Goal: Task Accomplishment & Management: Manage account settings

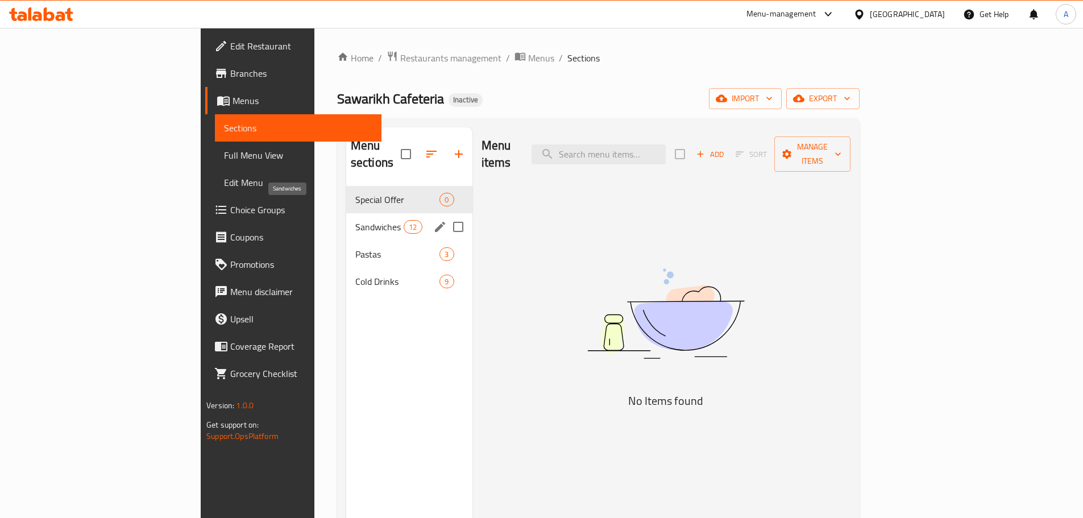
click at [355, 220] on span "Sandwiches" at bounding box center [379, 227] width 48 height 14
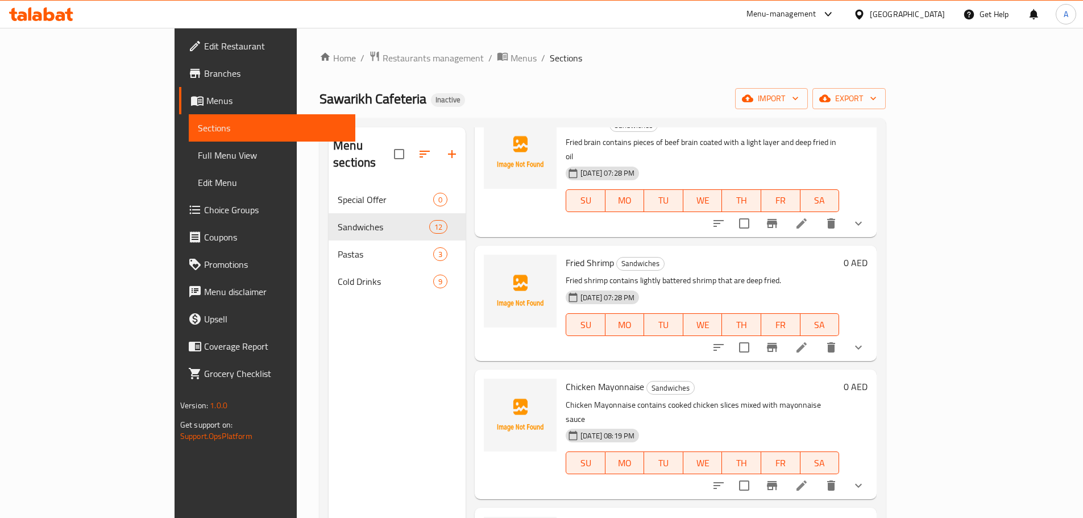
scroll to position [159, 0]
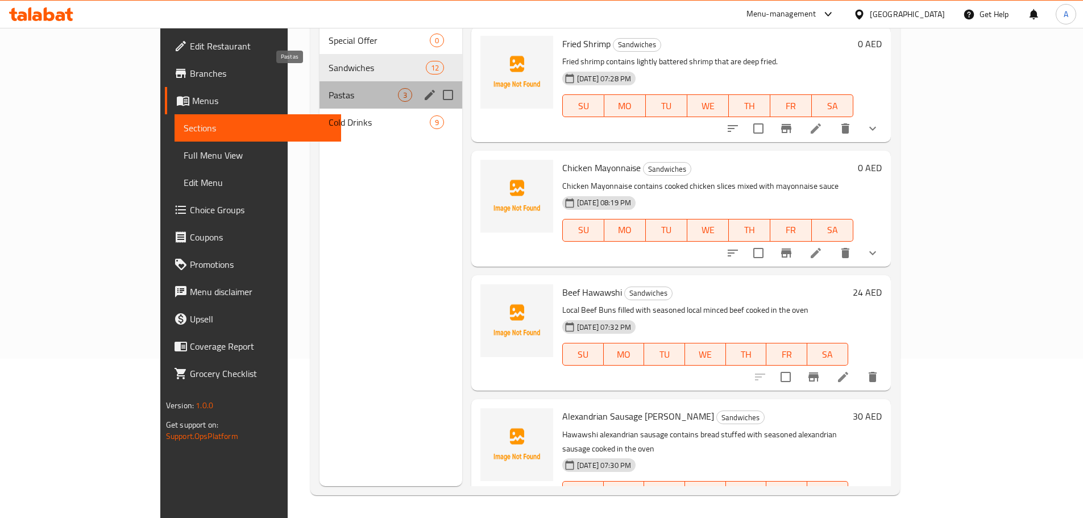
click at [345, 88] on span "Pastas" at bounding box center [363, 95] width 69 height 14
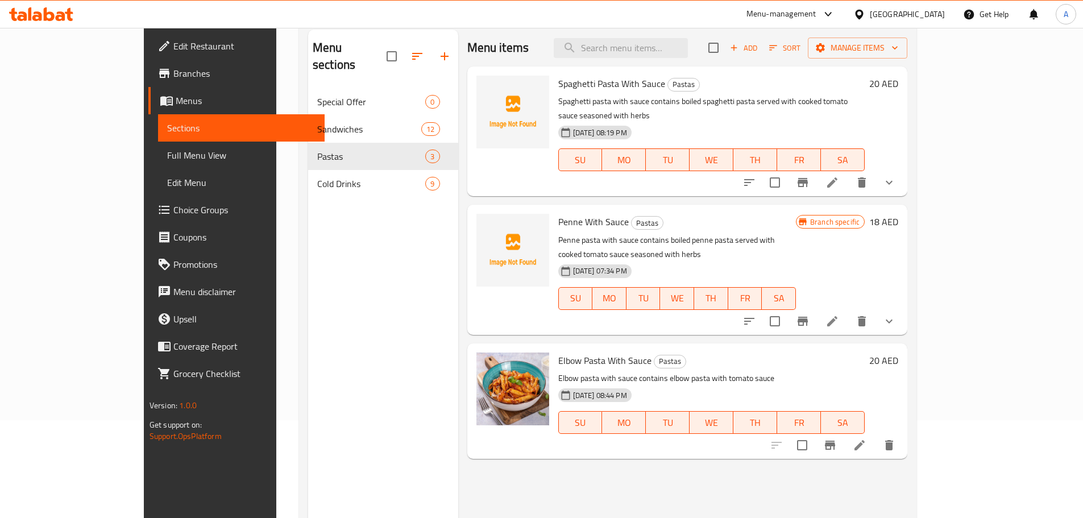
scroll to position [45, 0]
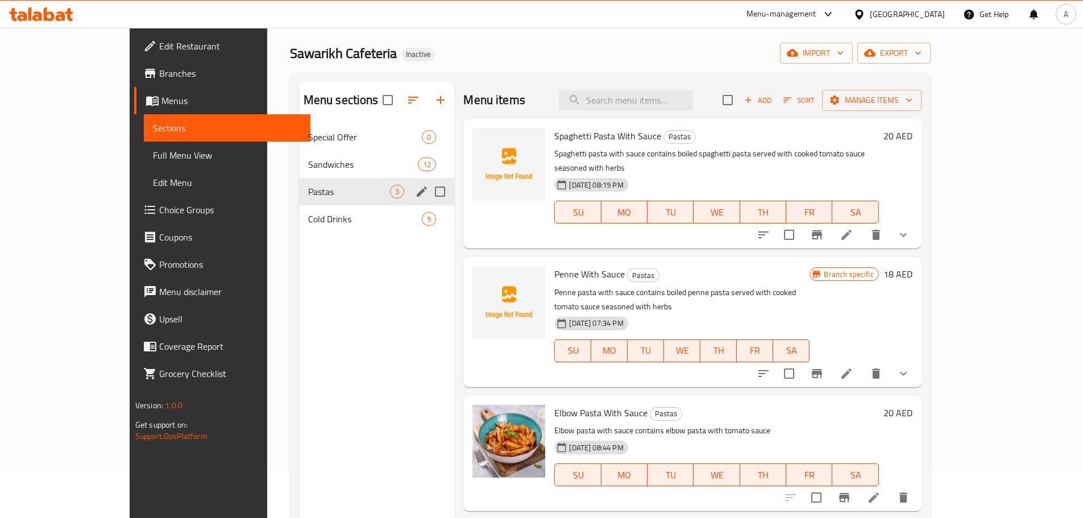
click at [299, 205] on div "Cold Drinks 9" at bounding box center [377, 218] width 156 height 27
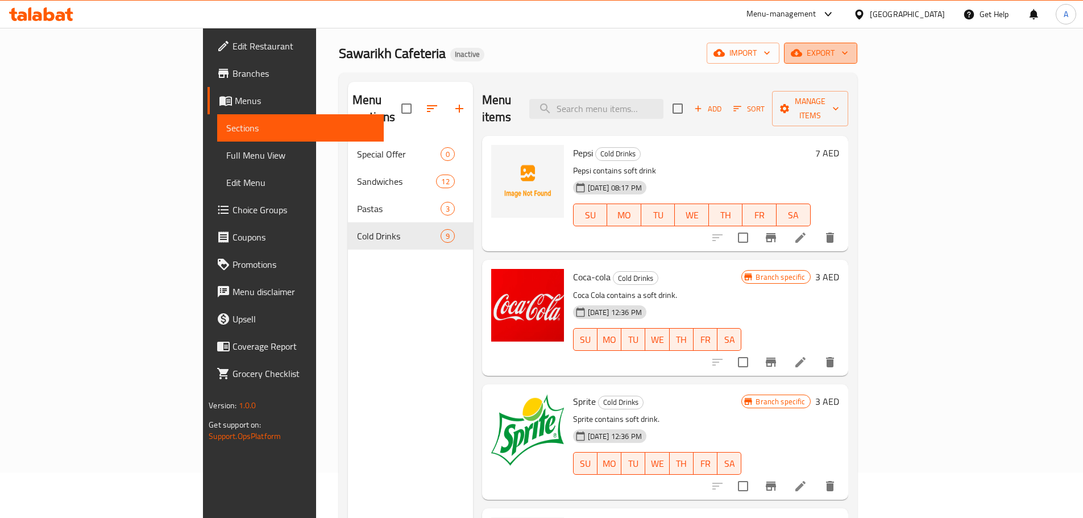
click at [848, 52] on span "export" at bounding box center [820, 53] width 55 height 14
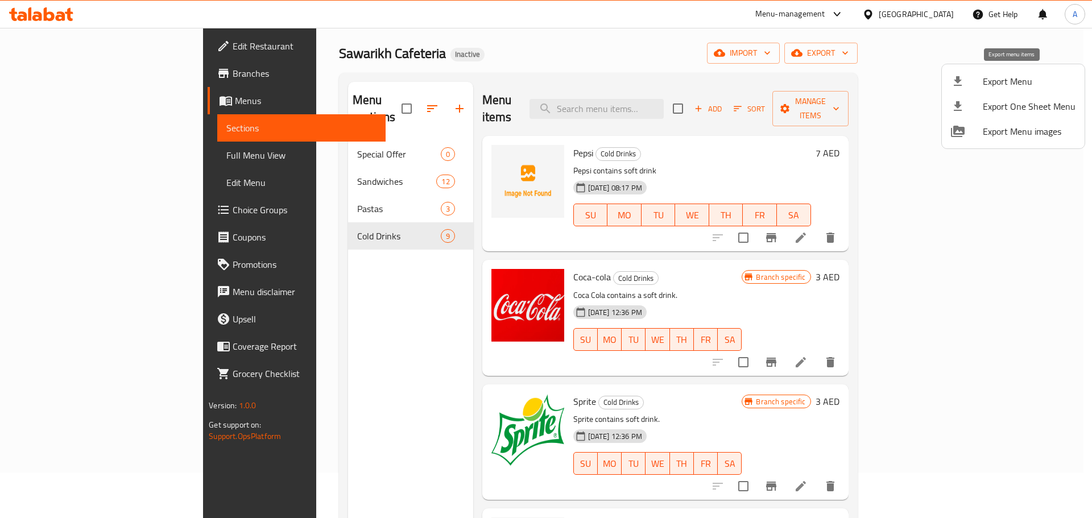
click at [1000, 74] on span "Export Menu" at bounding box center [1029, 81] width 93 height 14
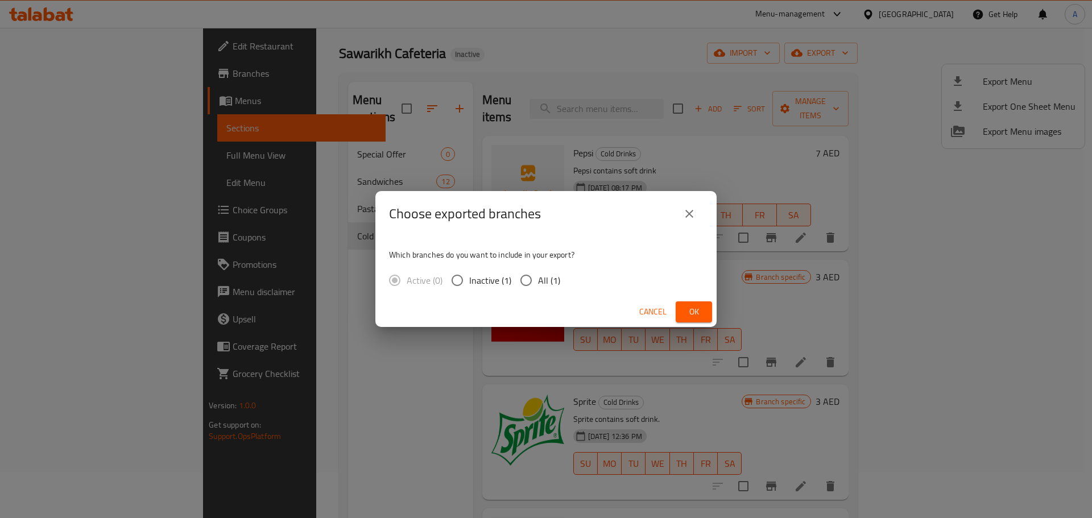
click at [529, 277] on input "All (1)" at bounding box center [526, 280] width 24 height 24
radio input "true"
click at [698, 312] on span "Ok" at bounding box center [694, 312] width 18 height 14
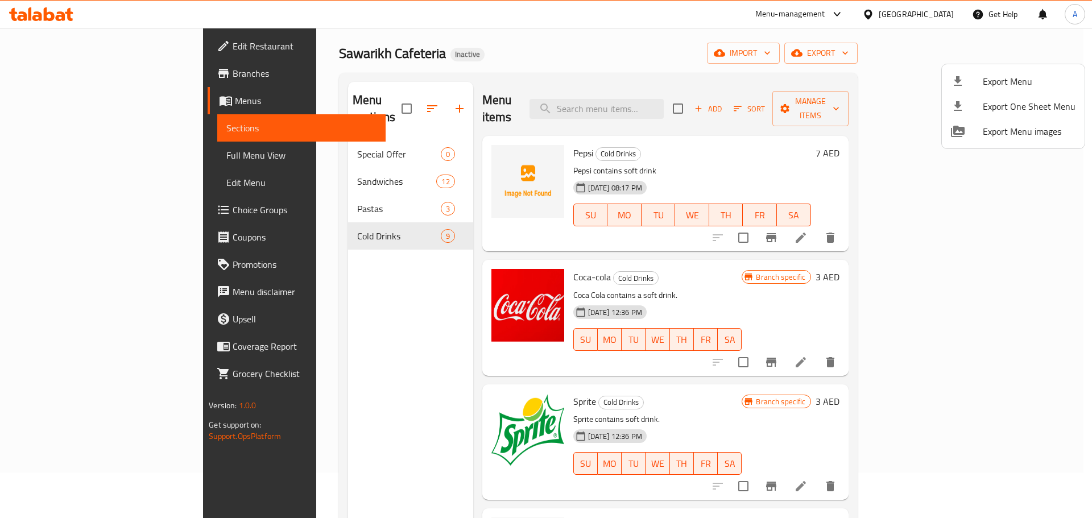
click at [540, 159] on div at bounding box center [546, 259] width 1092 height 518
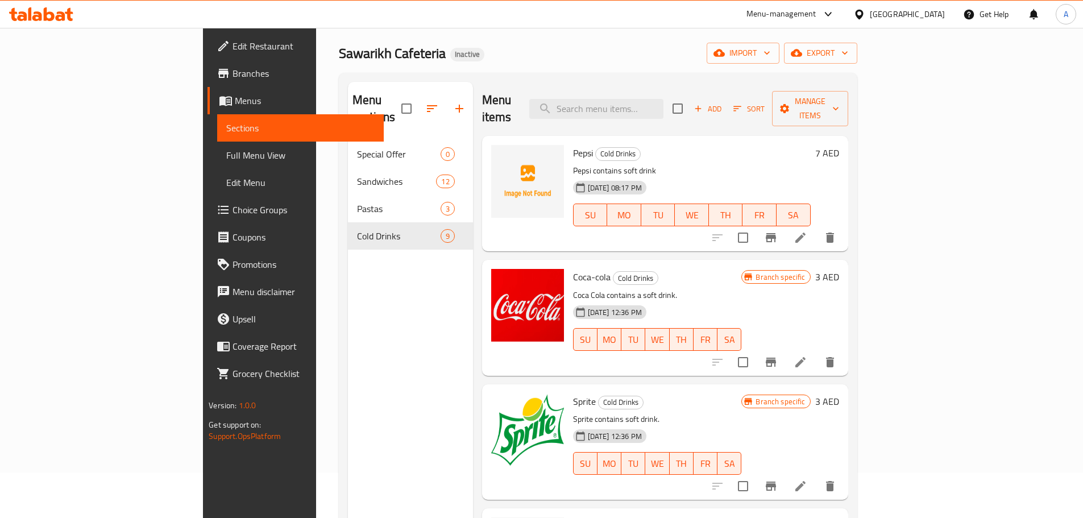
click at [573, 164] on p "Pepsi contains soft drink" at bounding box center [692, 171] width 238 height 14
drag, startPoint x: 542, startPoint y: 154, endPoint x: 557, endPoint y: 159, distance: 15.6
click at [573, 164] on p "Pepsi contains soft drink" at bounding box center [692, 171] width 238 height 14
click at [569, 176] on div "[DATE] 08:17 PM" at bounding box center [599, 187] width 61 height 23
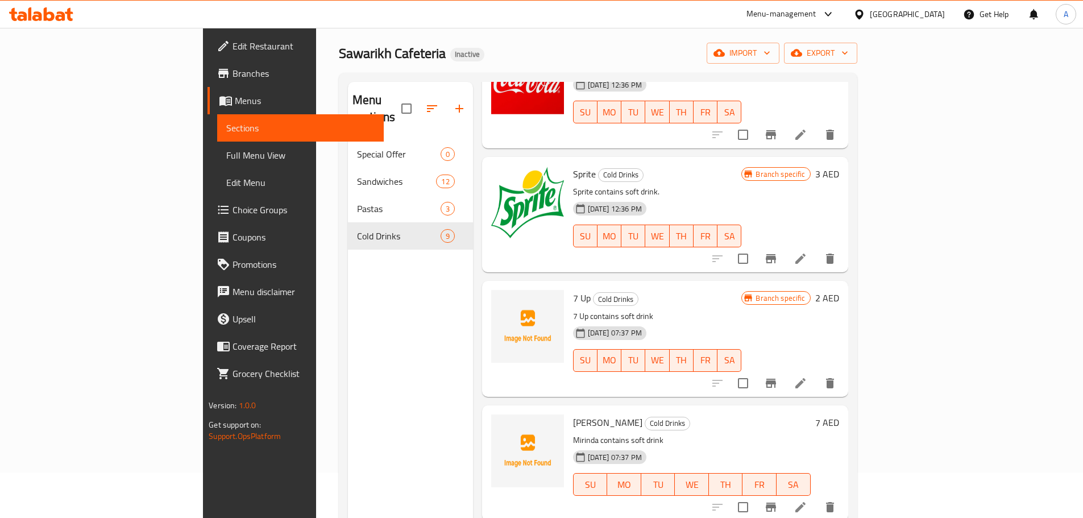
scroll to position [398, 0]
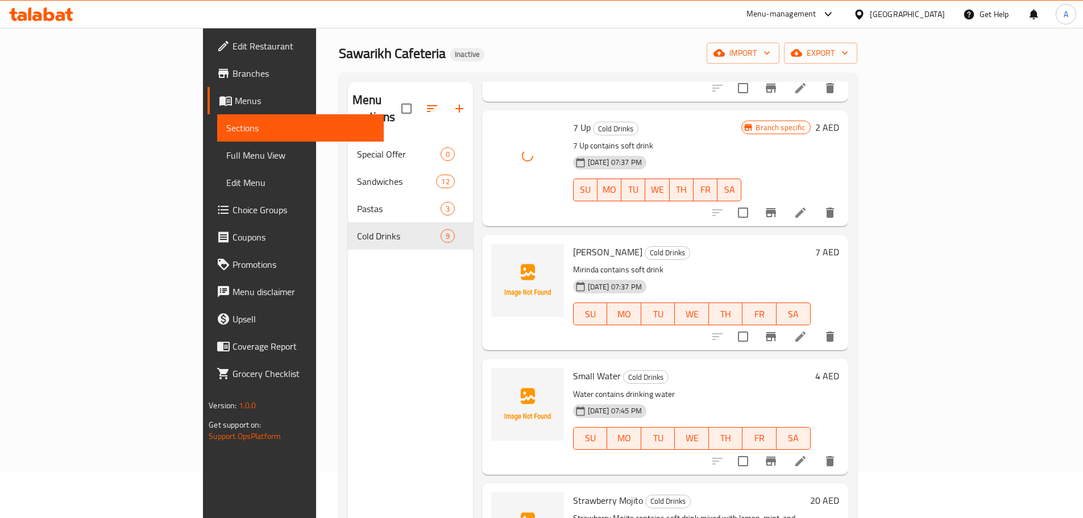
click at [573, 243] on span "[PERSON_NAME]" at bounding box center [607, 251] width 69 height 17
click at [573, 243] on span "Mirinda" at bounding box center [607, 251] width 69 height 17
click at [705, 244] on div "Mirinda Cold Drinks Mirinda contains soft drink 01-09-2025 07:37 PM SU MO TU WE…" at bounding box center [692, 292] width 247 height 106
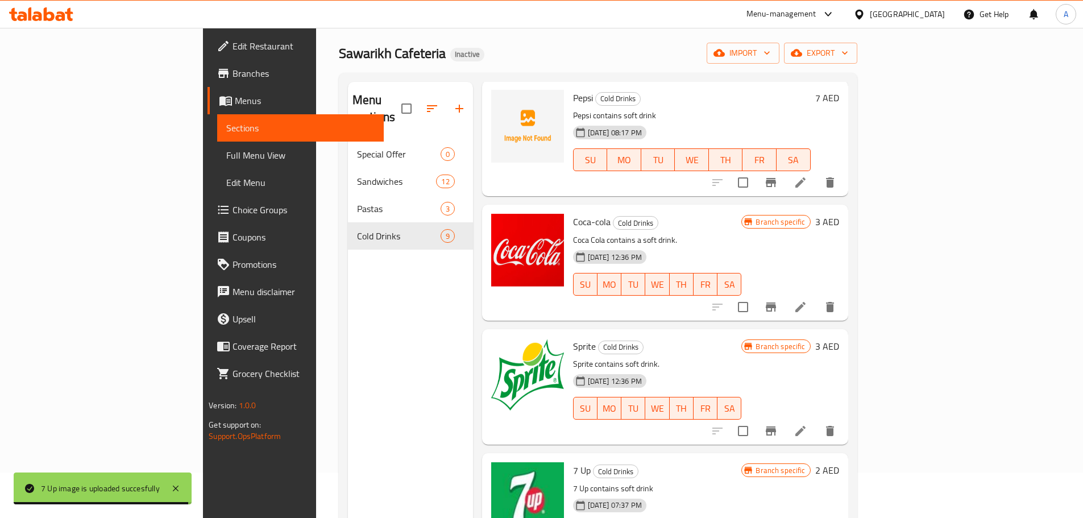
scroll to position [0, 0]
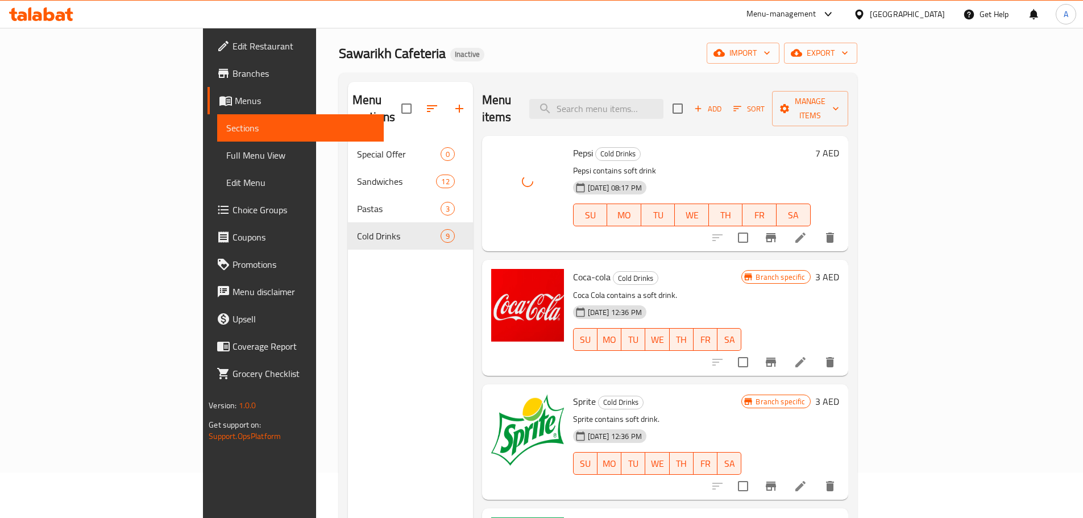
click at [685, 288] on p "Coca Cola contains a soft drink." at bounding box center [657, 295] width 169 height 14
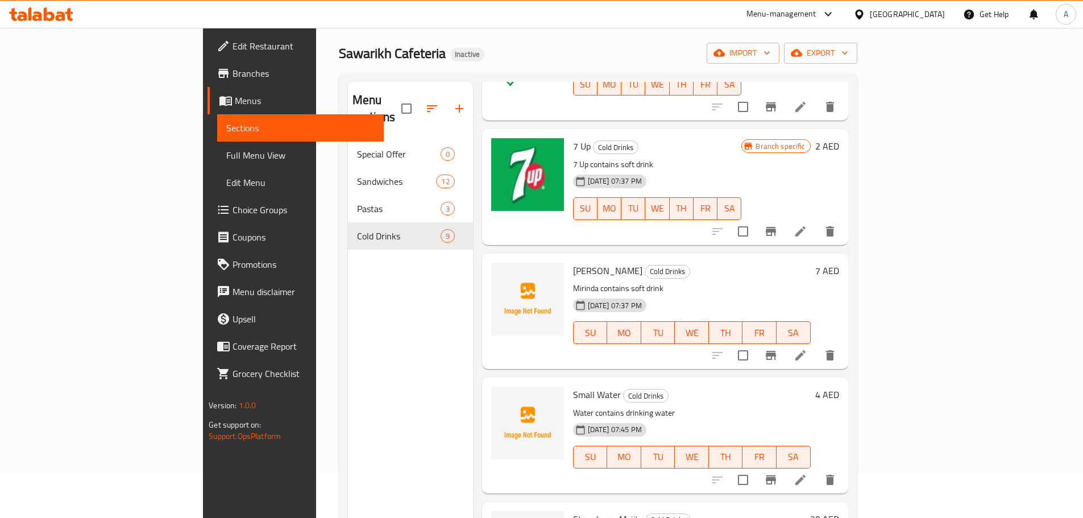
scroll to position [455, 0]
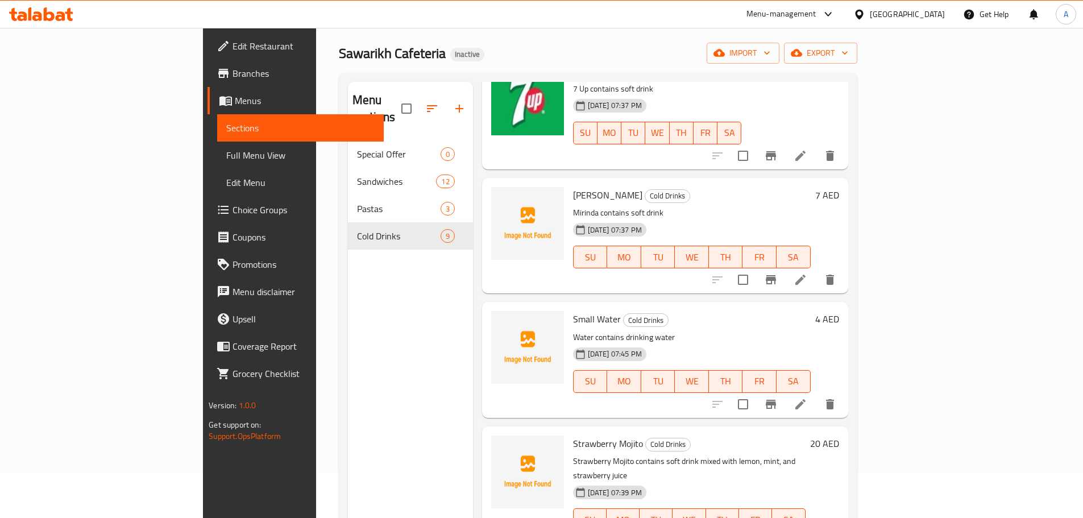
click at [573, 187] on span "Mirinda" at bounding box center [607, 195] width 69 height 17
copy h6 "Mirinda"
click at [573, 310] on span "Small Water" at bounding box center [597, 318] width 48 height 17
drag, startPoint x: 533, startPoint y: 306, endPoint x: 540, endPoint y: 304, distance: 7.7
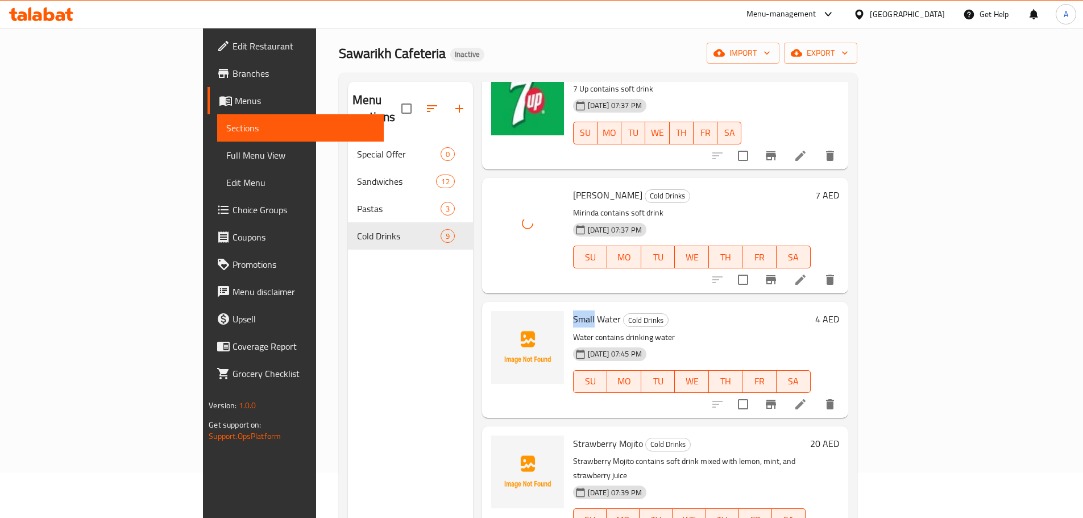
click at [573, 310] on span "Small Water" at bounding box center [597, 318] width 48 height 17
copy h6 "Water"
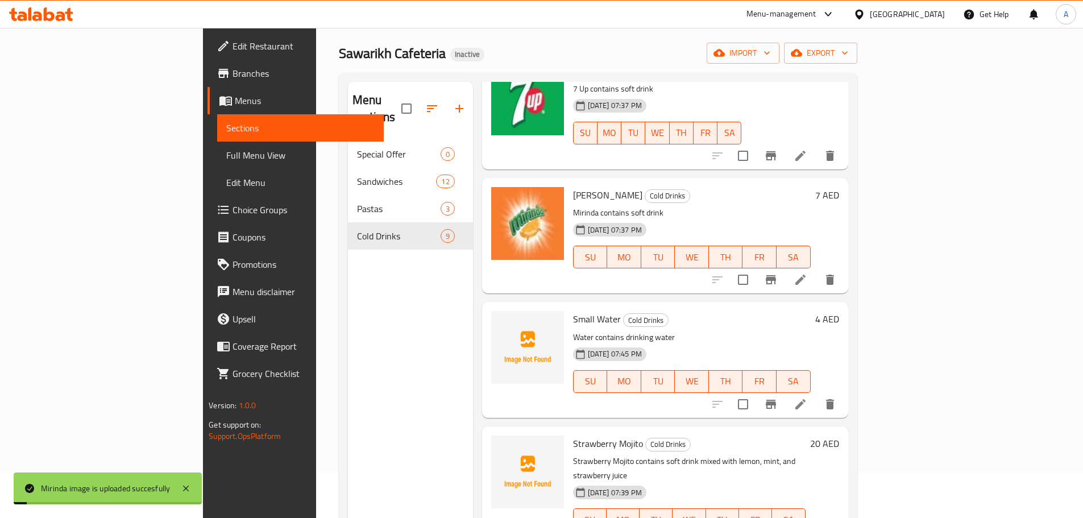
click at [686, 311] on h6 "Small Water Cold Drinks" at bounding box center [692, 319] width 238 height 16
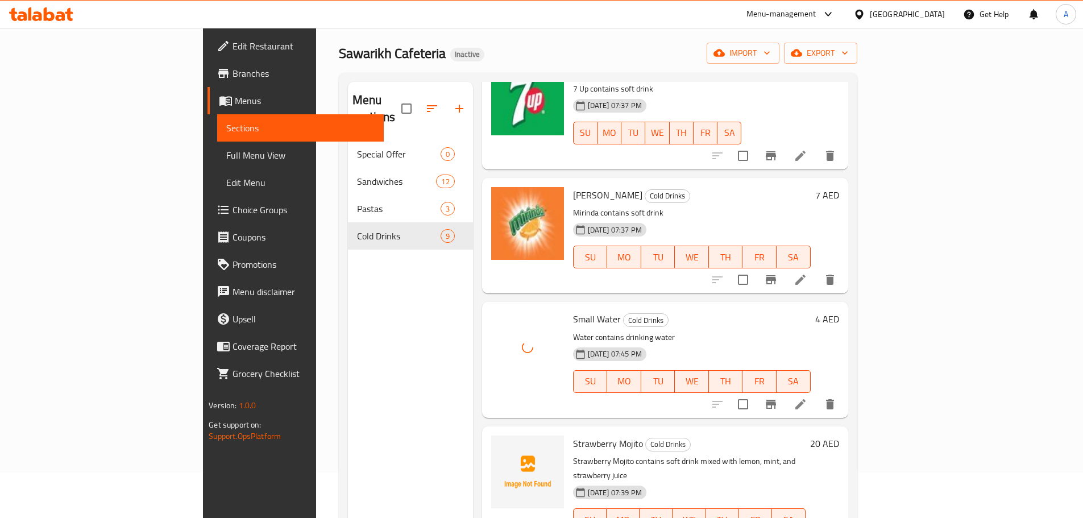
click at [573, 435] on span "Strawberry Mojito" at bounding box center [608, 443] width 70 height 17
drag, startPoint x: 543, startPoint y: 433, endPoint x: 572, endPoint y: 428, distance: 29.4
click at [573, 435] on span "Strawberry Mojito" at bounding box center [608, 443] width 70 height 17
copy span "Strawberry Mojito"
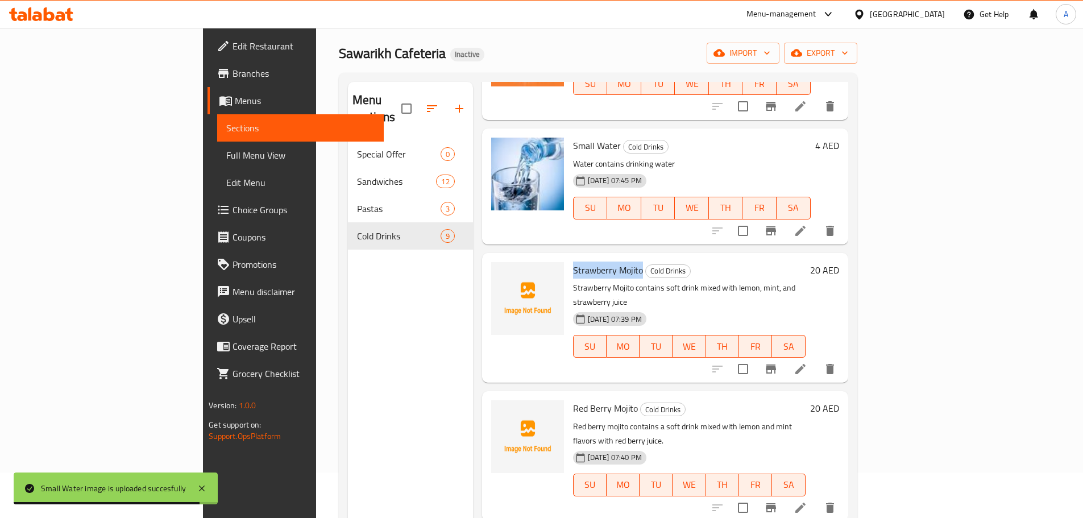
scroll to position [159, 0]
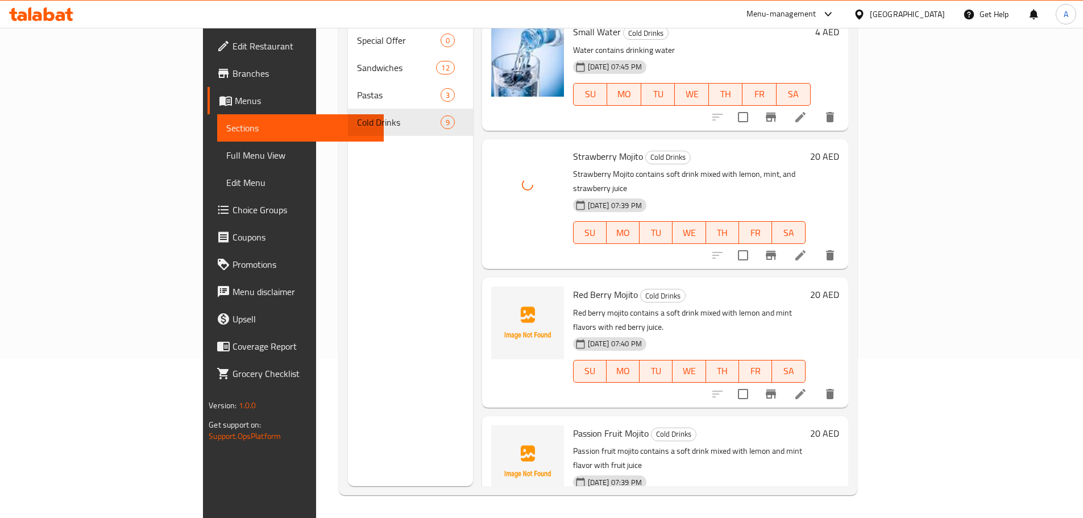
click at [573, 286] on span "Red Berry Mojito" at bounding box center [605, 294] width 65 height 17
drag, startPoint x: 532, startPoint y: 264, endPoint x: 588, endPoint y: 263, distance: 55.7
click at [588, 287] on h6 "Red Berry Mojito Cold Drinks" at bounding box center [689, 295] width 233 height 16
copy h6 "Red Berry Mojito"
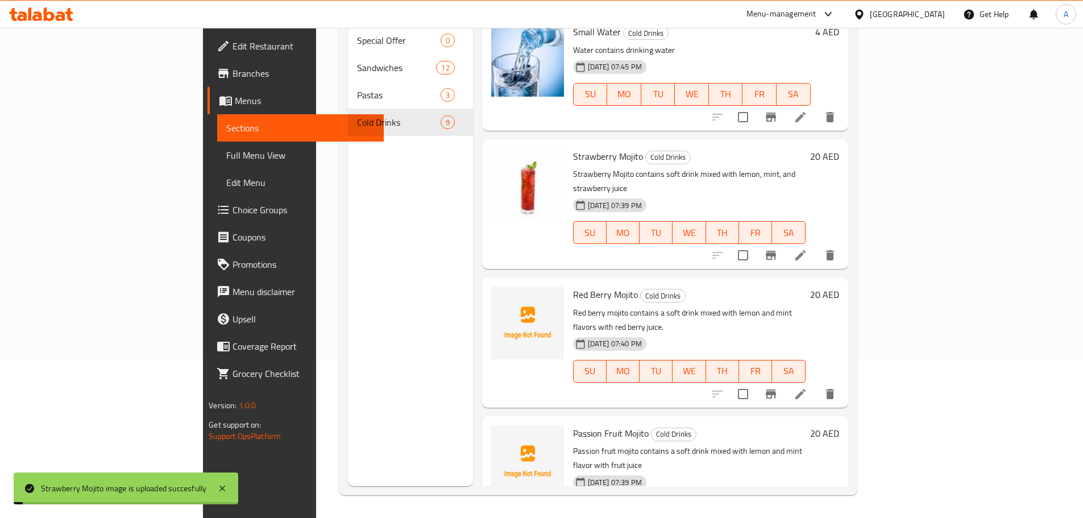
click at [758, 287] on h6 "Red Berry Mojito Cold Drinks" at bounding box center [689, 295] width 233 height 16
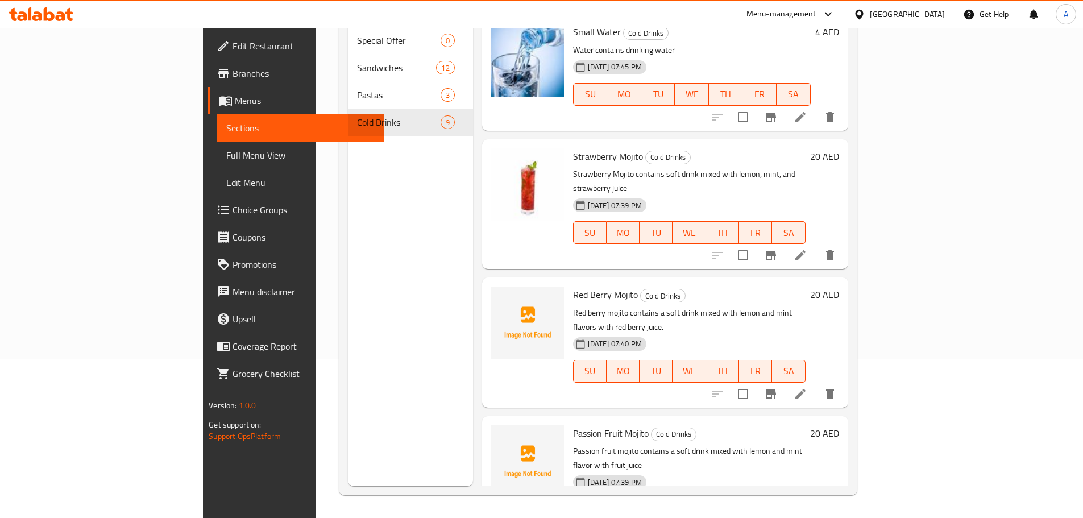
click at [573, 286] on span "Red Berry Mojito" at bounding box center [605, 294] width 65 height 17
drag, startPoint x: 524, startPoint y: 257, endPoint x: 573, endPoint y: 260, distance: 48.5
click at [573, 286] on span "Red Berry Mojito" at bounding box center [605, 294] width 65 height 17
copy span "Red Berry Mojito"
click at [573, 425] on span "Passion Fruit Mojito" at bounding box center [611, 433] width 76 height 17
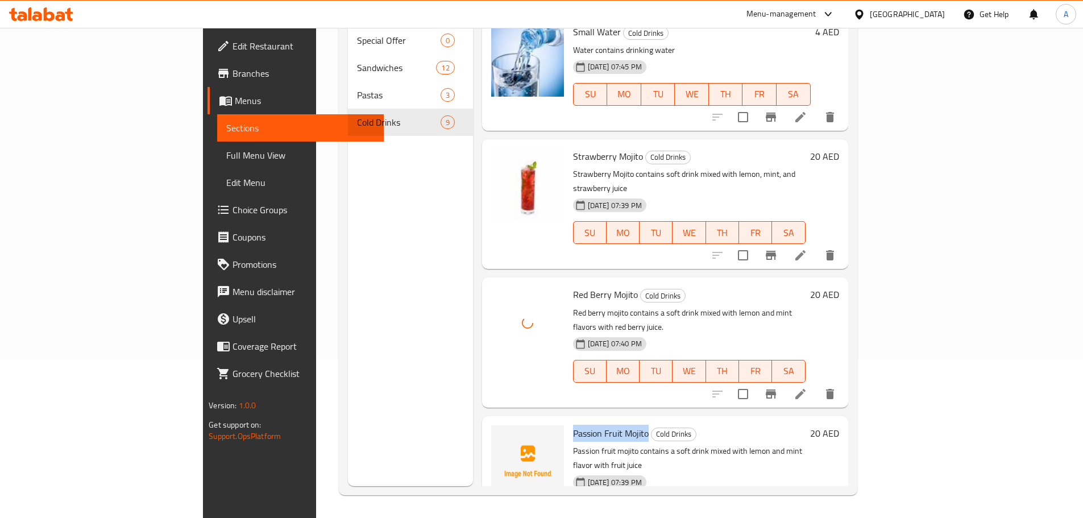
drag, startPoint x: 537, startPoint y: 391, endPoint x: 586, endPoint y: 387, distance: 49.7
click at [586, 425] on span "Passion Fruit Mojito" at bounding box center [611, 433] width 76 height 17
copy span "Passion Fruit Mojito"
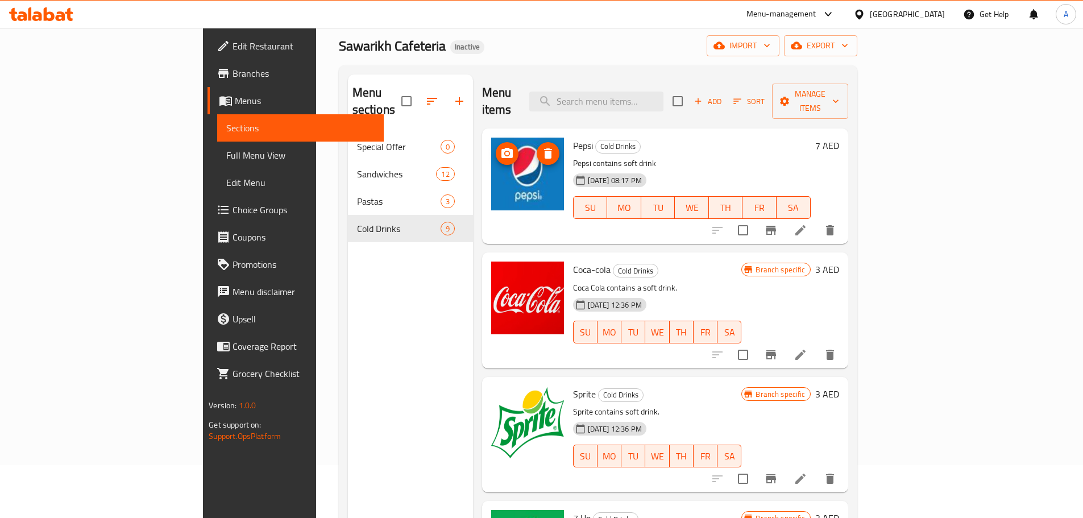
scroll to position [0, 0]
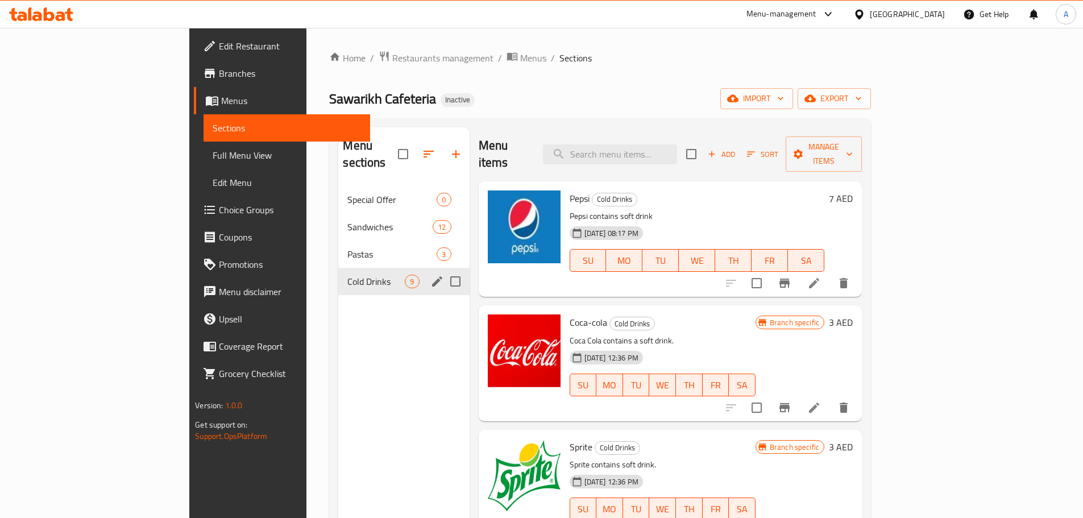
click at [347, 247] on span "Pastas" at bounding box center [391, 254] width 89 height 14
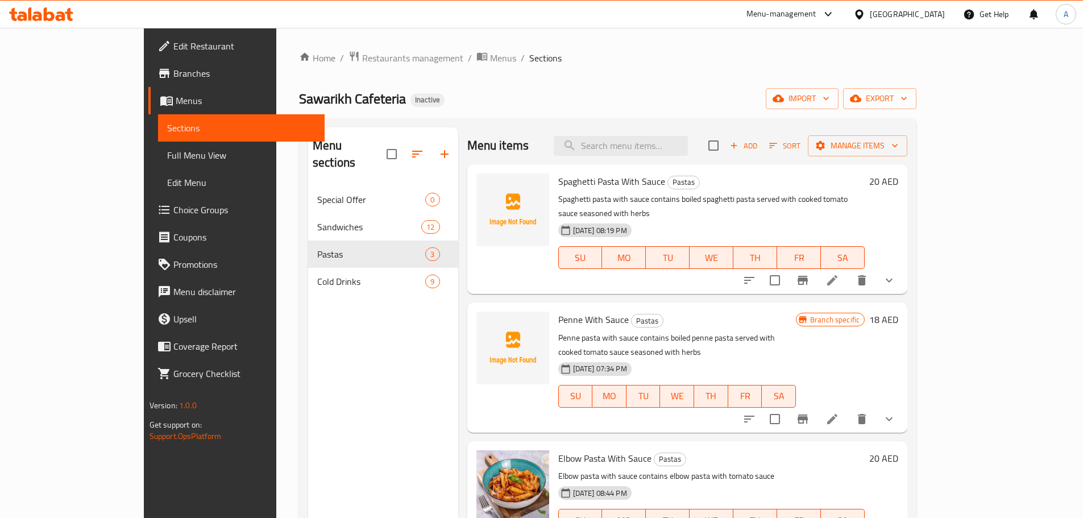
click at [558, 181] on span "Spaghetti Pasta With Sauce" at bounding box center [611, 181] width 107 height 17
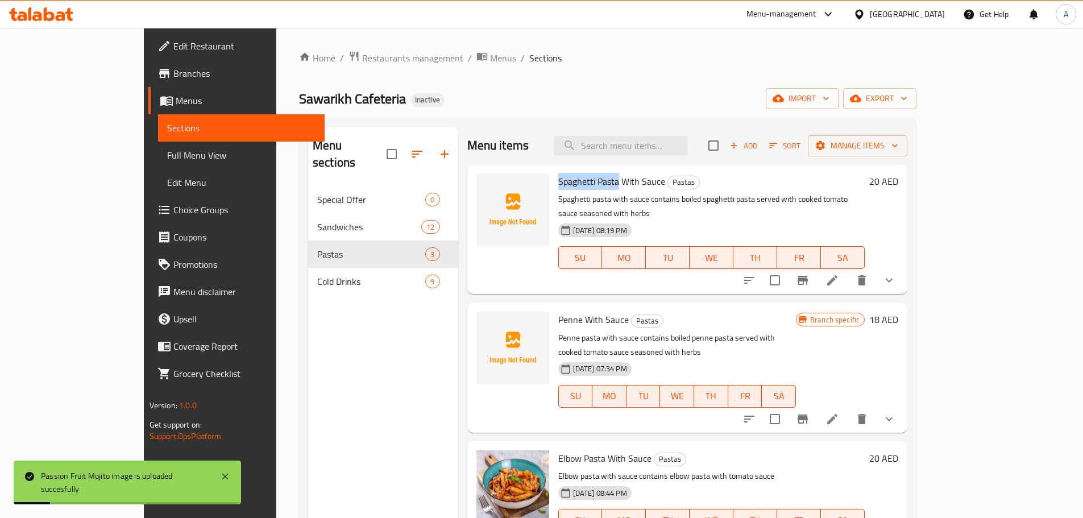
drag, startPoint x: 531, startPoint y: 181, endPoint x: 566, endPoint y: 180, distance: 35.3
click at [566, 180] on span "Spaghetti Pasta With Sauce" at bounding box center [611, 181] width 107 height 17
copy span "Spaghetti Pasta"
click at [896, 274] on icon "show more" at bounding box center [890, 281] width 14 height 14
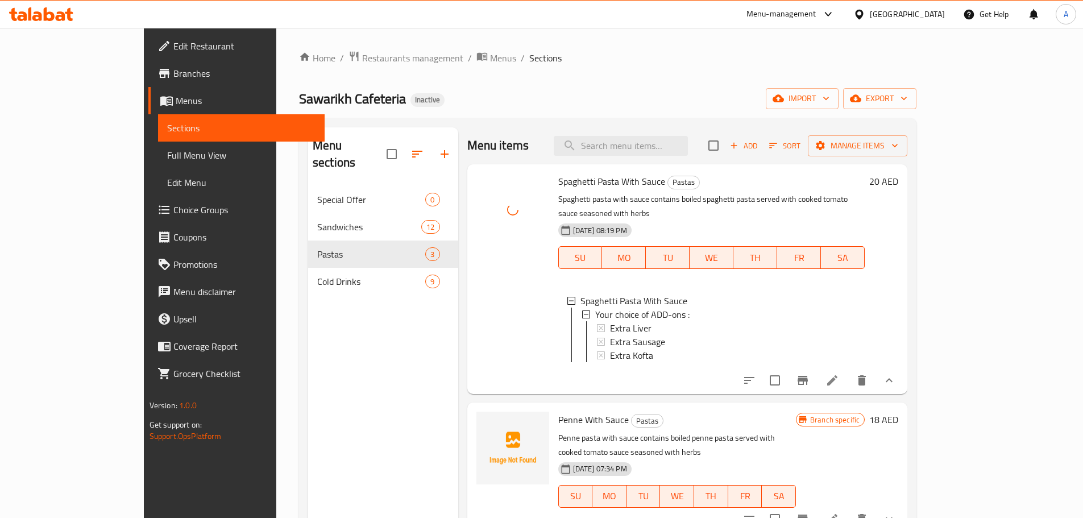
click at [603, 89] on div "Sawarikh Cafeteria Inactive import export" at bounding box center [608, 98] width 618 height 21
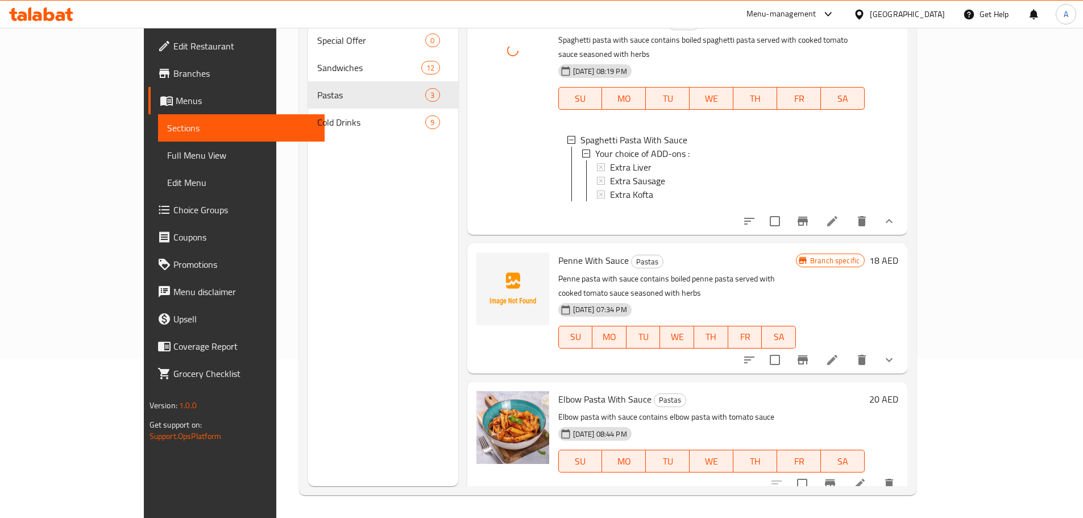
click at [558, 259] on span "Penne With Sauce" at bounding box center [593, 260] width 71 height 17
copy span "Penne"
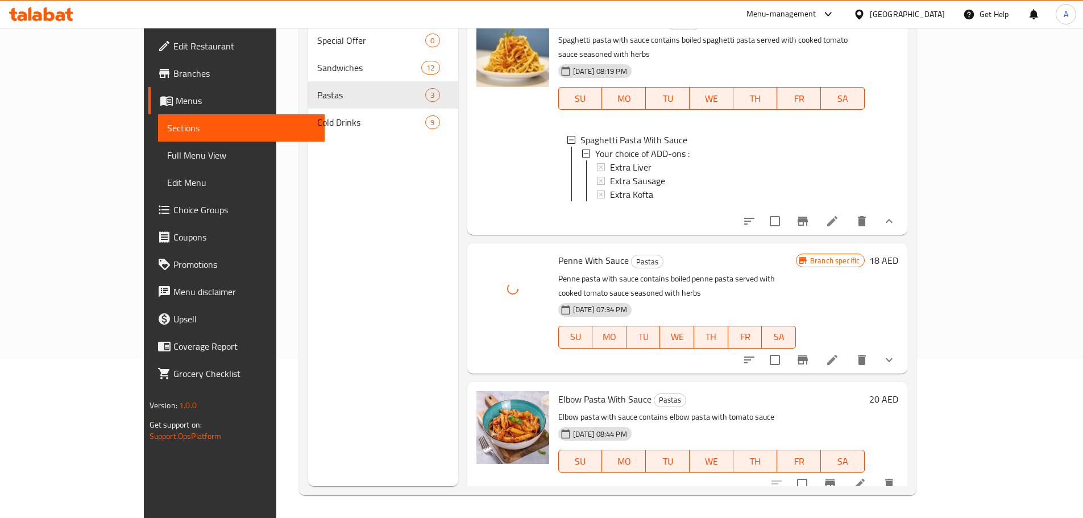
click at [342, 295] on div "Menu sections Special Offer 0 Sandwiches 12 Pastas 3 Cold Drinks 9" at bounding box center [383, 227] width 150 height 518
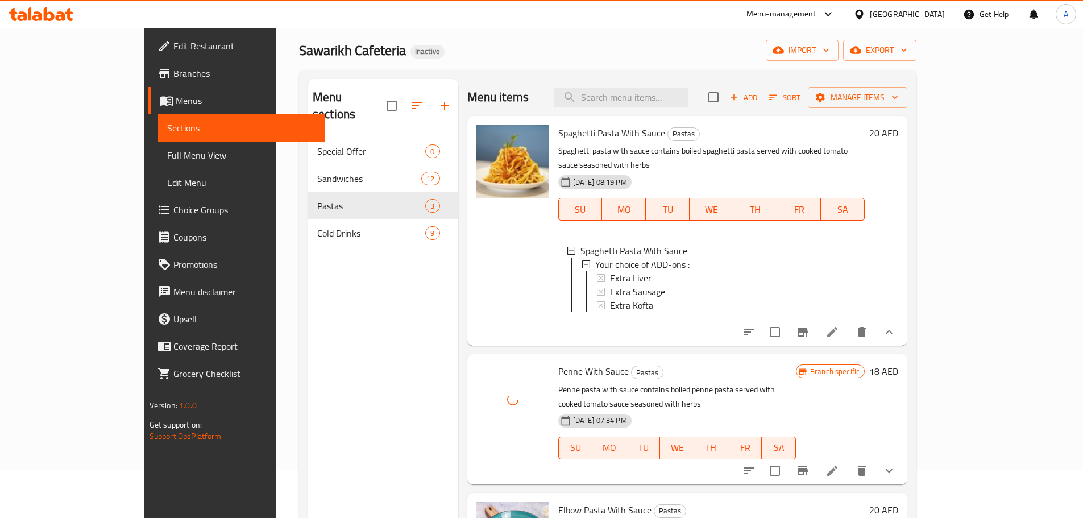
scroll to position [0, 0]
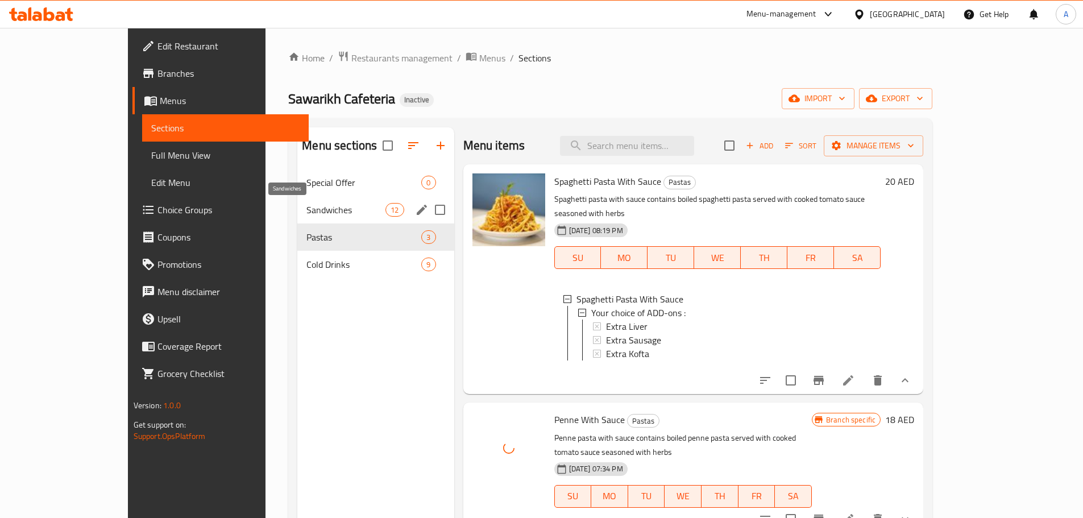
click at [306, 213] on span "Sandwiches" at bounding box center [345, 210] width 79 height 14
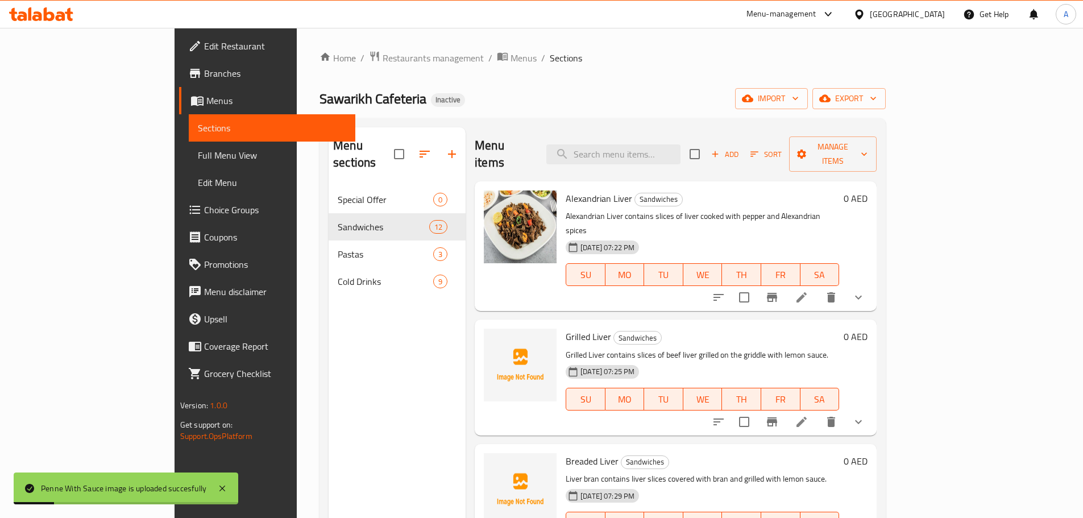
click at [566, 328] on span "Grilled Liver" at bounding box center [588, 336] width 45 height 17
drag, startPoint x: 528, startPoint y: 304, endPoint x: 550, endPoint y: 304, distance: 22.8
click at [566, 328] on span "Grilled Liver" at bounding box center [588, 336] width 45 height 17
copy span "Grilled Liver"
click at [713, 348] on p "Grilled Liver contains slices of beef liver grilled on the griddle with lemon s…" at bounding box center [703, 355] width 274 height 14
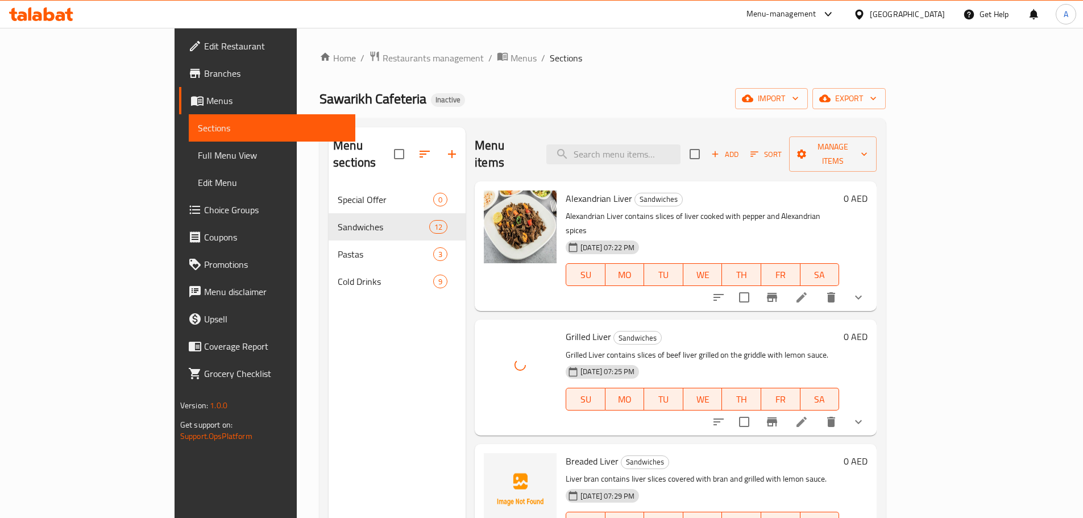
click at [752, 329] on h6 "Grilled Liver Sandwiches" at bounding box center [703, 337] width 274 height 16
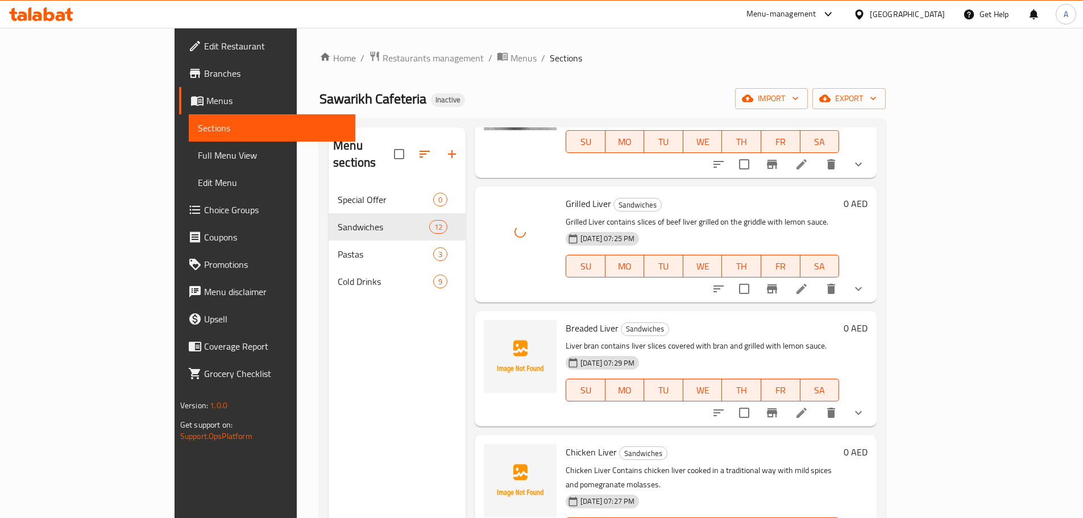
scroll to position [227, 0]
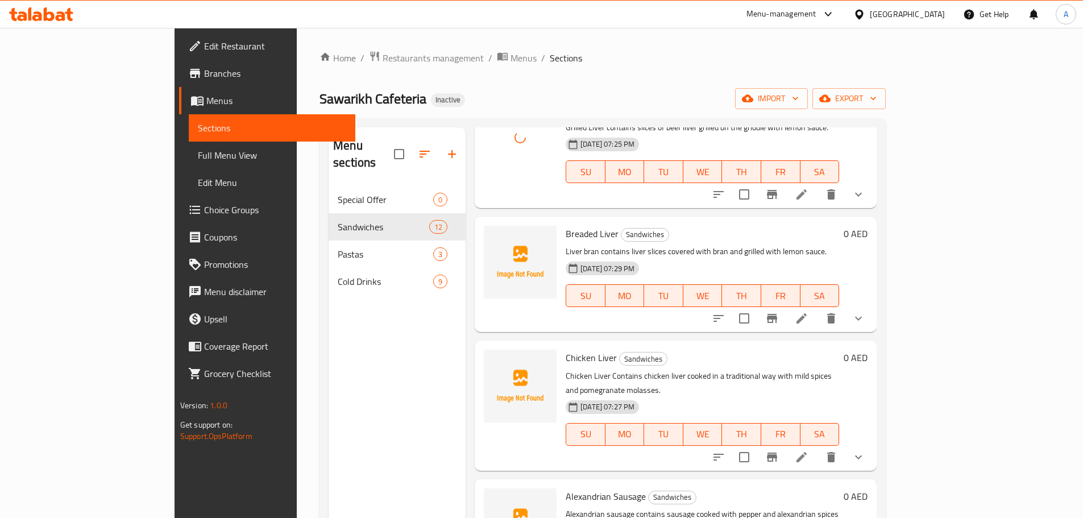
click at [566, 225] on span "Breaded Liver" at bounding box center [592, 233] width 53 height 17
click at [566, 349] on span "Chicken Liver" at bounding box center [591, 357] width 51 height 17
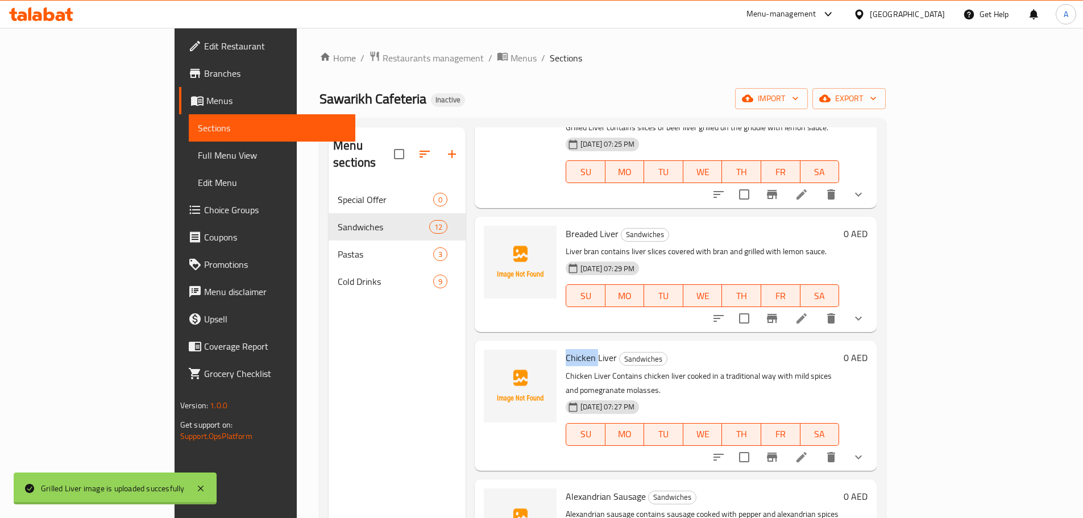
drag, startPoint x: 539, startPoint y: 332, endPoint x: 552, endPoint y: 329, distance: 13.5
click at [566, 349] on span "Chicken Liver" at bounding box center [591, 357] width 51 height 17
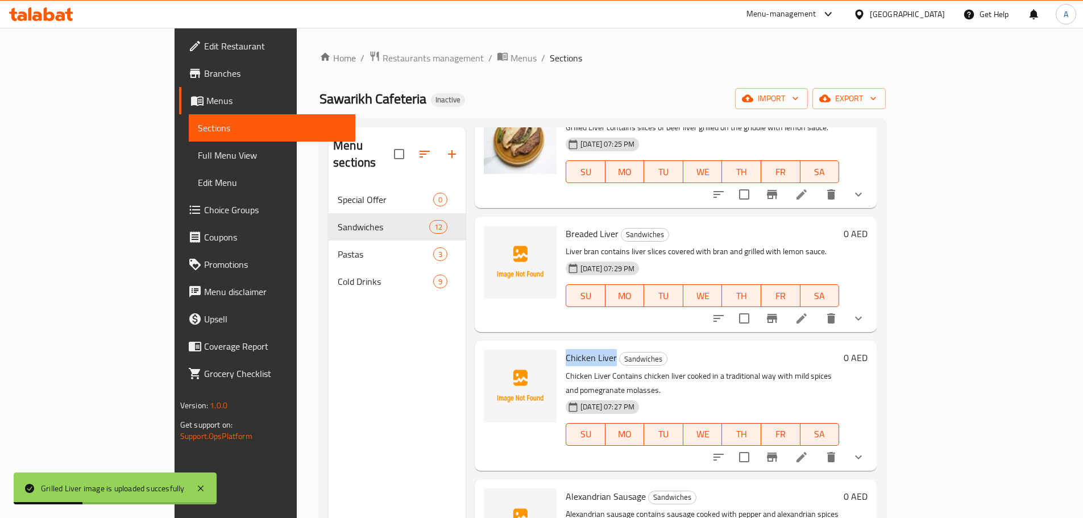
drag, startPoint x: 533, startPoint y: 325, endPoint x: 562, endPoint y: 325, distance: 29.6
click at [566, 349] on span "Chicken Liver" at bounding box center [591, 357] width 51 height 17
copy span "Chicken Liver"
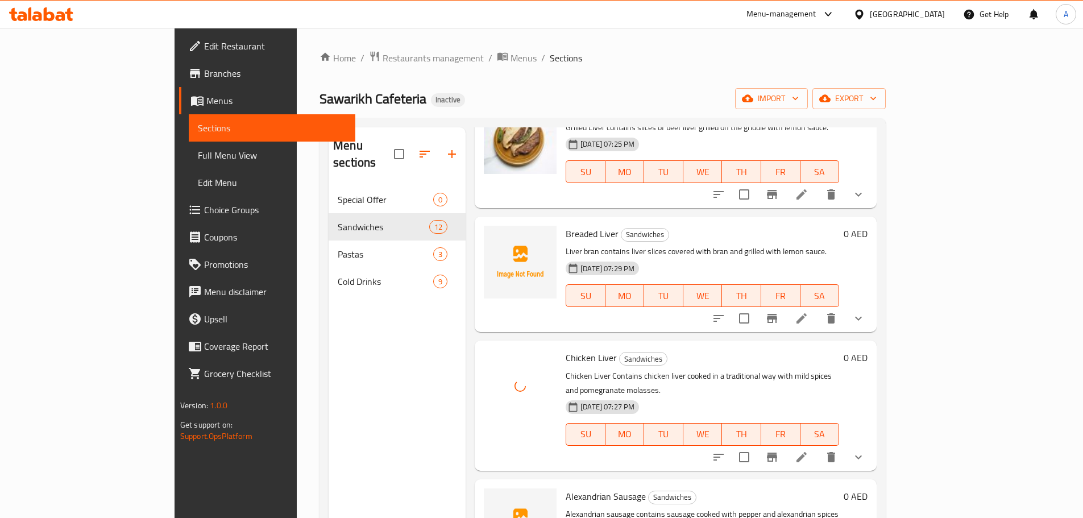
click at [731, 369] on p "Chicken Liver Contains chicken liver cooked in a traditional way with mild spic…" at bounding box center [703, 383] width 274 height 28
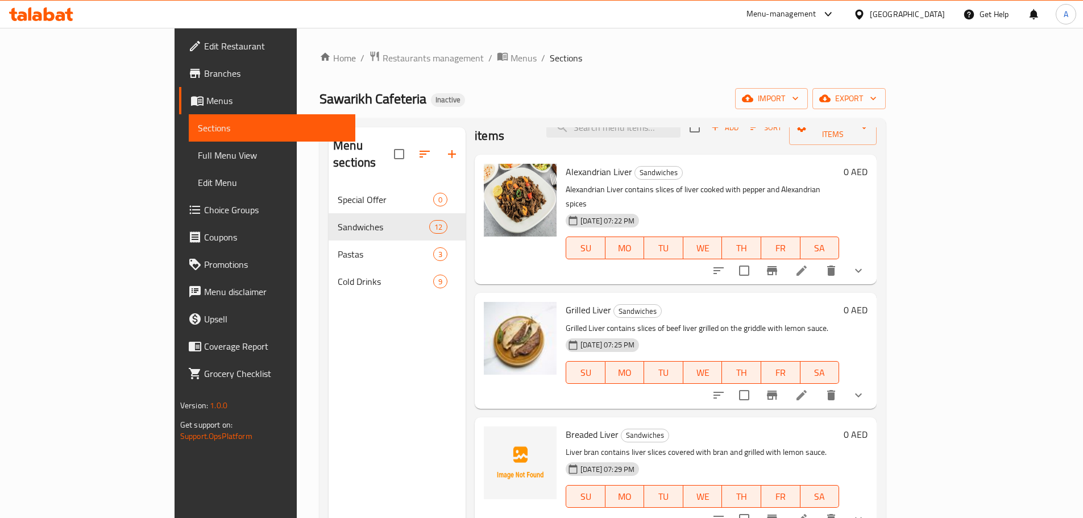
scroll to position [0, 0]
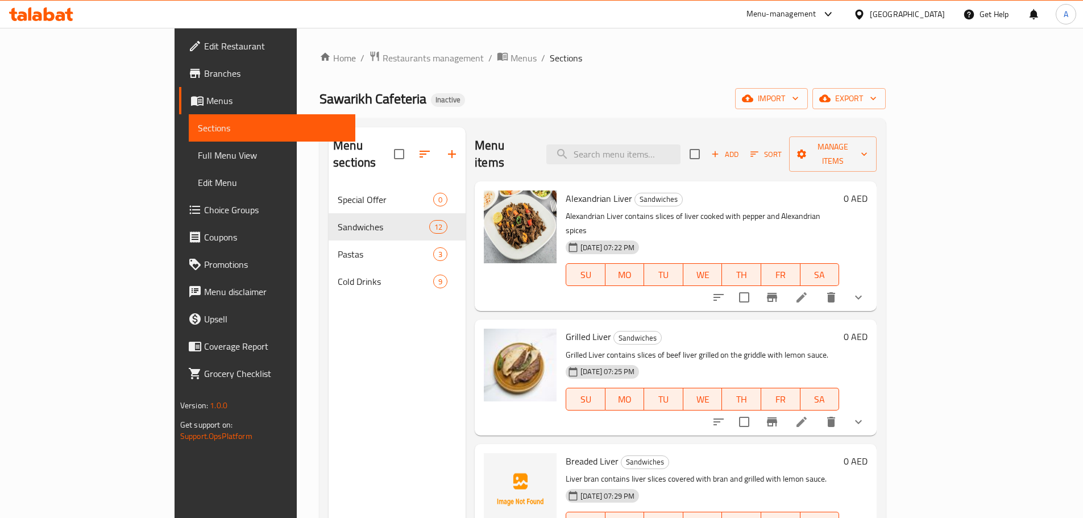
click at [666, 99] on div "Sawarikh Cafeteria Inactive import export" at bounding box center [603, 98] width 566 height 21
click at [926, 16] on div "[GEOGRAPHIC_DATA]" at bounding box center [907, 14] width 75 height 13
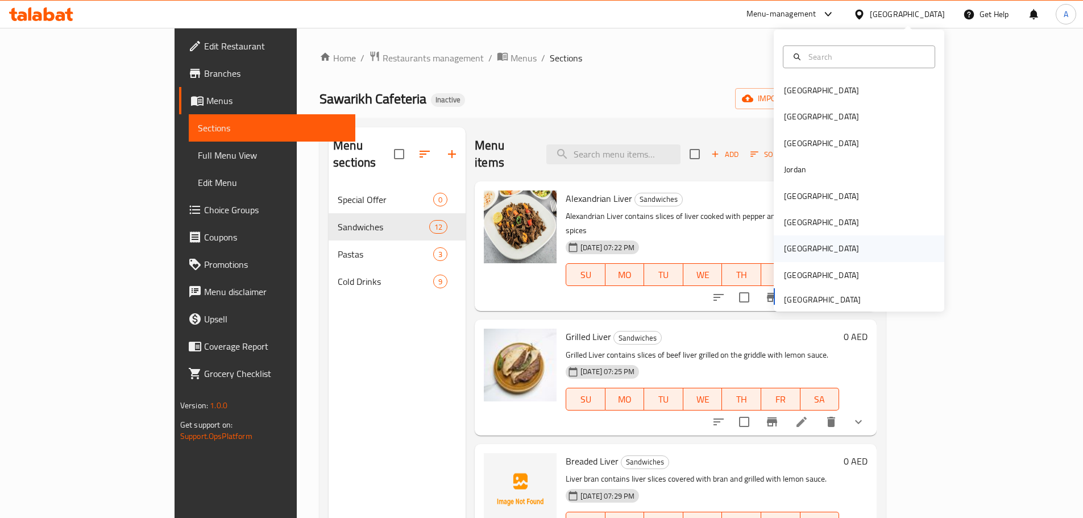
click at [784, 247] on div "Qatar" at bounding box center [821, 248] width 75 height 13
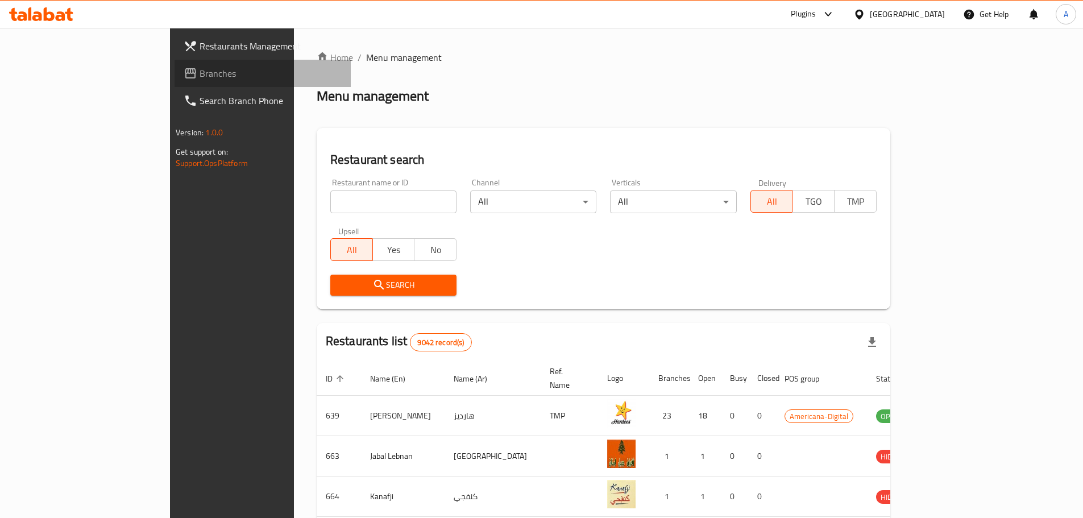
click at [200, 77] on span "Branches" at bounding box center [271, 74] width 142 height 14
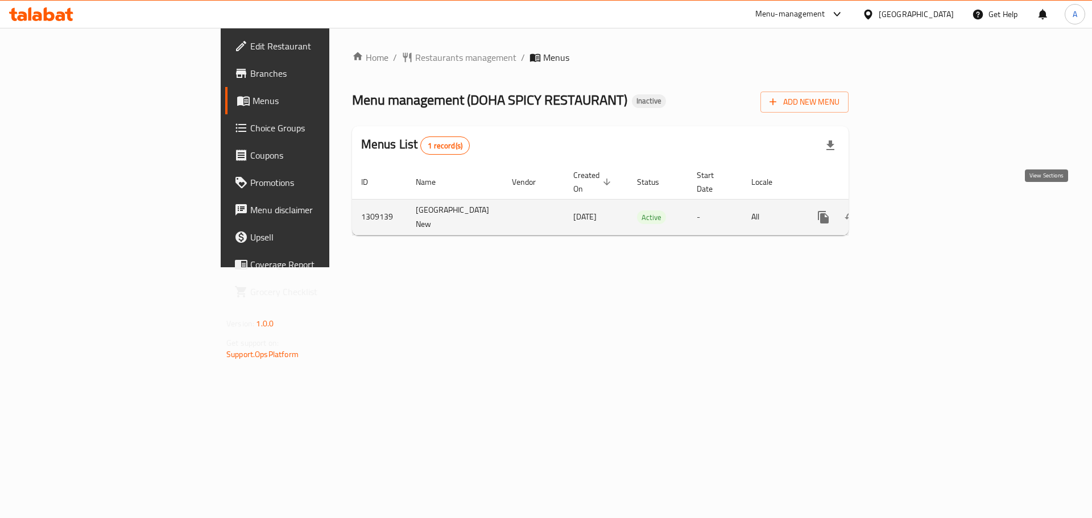
click at [912, 210] on icon "enhanced table" at bounding box center [905, 217] width 14 height 14
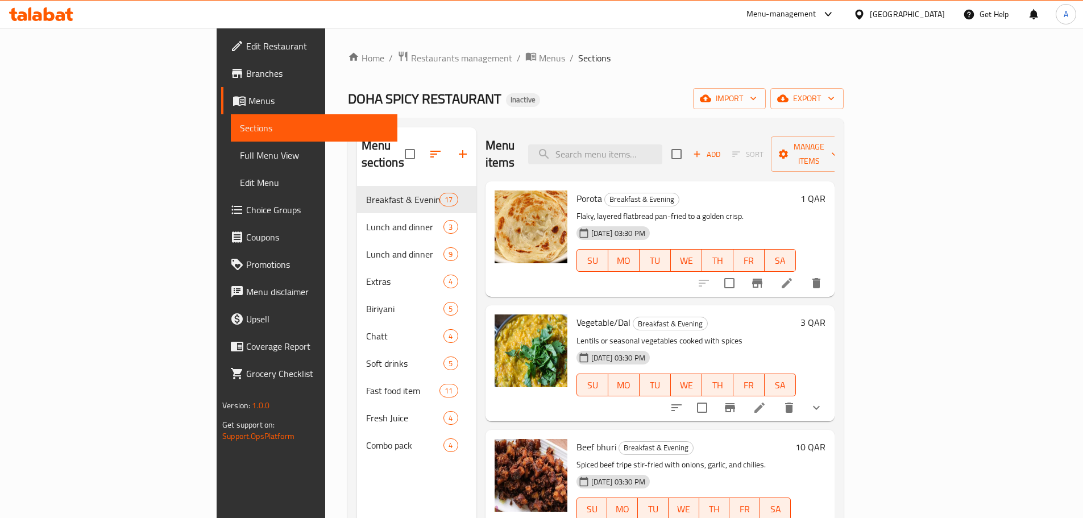
click at [717, 68] on div "Home / Restaurants management / Menus / Sections DOHA SPICY RESTAURANT Inactive…" at bounding box center [596, 353] width 496 height 604
click at [662, 144] on input "search" at bounding box center [595, 154] width 134 height 20
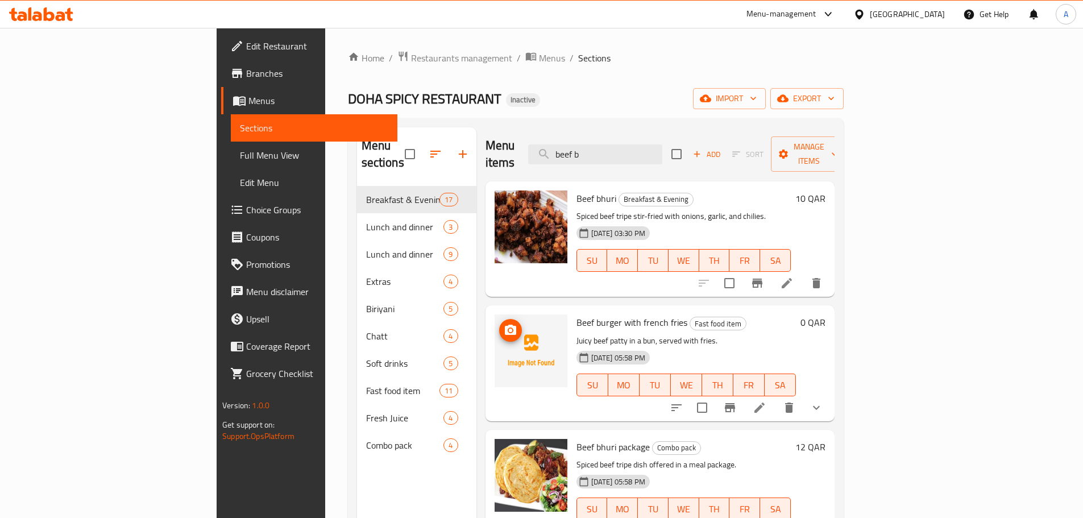
click at [504, 324] on icon "upload picture" at bounding box center [511, 331] width 14 height 14
click at [763, 334] on p "Juicy beef patty in a bun, served with fries." at bounding box center [686, 341] width 219 height 14
click at [662, 148] on input "beef b" at bounding box center [595, 154] width 134 height 20
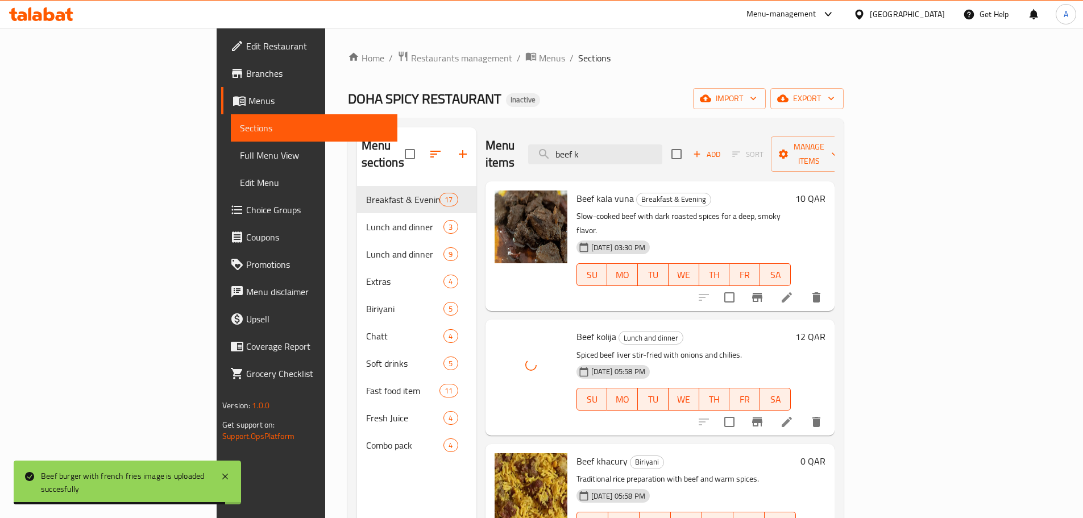
click at [589, 150] on div "Menu items beef k Add Sort Manage items" at bounding box center [660, 154] width 349 height 54
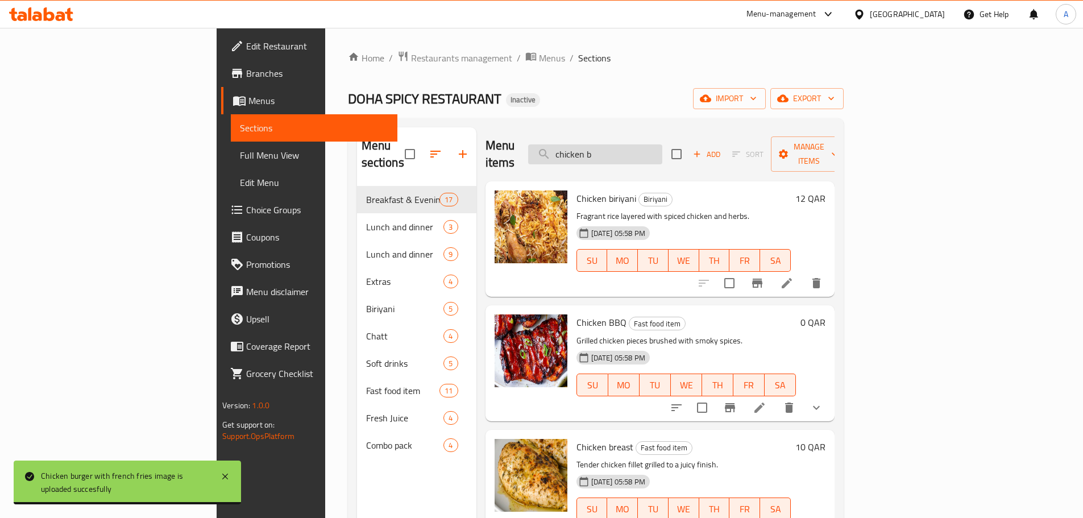
click at [662, 154] on input "chicken b" at bounding box center [595, 154] width 134 height 20
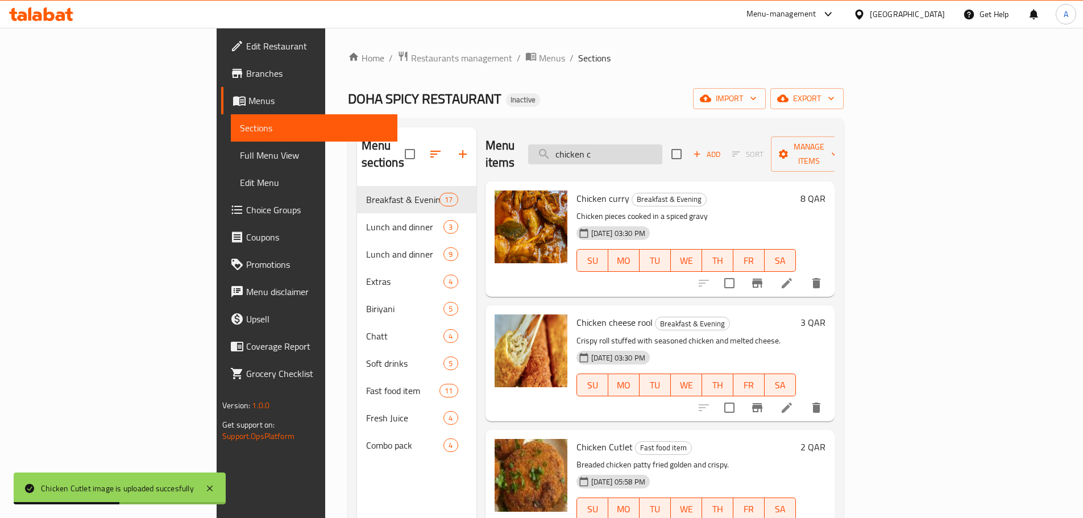
click at [662, 155] on input "chicken c" at bounding box center [595, 154] width 134 height 20
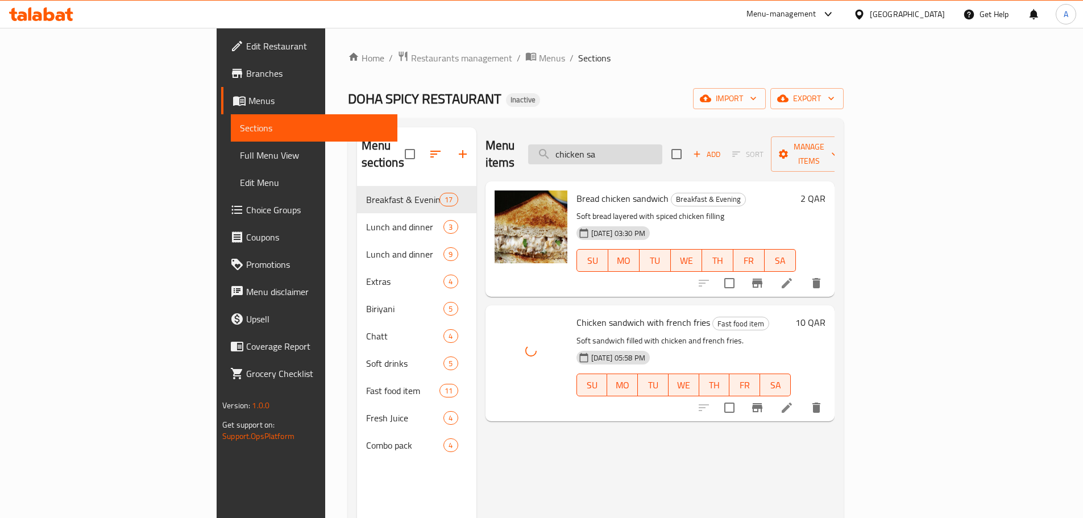
click at [662, 149] on input "chicken sa" at bounding box center [595, 154] width 134 height 20
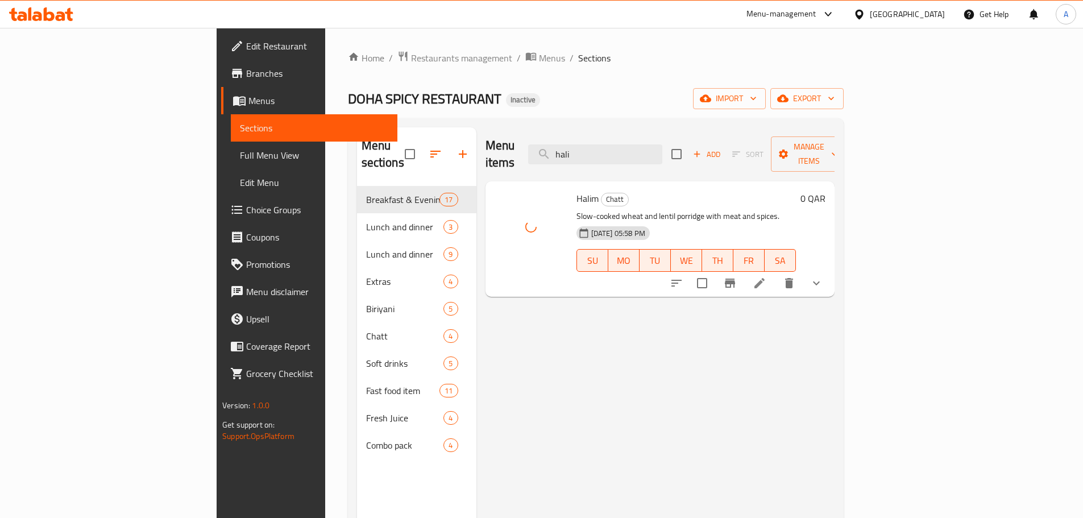
drag, startPoint x: 665, startPoint y: 143, endPoint x: 575, endPoint y: 150, distance: 89.5
click at [575, 150] on div "Menu items hali Add Sort Manage items" at bounding box center [660, 154] width 349 height 54
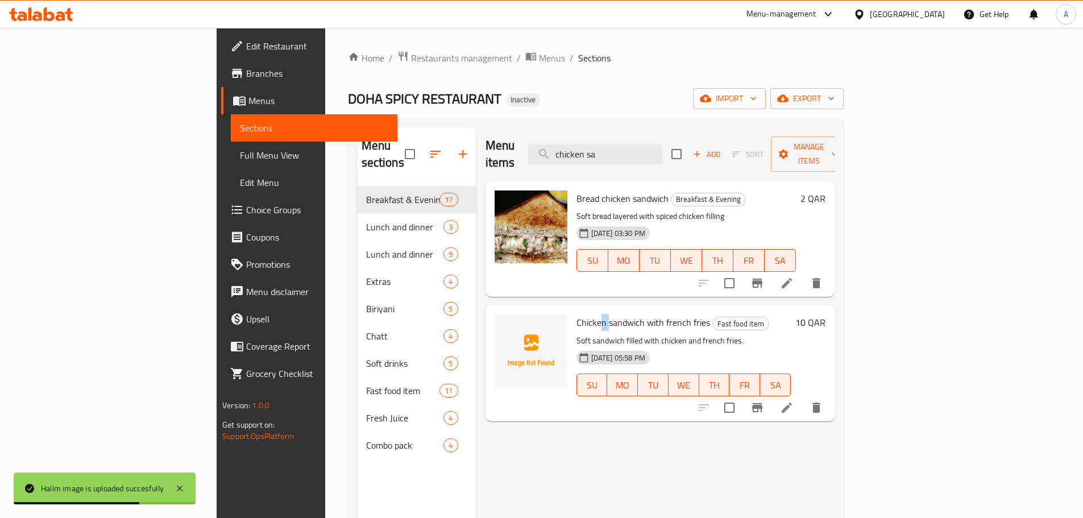
drag, startPoint x: 549, startPoint y: 312, endPoint x: 572, endPoint y: 335, distance: 33.4
click at [572, 315] on div "Chicken sandwich with french fries Fast food item Soft sandwich filled with chi…" at bounding box center [683, 363] width 223 height 106
click at [590, 402] on div "Chicken sandwich with french fries Fast food item Soft sandwich filled with chi…" at bounding box center [660, 362] width 349 height 115
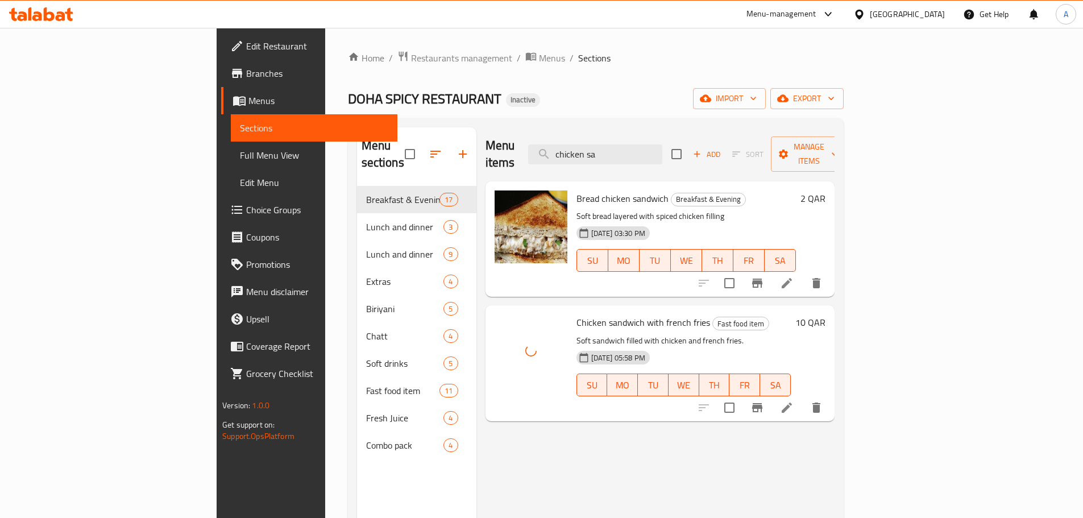
click at [523, 434] on div "Menu items chicken sa Add Sort Manage items Bread chicken sandwich Breakfast & …" at bounding box center [656, 386] width 358 height 518
click at [572, 310] on div "Chicken sandwich with french fries Fast food item Soft sandwich filled with chi…" at bounding box center [683, 363] width 223 height 106
click at [577, 314] on span "Chicken sandwich with french fries" at bounding box center [644, 322] width 134 height 17
drag, startPoint x: 542, startPoint y: 311, endPoint x: 607, endPoint y: 419, distance: 125.5
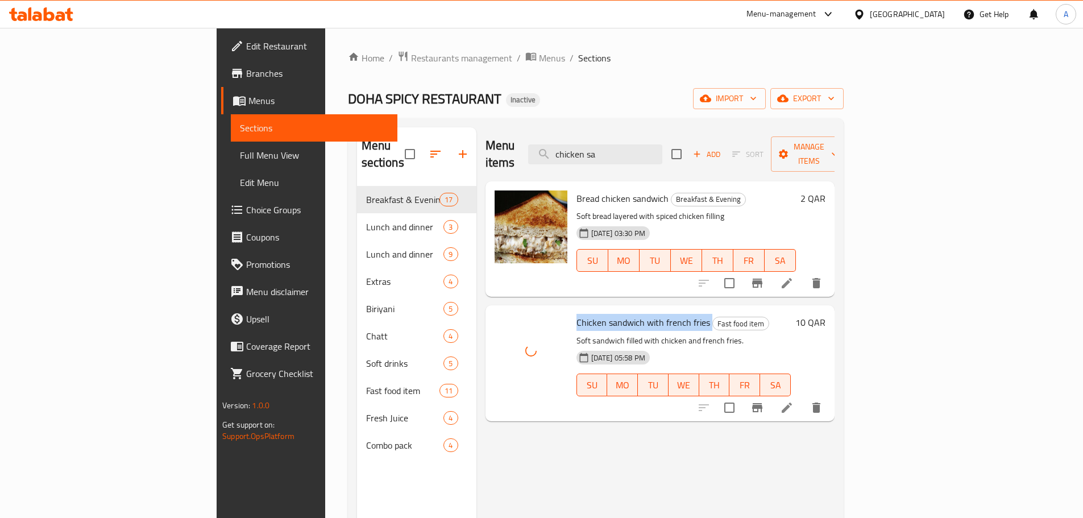
click at [572, 315] on div "Chicken sandwich with french fries Fast food item Soft sandwich filled with chi…" at bounding box center [683, 363] width 223 height 106
click at [607, 419] on div "Menu items chicken sa Add Sort Manage items Bread chicken sandwich Breakfast & …" at bounding box center [656, 386] width 358 height 518
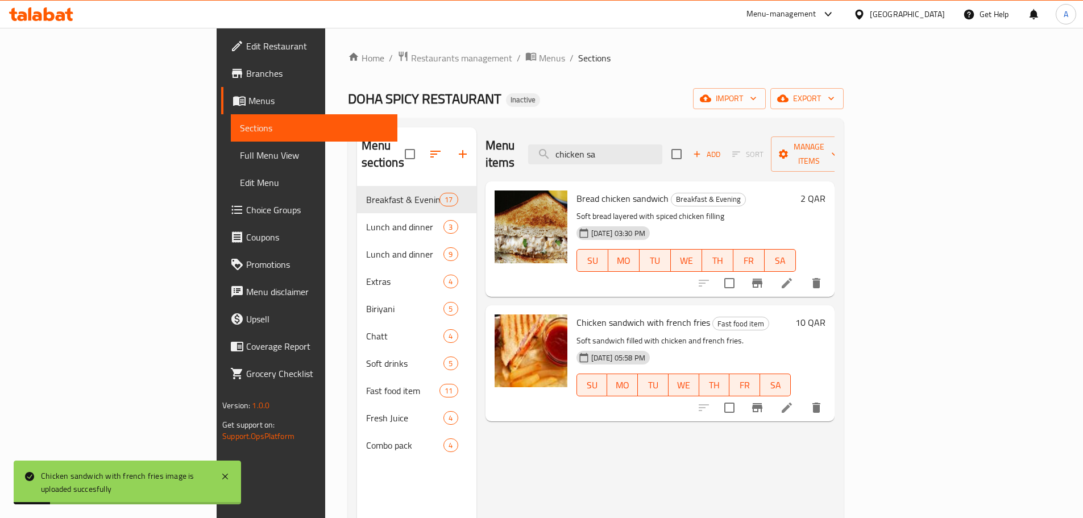
click at [607, 419] on div "Menu items chicken sa Add Sort Manage items Bread chicken sandwich Breakfast & …" at bounding box center [656, 386] width 358 height 518
drag, startPoint x: 584, startPoint y: 150, endPoint x: 538, endPoint y: 157, distance: 46.6
click at [538, 156] on div "Menu items chicken sa Add Sort Manage items" at bounding box center [660, 154] width 349 height 54
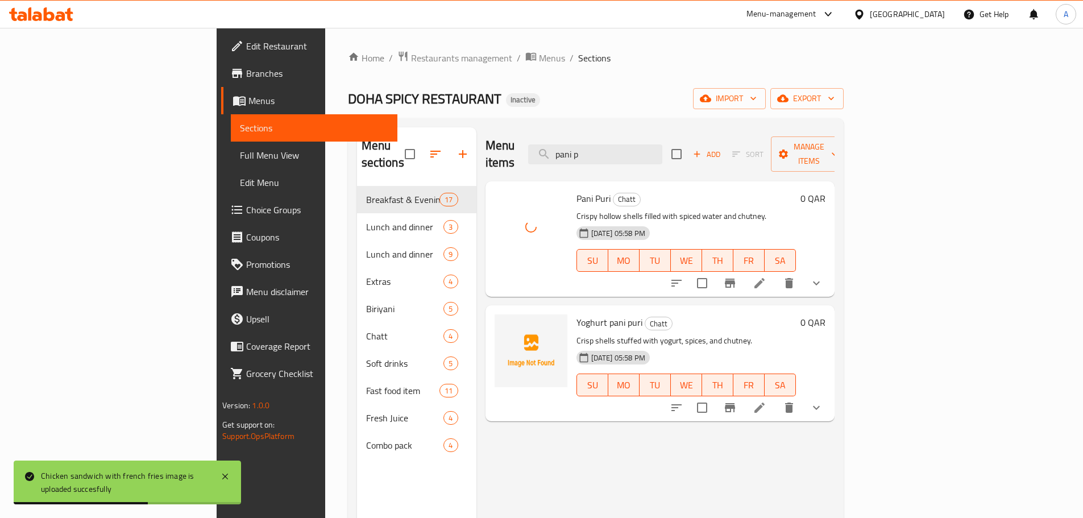
click at [563, 413] on div "Menu items pani p Add Sort Manage items Pani Puri Chatt Crispy hollow shells fi…" at bounding box center [656, 386] width 358 height 518
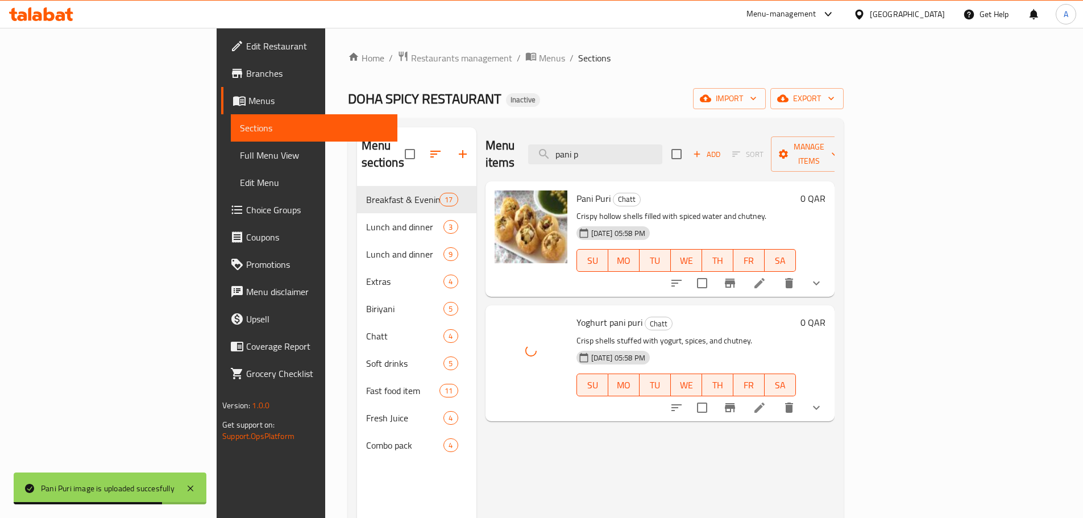
drag, startPoint x: 653, startPoint y: 150, endPoint x: 589, endPoint y: 152, distance: 64.3
click at [589, 152] on div "Menu items pani p Add Sort Manage items" at bounding box center [660, 154] width 349 height 54
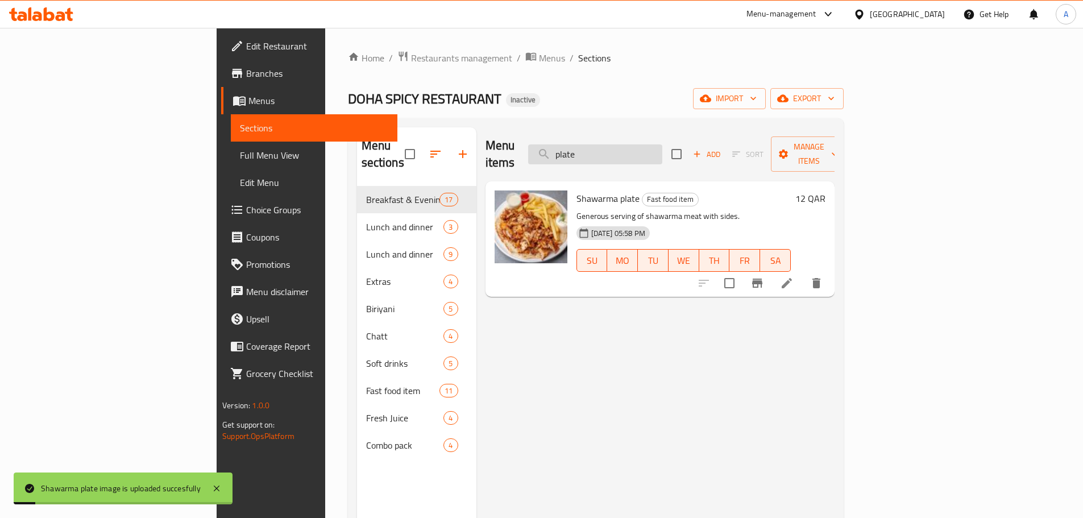
drag, startPoint x: 676, startPoint y: 145, endPoint x: 625, endPoint y: 147, distance: 50.1
click at [625, 147] on input "plate" at bounding box center [595, 154] width 134 height 20
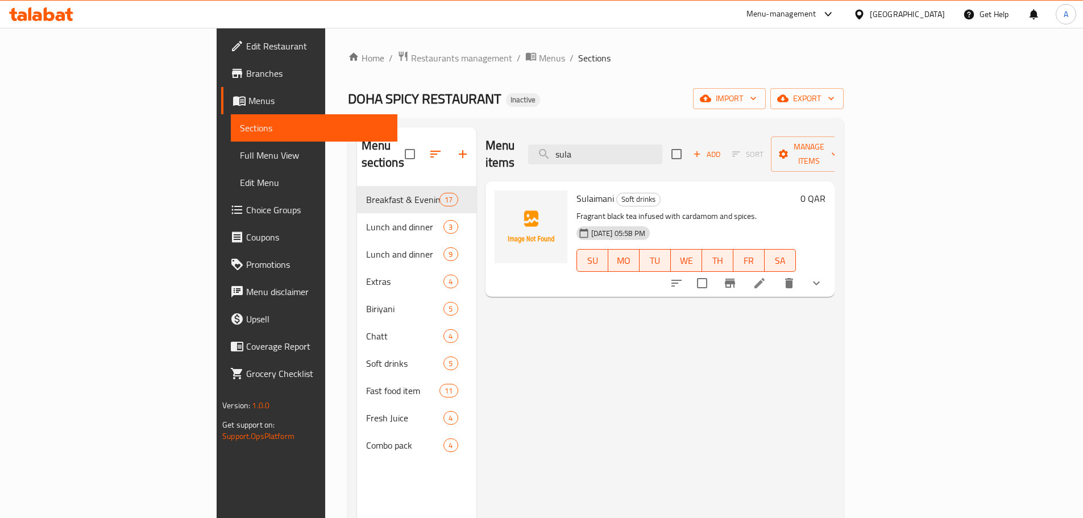
type input "sula"
drag, startPoint x: 603, startPoint y: 398, endPoint x: 609, endPoint y: 395, distance: 7.1
click at [606, 398] on div "Menu items sula Add Sort Manage items Sulaimani Soft drinks Fragrant black tea …" at bounding box center [656, 386] width 358 height 518
click at [572, 186] on div "Sulaimani Soft drinks Fragrant black tea infused with cardamom and spices. 01-0…" at bounding box center [686, 239] width 229 height 106
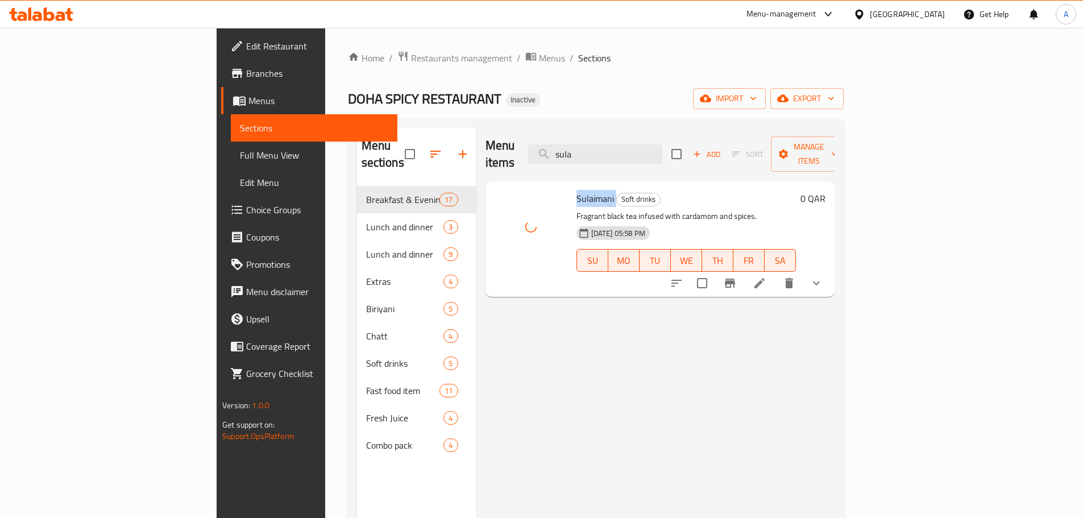
click at [577, 190] on span "Sulaimani" at bounding box center [596, 198] width 38 height 17
drag, startPoint x: 541, startPoint y: 179, endPoint x: 558, endPoint y: 221, distance: 45.9
click at [577, 190] on span "Sulaimani" at bounding box center [596, 198] width 38 height 17
click at [615, 300] on div "Menu items sula Add Sort Manage items Sulaimani Soft drinks Fragrant black tea …" at bounding box center [656, 386] width 358 height 518
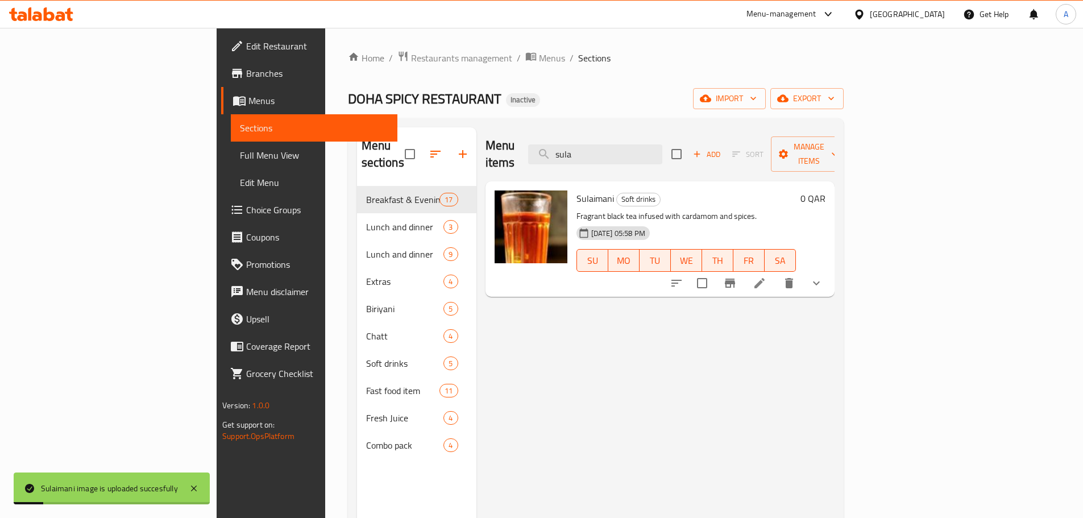
click at [614, 300] on div "Menu items sula Add Sort Manage items Sulaimani Soft drinks Fragrant black tea …" at bounding box center [656, 386] width 358 height 518
click at [835, 103] on span "export" at bounding box center [807, 99] width 55 height 14
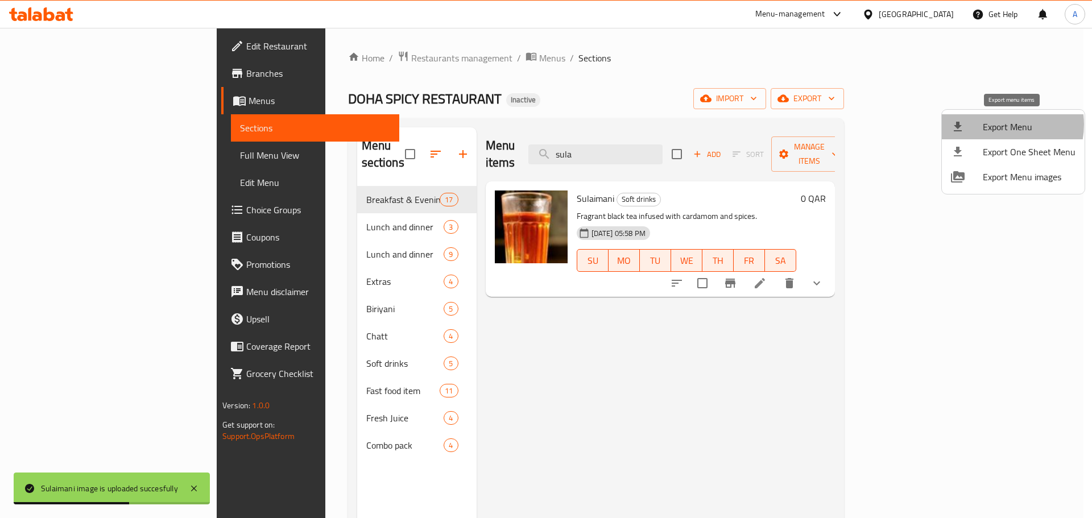
click at [997, 125] on span "Export Menu" at bounding box center [1029, 127] width 93 height 14
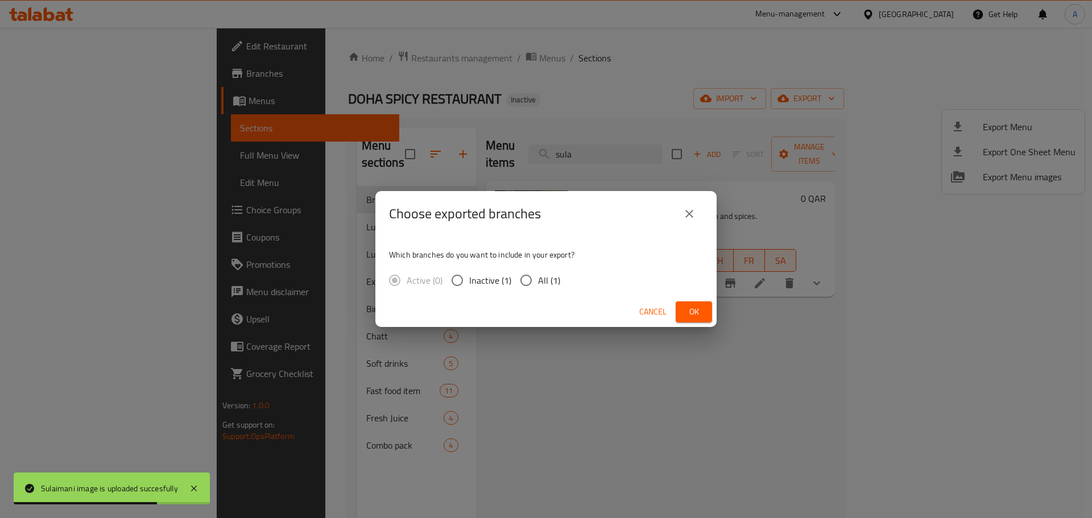
click at [543, 280] on span "All (1)" at bounding box center [549, 281] width 22 height 14
click at [538, 280] on input "All (1)" at bounding box center [526, 280] width 24 height 24
radio input "true"
click at [714, 316] on div "Cancel Ok" at bounding box center [545, 312] width 341 height 30
click at [700, 315] on span "Ok" at bounding box center [694, 312] width 18 height 14
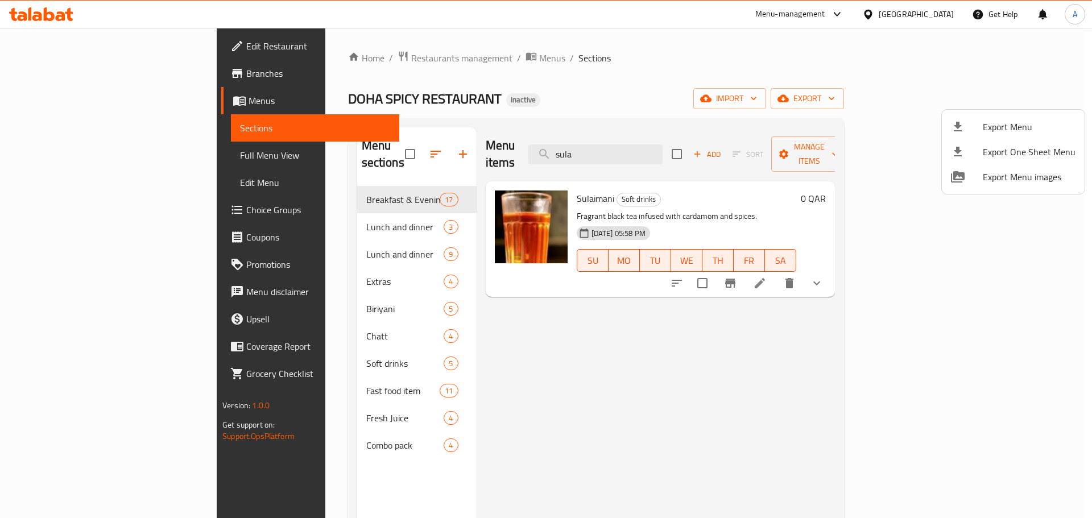
drag, startPoint x: 951, startPoint y: 12, endPoint x: 938, endPoint y: 12, distance: 13.1
click at [950, 12] on div at bounding box center [546, 259] width 1092 height 518
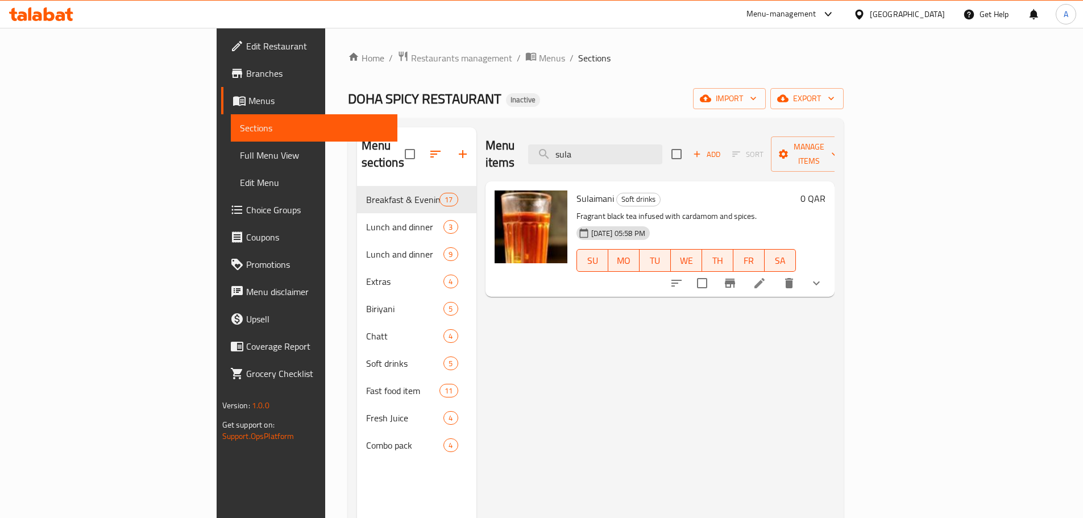
click at [937, 12] on div "Qatar" at bounding box center [907, 14] width 75 height 13
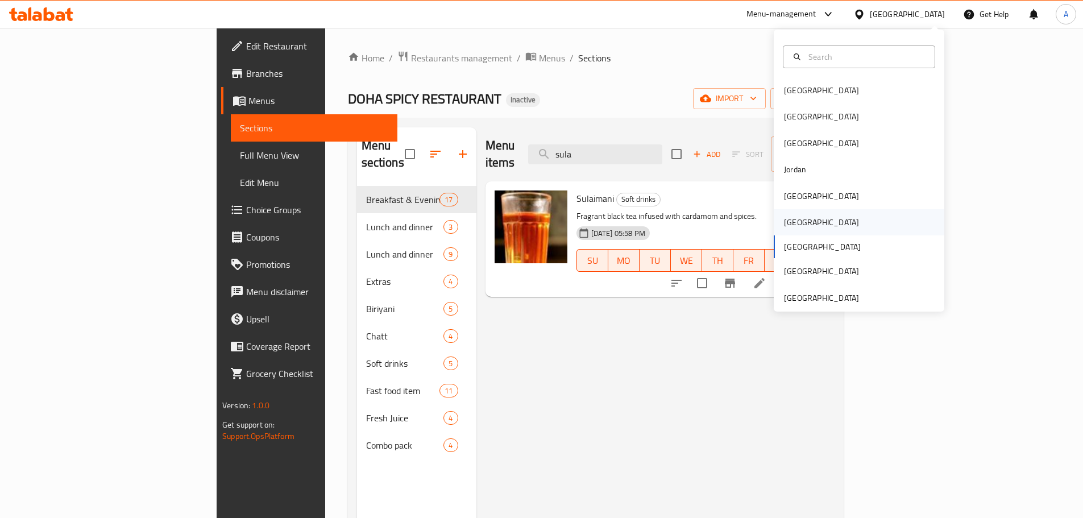
click at [801, 223] on div "Oman" at bounding box center [821, 222] width 93 height 26
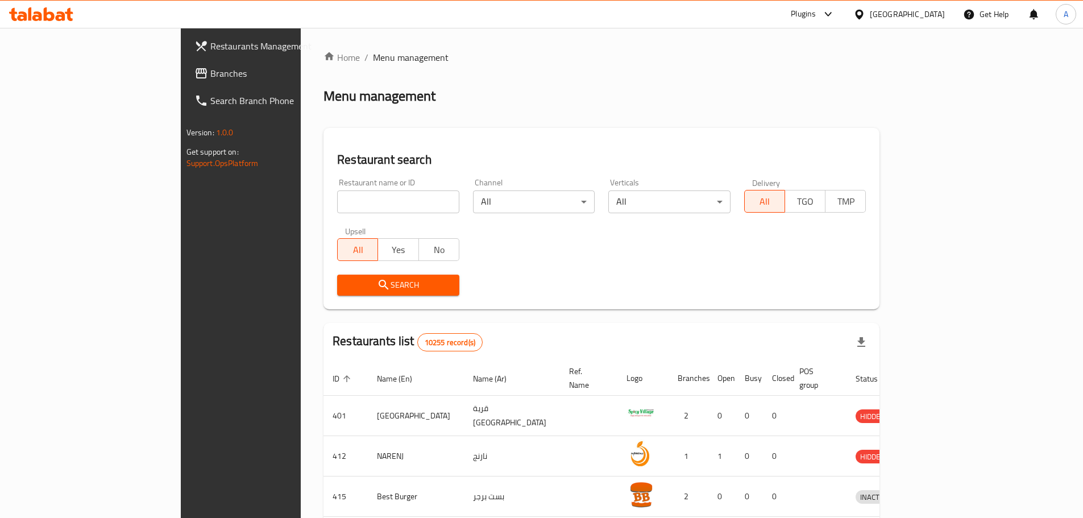
click at [210, 72] on span "Branches" at bounding box center [281, 74] width 142 height 14
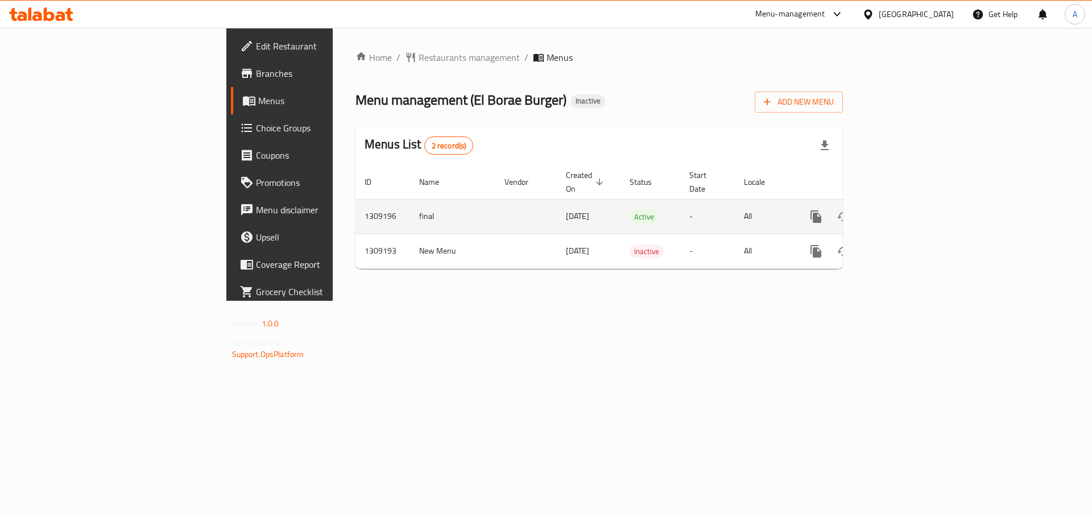
click at [903, 212] on icon "enhanced table" at bounding box center [898, 217] width 10 height 10
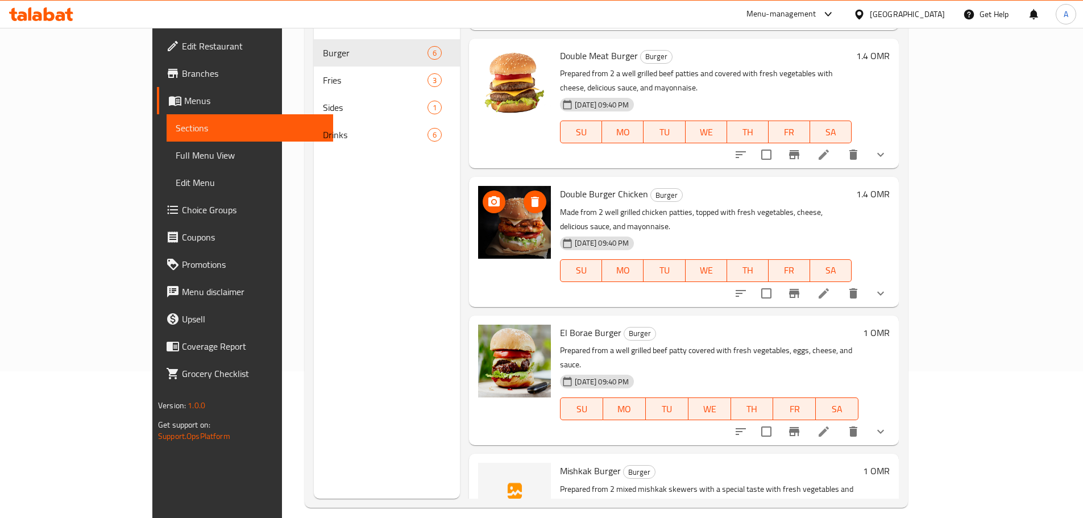
scroll to position [159, 0]
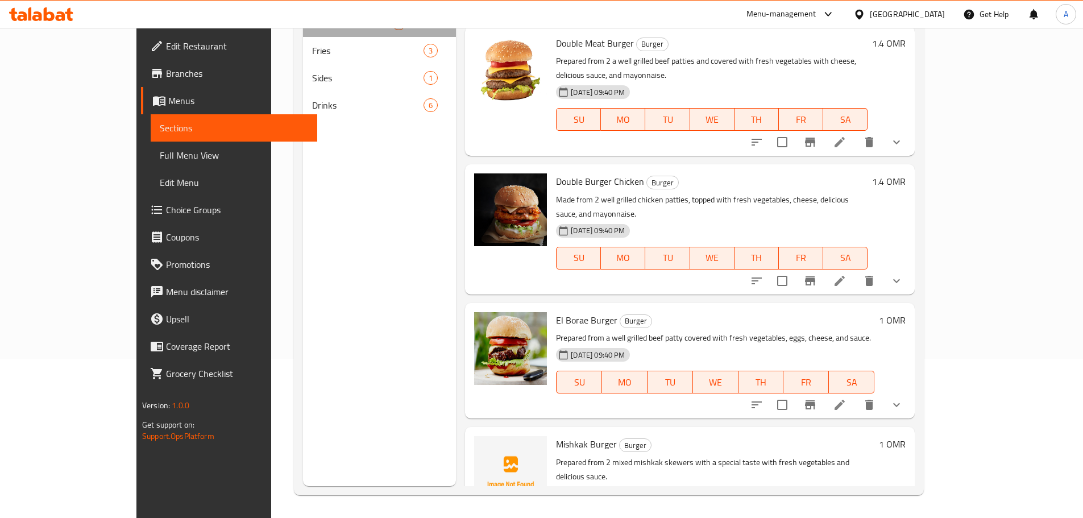
click at [316, 34] on div "Burger 6" at bounding box center [379, 23] width 153 height 27
click at [312, 51] on span "Fries" at bounding box center [352, 51] width 80 height 14
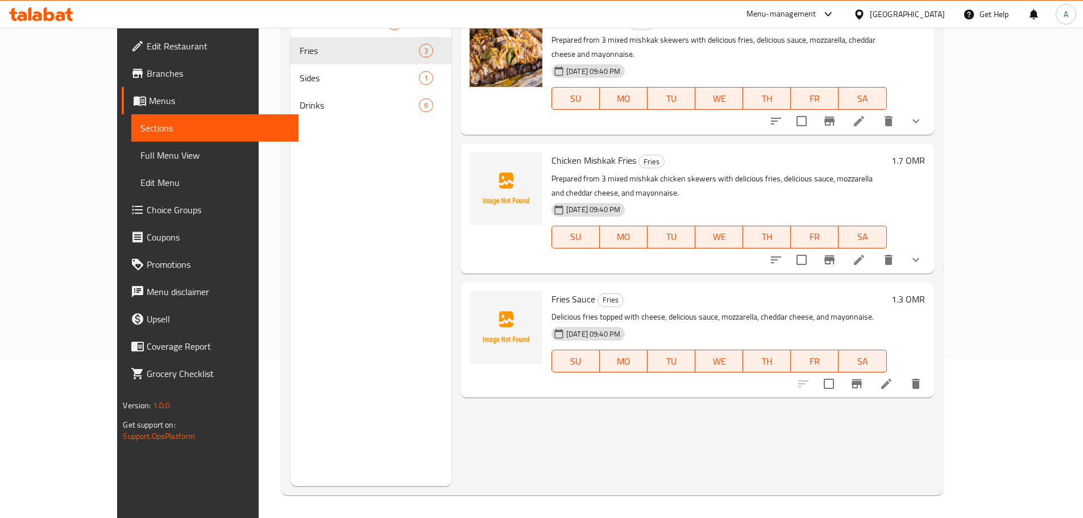
scroll to position [45, 0]
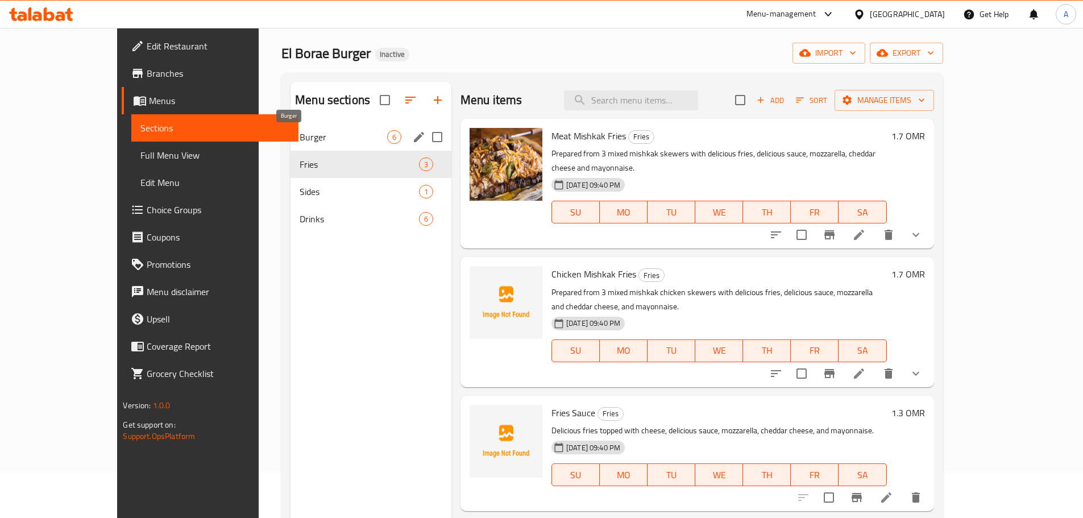
click at [300, 135] on span "Burger" at bounding box center [344, 137] width 88 height 14
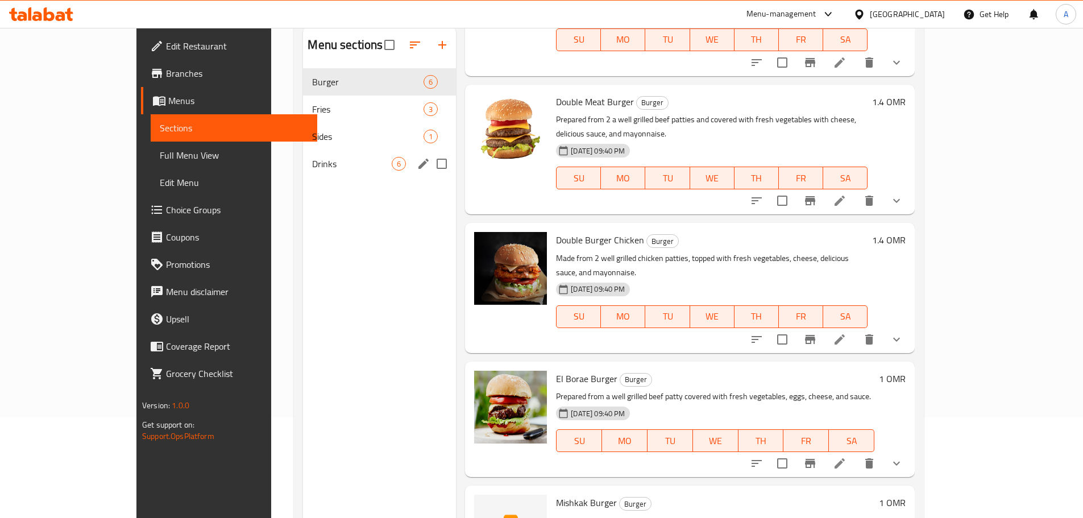
scroll to position [45, 0]
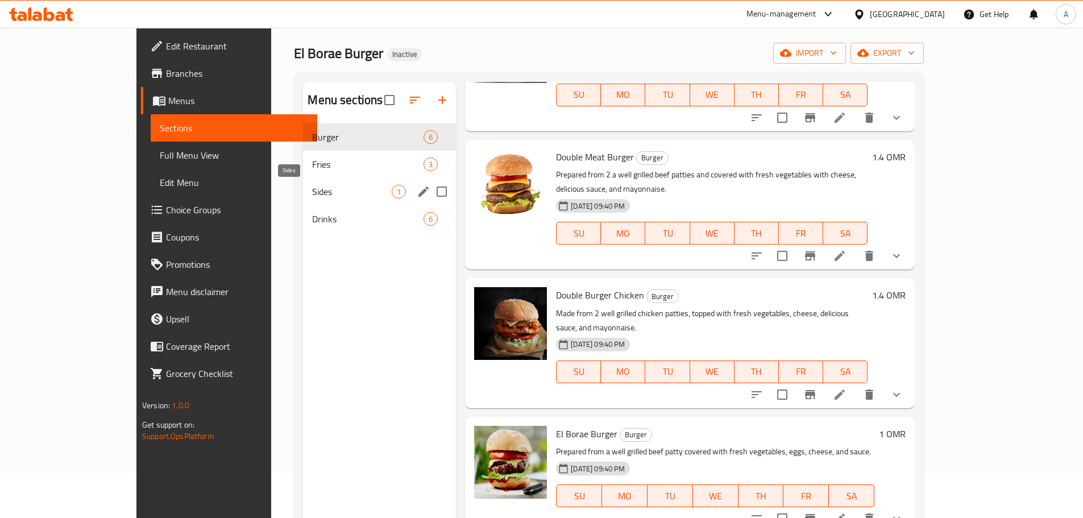
click at [312, 195] on span "Sides" at bounding box center [352, 192] width 80 height 14
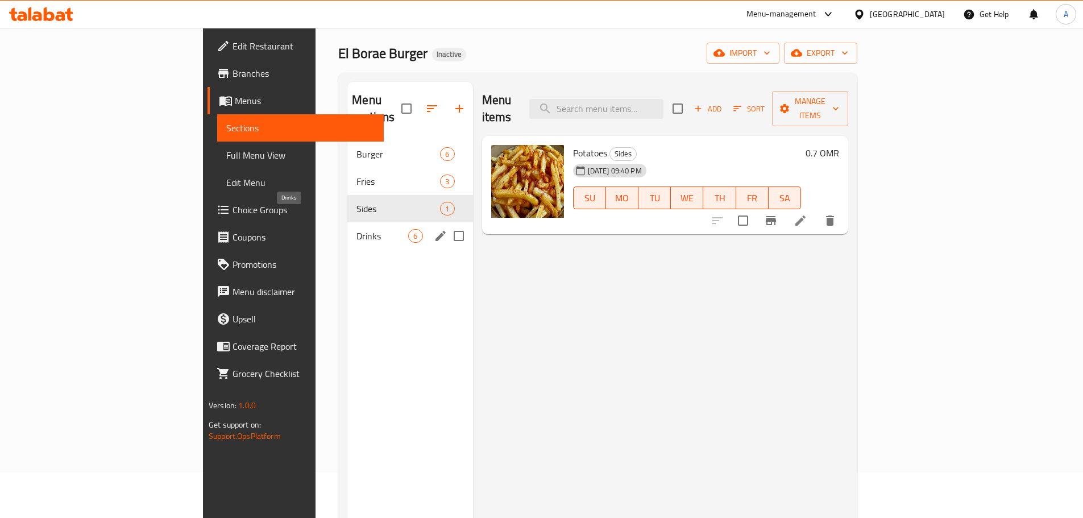
click at [357, 229] on span "Drinks" at bounding box center [383, 236] width 52 height 14
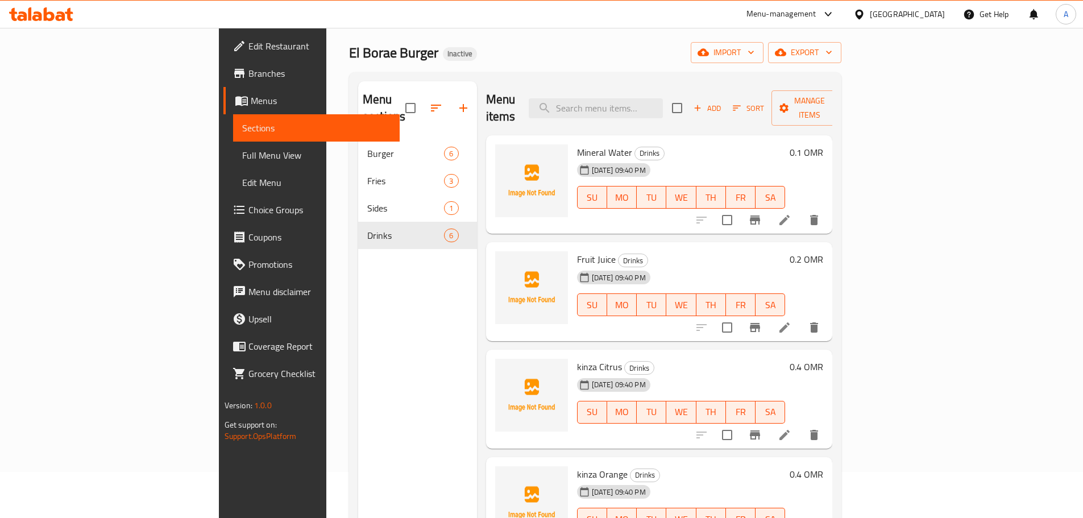
scroll to position [45, 0]
click at [573, 140] on div "Mineral Water Drinks 01-09-2025 09:40 PM SU MO TU WE TH FR SA" at bounding box center [682, 185] width 218 height 90
click at [577, 144] on span "Mineral Water" at bounding box center [604, 152] width 55 height 17
drag, startPoint x: 533, startPoint y: 136, endPoint x: 573, endPoint y: 140, distance: 40.6
click at [577, 144] on span "Mineral Water" at bounding box center [604, 152] width 55 height 17
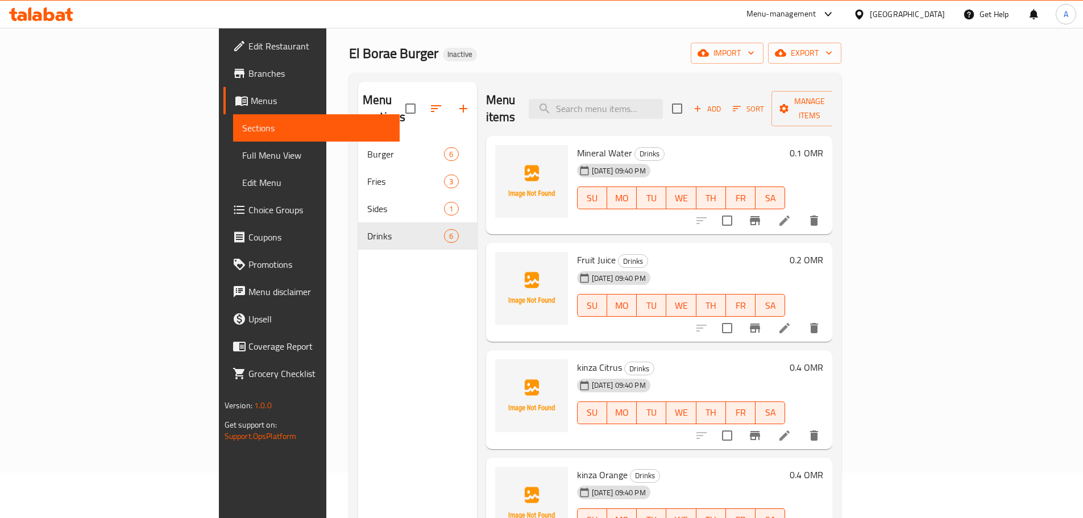
click at [709, 159] on div "01-09-2025 09:40 PM SU MO TU WE TH FR SA" at bounding box center [682, 189] width 218 height 61
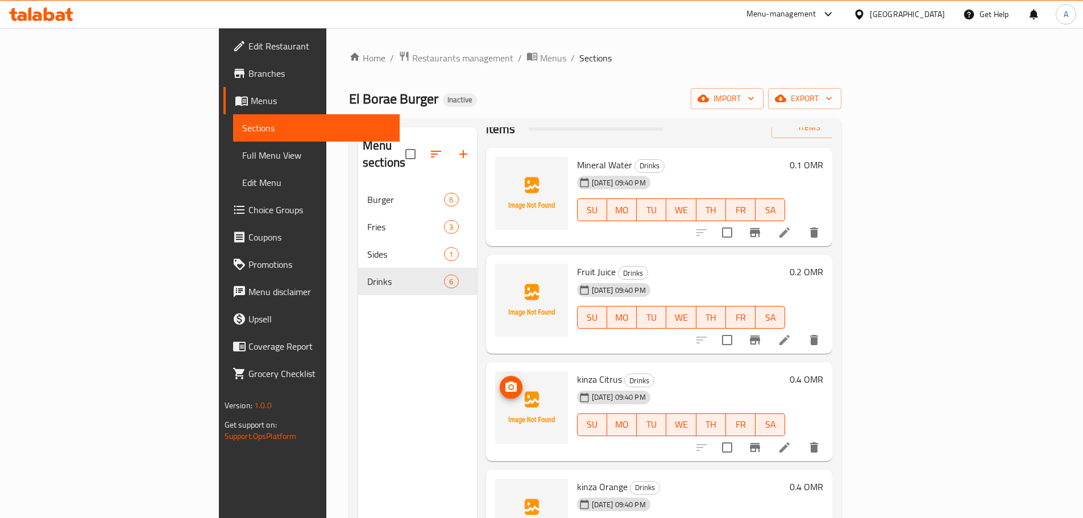
scroll to position [0, 0]
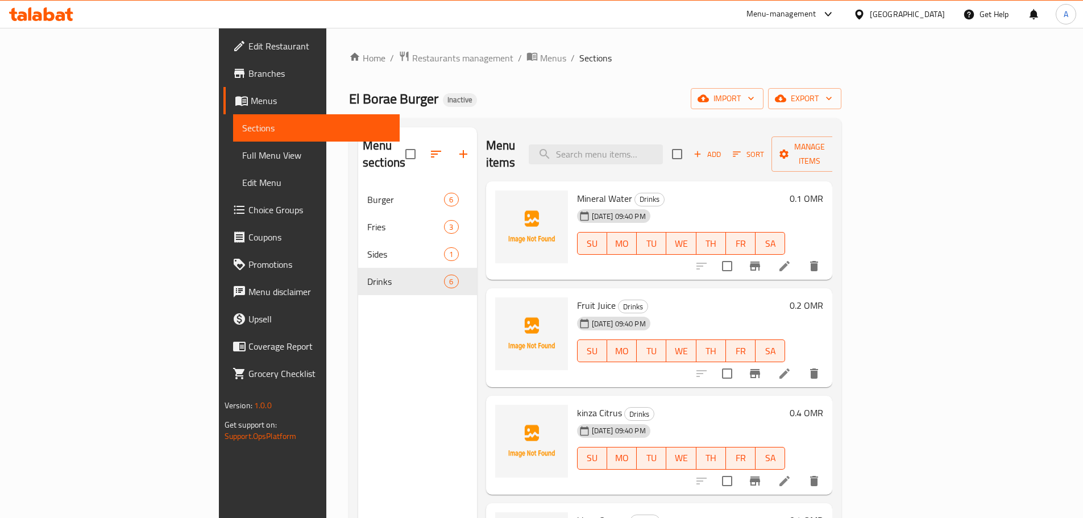
click at [538, 119] on div "Menu sections Burger 6 Fries 3 Sides 1 Drinks 6 Menu items Add Sort Manage item…" at bounding box center [595, 386] width 492 height 536
drag, startPoint x: 435, startPoint y: 145, endPoint x: 527, endPoint y: 129, distance: 93.6
click at [511, 143] on div "Menu items Add Sort Manage items" at bounding box center [659, 154] width 347 height 54
click at [539, 113] on div "Home / Restaurants management / Menus / Sections El Borae Burger Inactive impor…" at bounding box center [595, 353] width 492 height 604
click at [577, 190] on span "Mineral Water" at bounding box center [604, 198] width 55 height 17
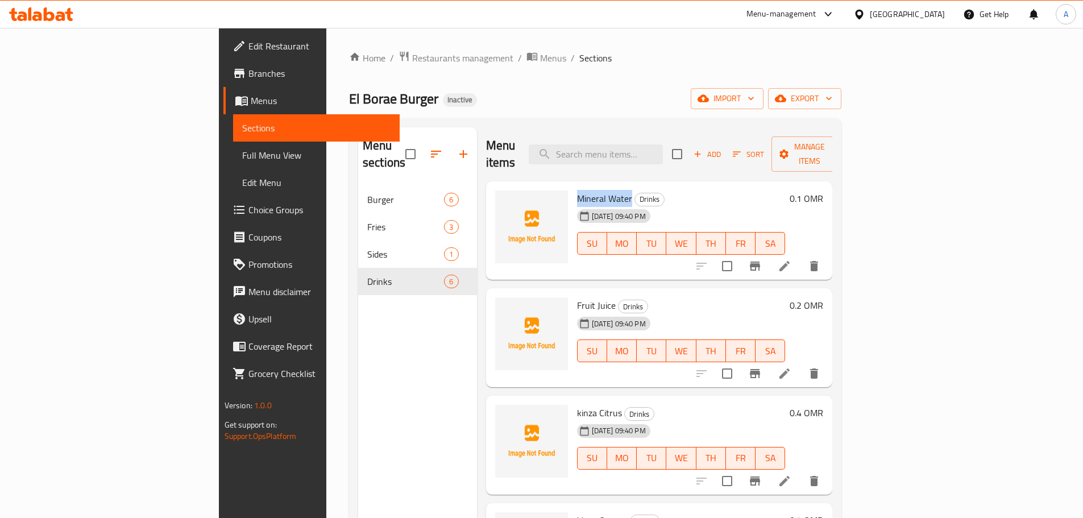
drag, startPoint x: 537, startPoint y: 181, endPoint x: 567, endPoint y: 180, distance: 30.2
click at [577, 190] on span "Mineral Water" at bounding box center [604, 198] width 55 height 17
copy span "Mineral Water"
click at [590, 83] on div "Home / Restaurants management / Menus / Sections El Borae Burger Inactive impor…" at bounding box center [595, 353] width 492 height 604
click at [577, 190] on span "Mineral Water" at bounding box center [604, 198] width 55 height 17
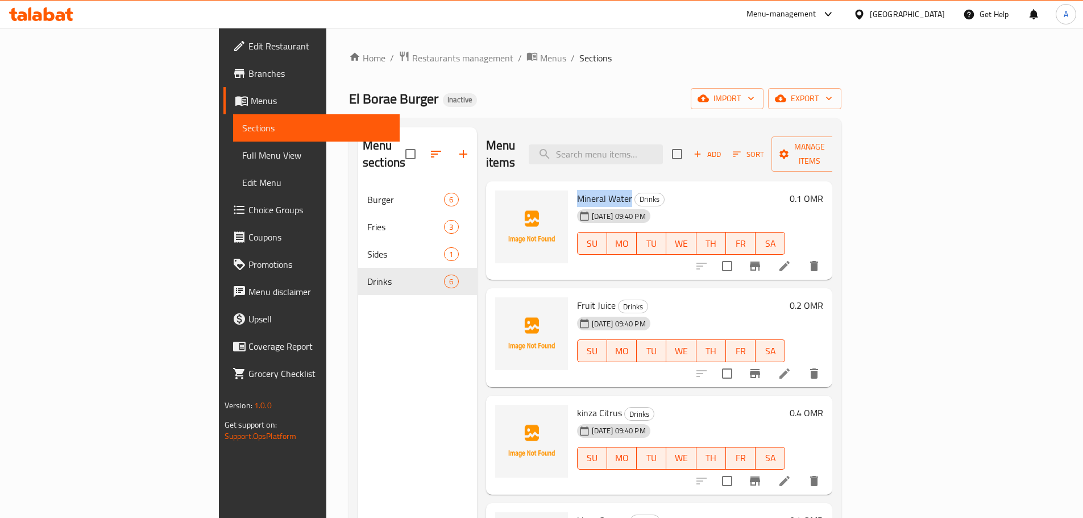
drag, startPoint x: 544, startPoint y: 178, endPoint x: 565, endPoint y: 180, distance: 21.1
click at [577, 190] on span "Mineral Water" at bounding box center [604, 198] width 55 height 17
copy span "Mineral Water"
click at [719, 263] on div "Mineral Water Drinks 01-09-2025 09:40 PM SU MO TU WE TH FR SA 0.1 OMR" at bounding box center [659, 230] width 347 height 99
click at [577, 297] on span "Fruit Juice" at bounding box center [596, 305] width 39 height 17
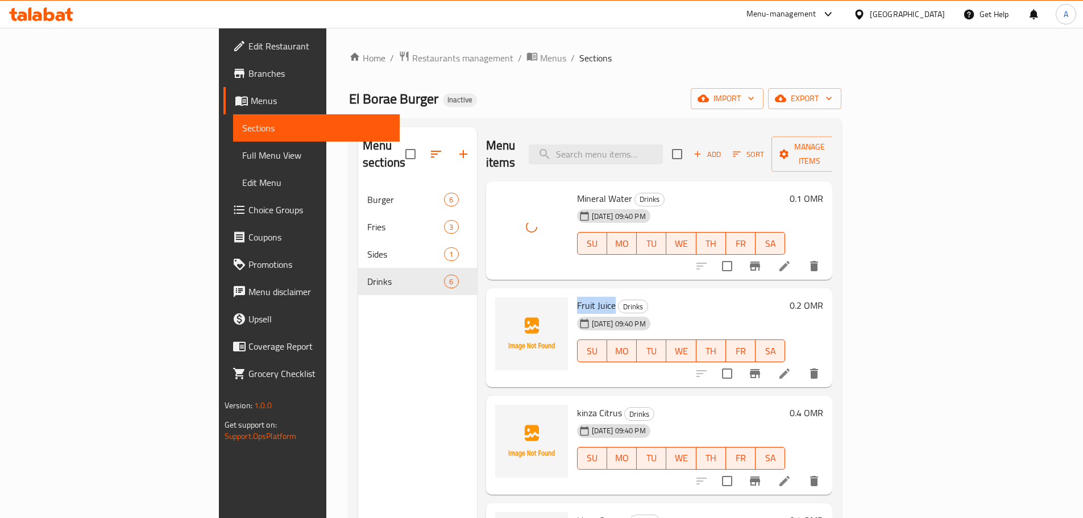
drag, startPoint x: 527, startPoint y: 291, endPoint x: 547, endPoint y: 292, distance: 19.9
click at [577, 297] on span "Fruit Juice" at bounding box center [596, 305] width 39 height 17
copy span "Fruit Juice"
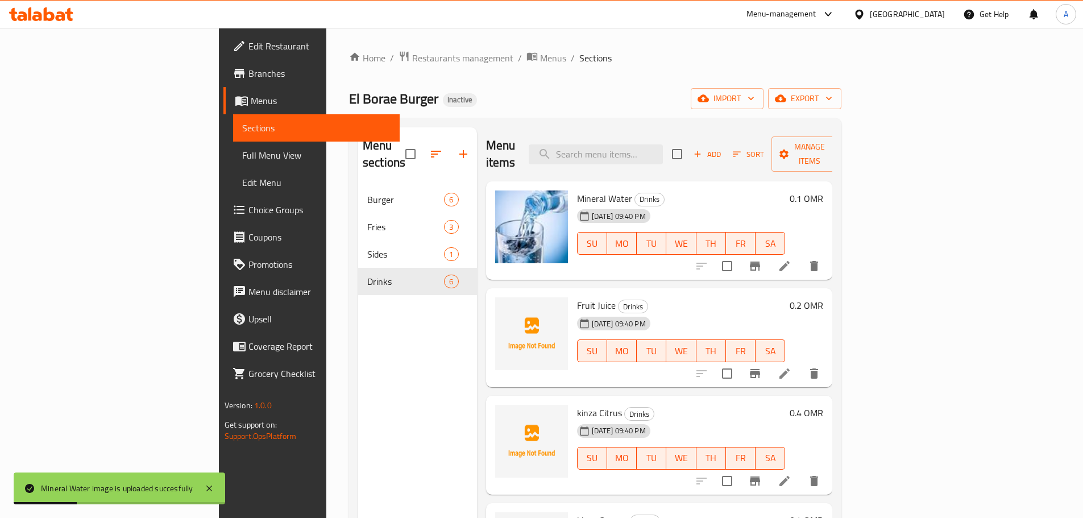
click at [577, 404] on span "kinza Citrus" at bounding box center [599, 412] width 45 height 17
drag, startPoint x: 532, startPoint y: 397, endPoint x: 547, endPoint y: 397, distance: 14.8
click at [577, 404] on span "kinza Citrus" at bounding box center [599, 412] width 45 height 17
copy span "kinza Citrus"
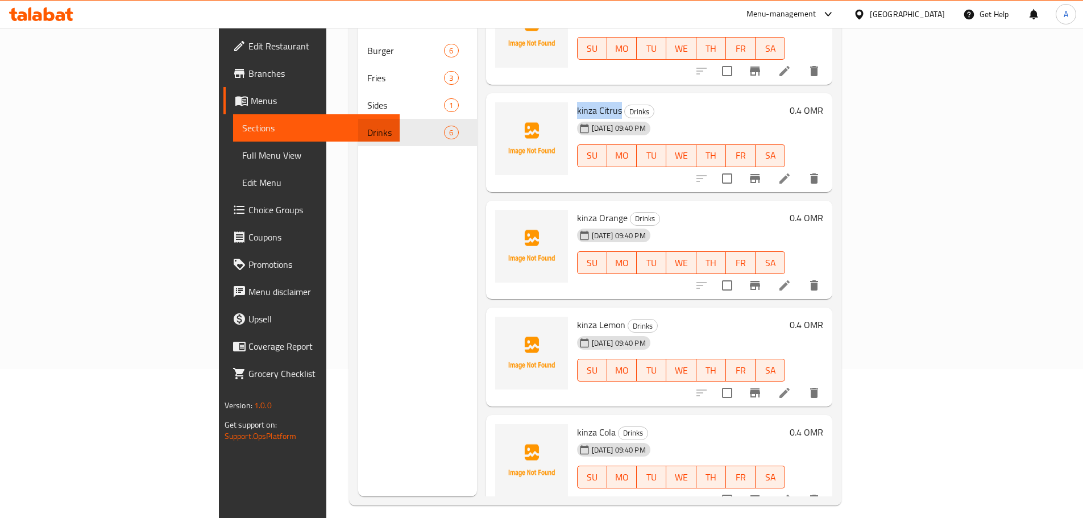
scroll to position [159, 0]
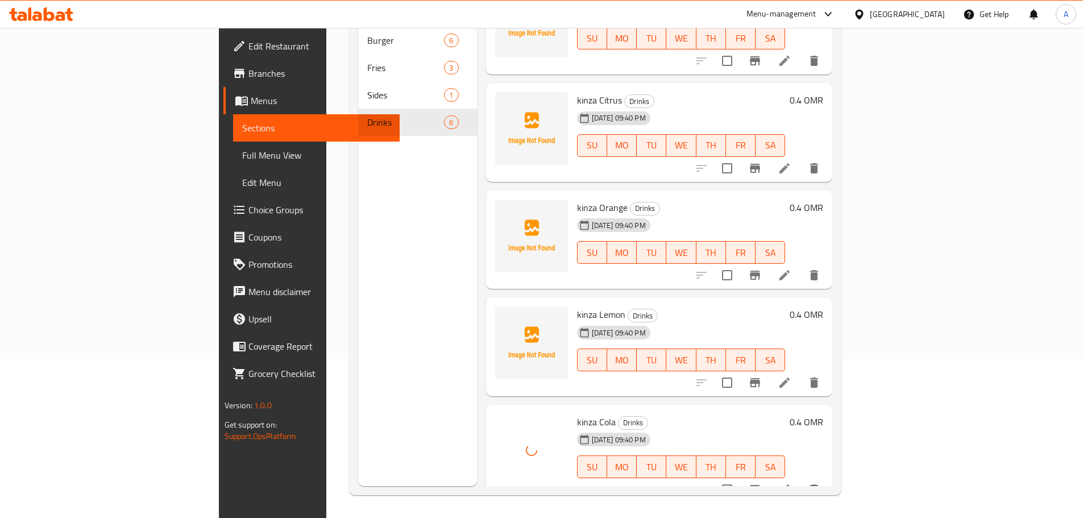
click at [689, 384] on div "Menu items Add Sort Manage items Mineral Water Drinks 01-09-2025 09:40 PM SU MO…" at bounding box center [655, 227] width 356 height 518
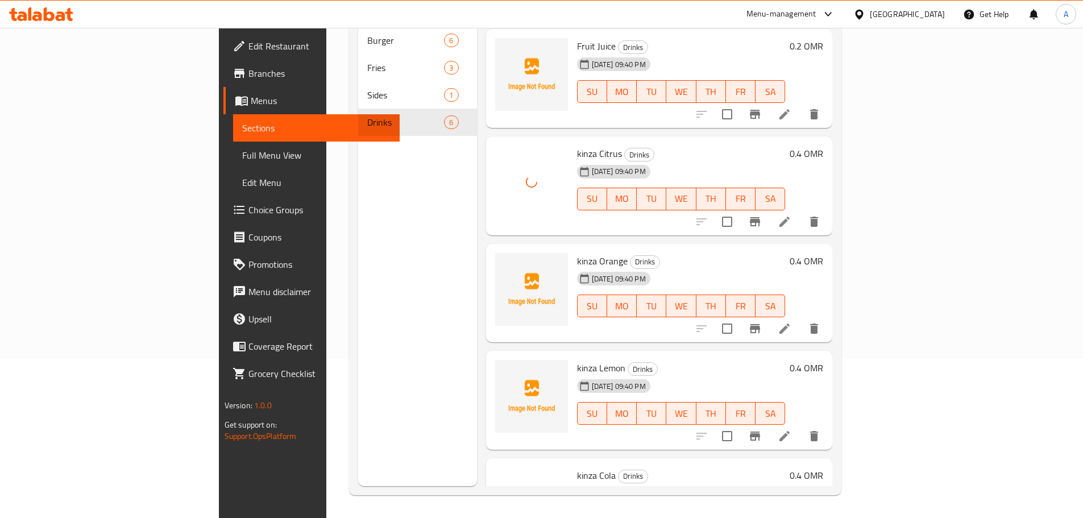
scroll to position [154, 0]
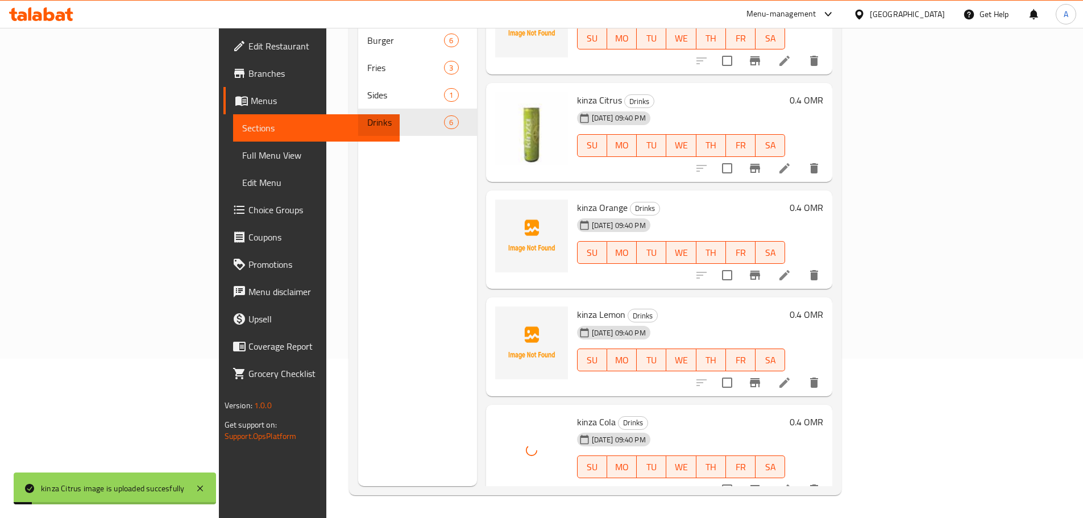
drag, startPoint x: 650, startPoint y: 192, endPoint x: 546, endPoint y: 190, distance: 103.5
click at [646, 200] on h6 "kinza Orange Drinks" at bounding box center [681, 208] width 209 height 16
click at [648, 214] on div "01-09-2025 09:40 PM SU MO TU WE TH FR SA" at bounding box center [682, 244] width 218 height 61
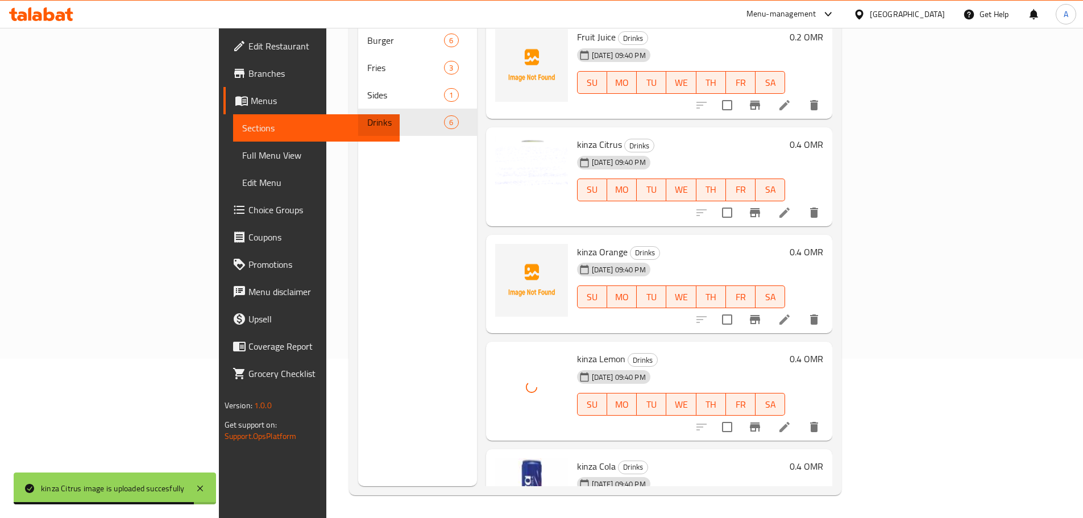
scroll to position [97, 0]
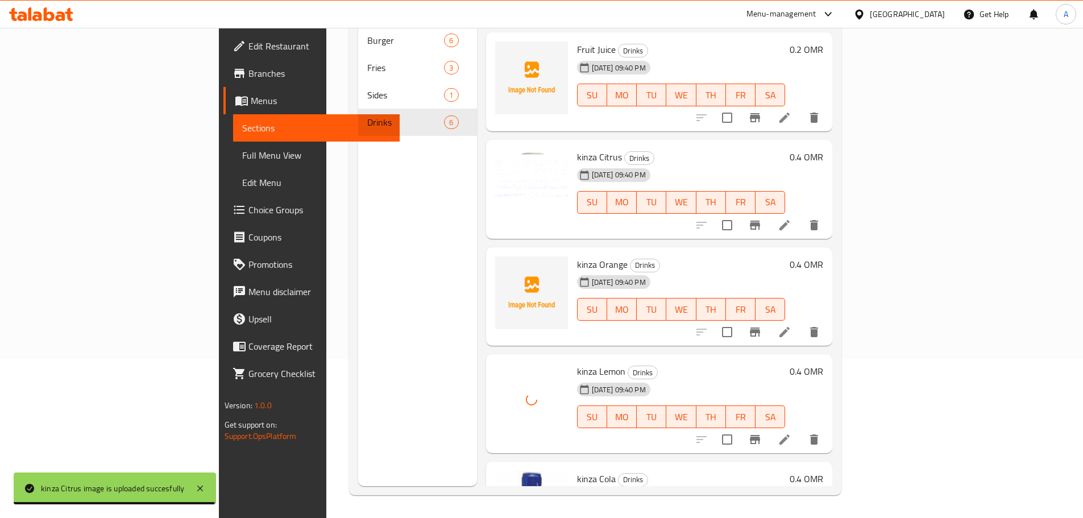
click at [674, 164] on div "01-09-2025 09:40 PM SU MO TU WE TH FR SA" at bounding box center [682, 194] width 218 height 61
click at [577, 256] on span "kinza Orange" at bounding box center [602, 264] width 51 height 17
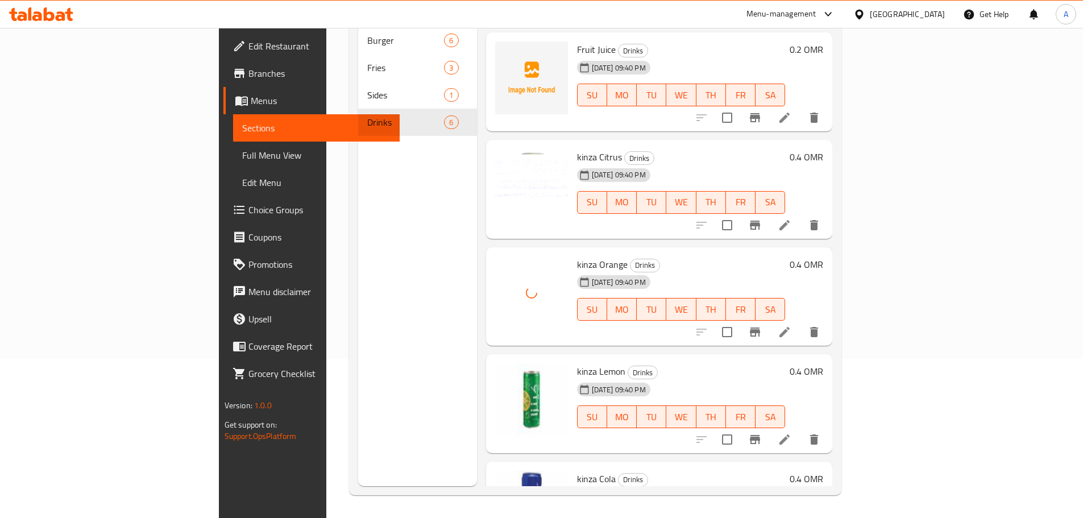
click at [718, 252] on div "kinza Orange Drinks 01-09-2025 09:40 PM SU MO TU WE TH FR SA" at bounding box center [682, 297] width 218 height 90
click at [577, 148] on span "kinza Citrus" at bounding box center [599, 156] width 45 height 17
click at [657, 164] on div "01-09-2025 09:40 PM SU MO TU WE TH FR SA" at bounding box center [682, 194] width 218 height 61
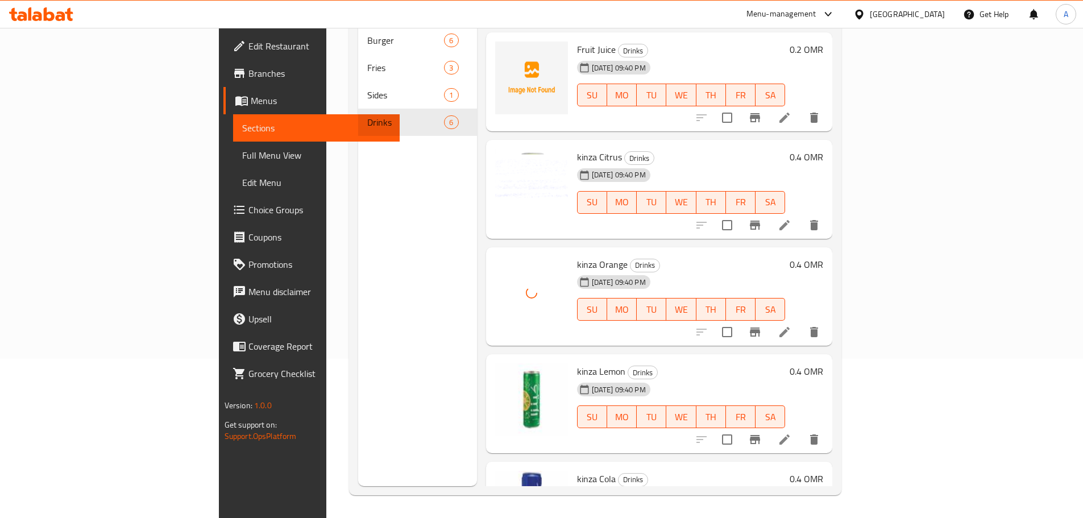
click at [688, 149] on h6 "kinza Citrus Drinks" at bounding box center [681, 157] width 209 height 16
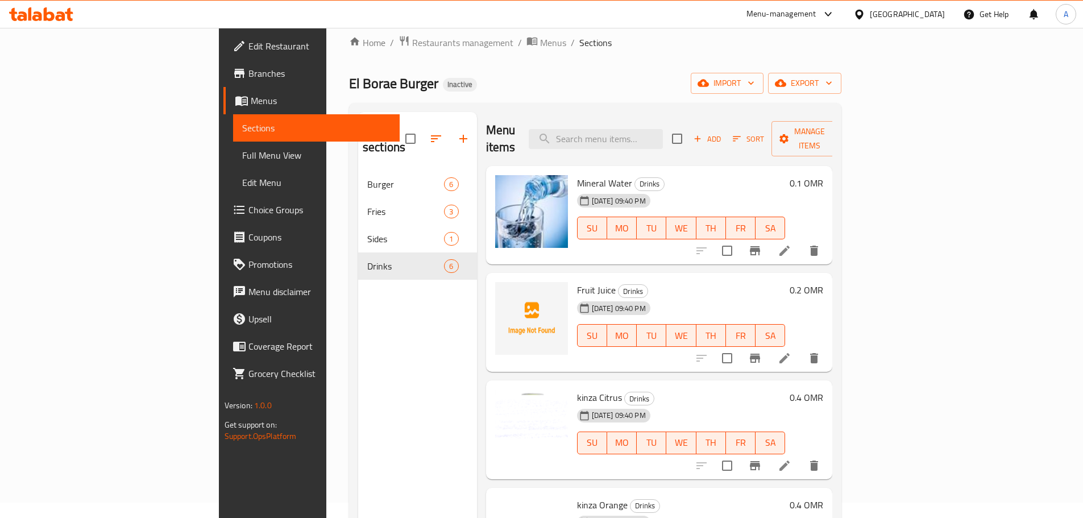
scroll to position [0, 0]
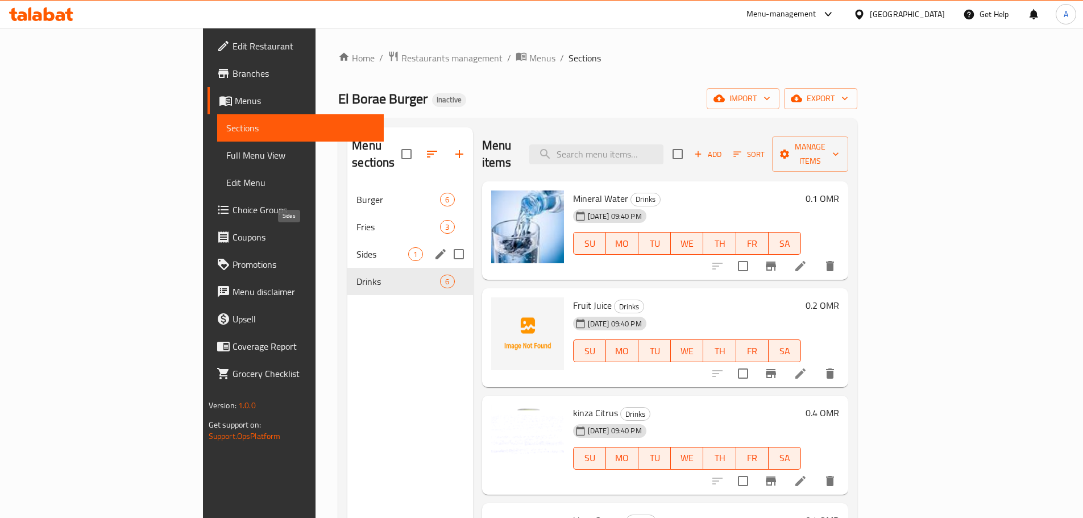
click at [357, 247] on span "Sides" at bounding box center [383, 254] width 52 height 14
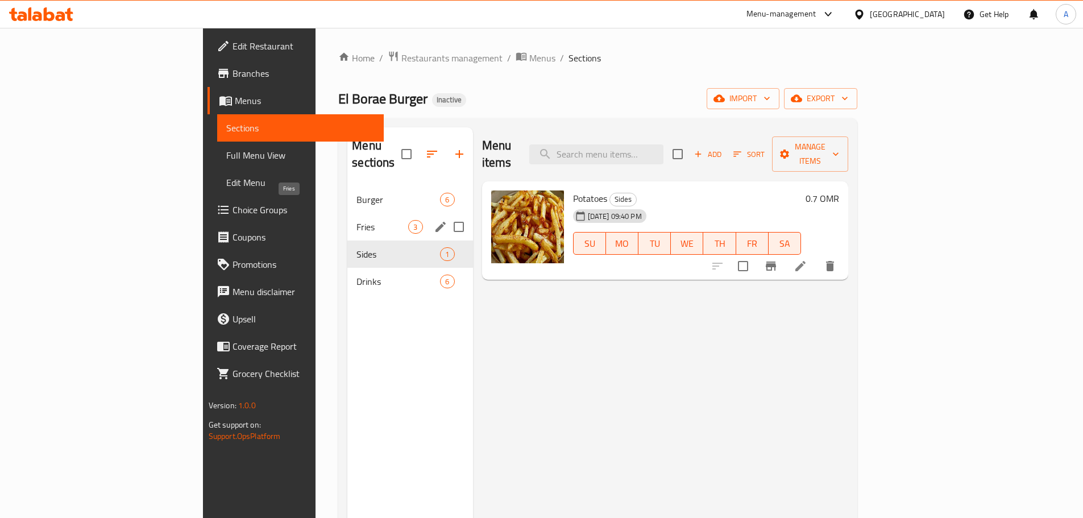
click at [357, 220] on span "Fries" at bounding box center [383, 227] width 52 height 14
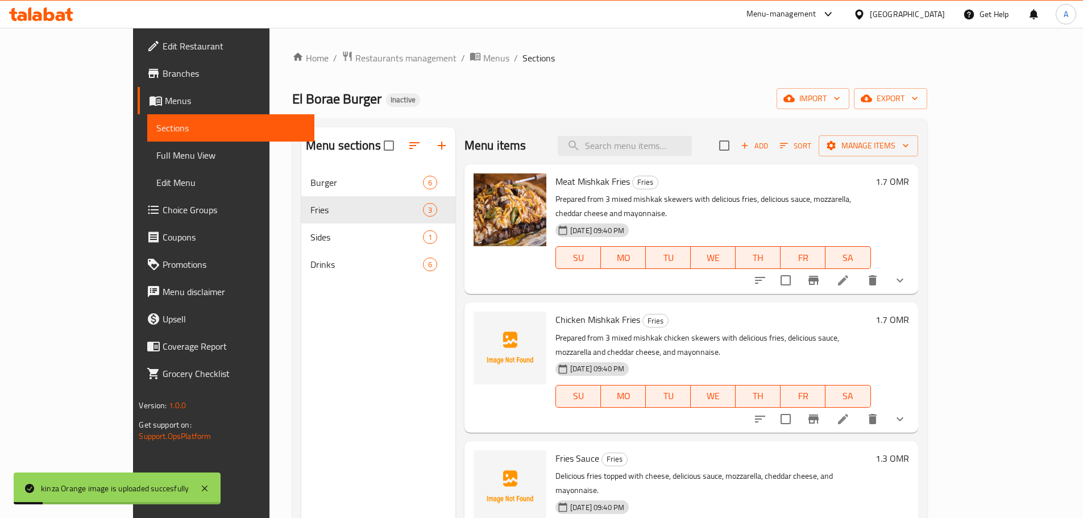
scroll to position [114, 0]
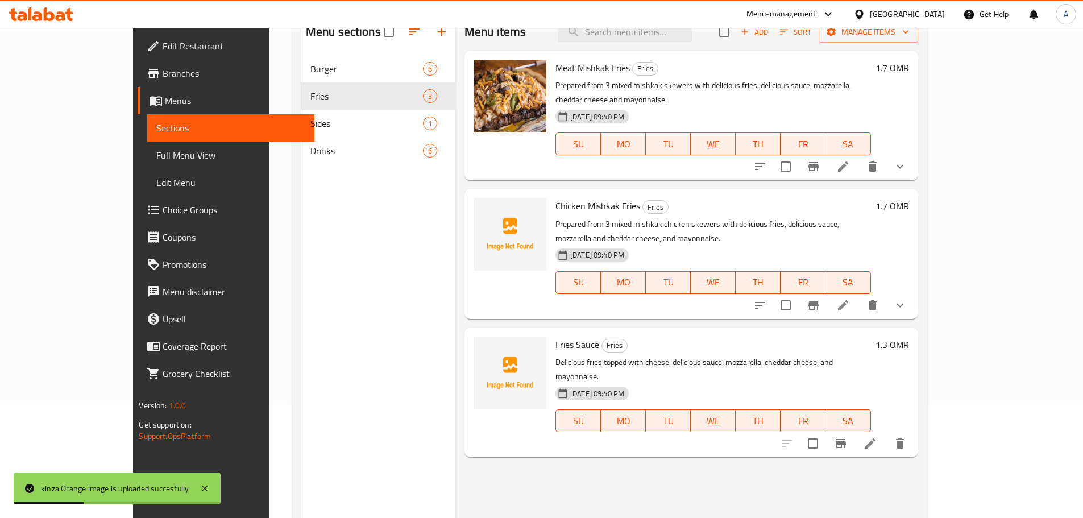
click at [556, 336] on span "Fries Sauce" at bounding box center [578, 344] width 44 height 17
drag, startPoint x: 536, startPoint y: 318, endPoint x: 549, endPoint y: 317, distance: 13.7
click at [556, 336] on span "Fries Sauce" at bounding box center [578, 344] width 44 height 17
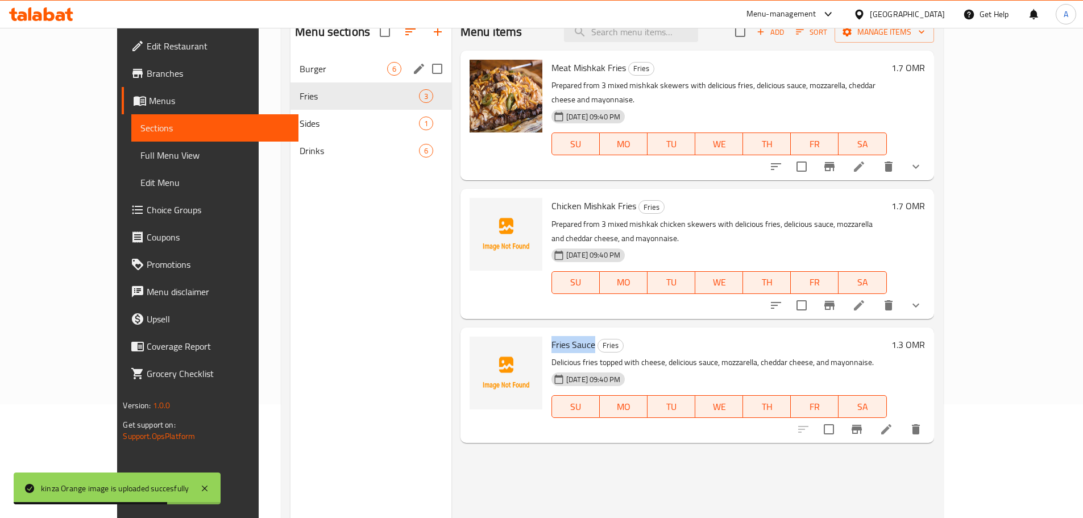
click at [300, 75] on span "Burger" at bounding box center [344, 69] width 88 height 14
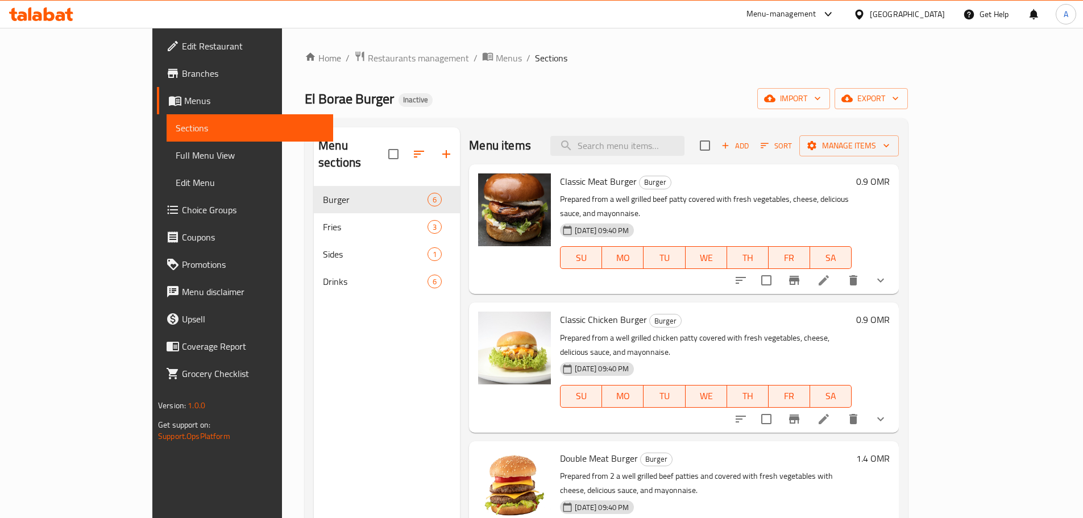
click at [699, 119] on div "Menu sections Burger 6 Fries 3 Sides 1 Drinks 6 Menu items Add Sort Manage item…" at bounding box center [606, 386] width 603 height 536
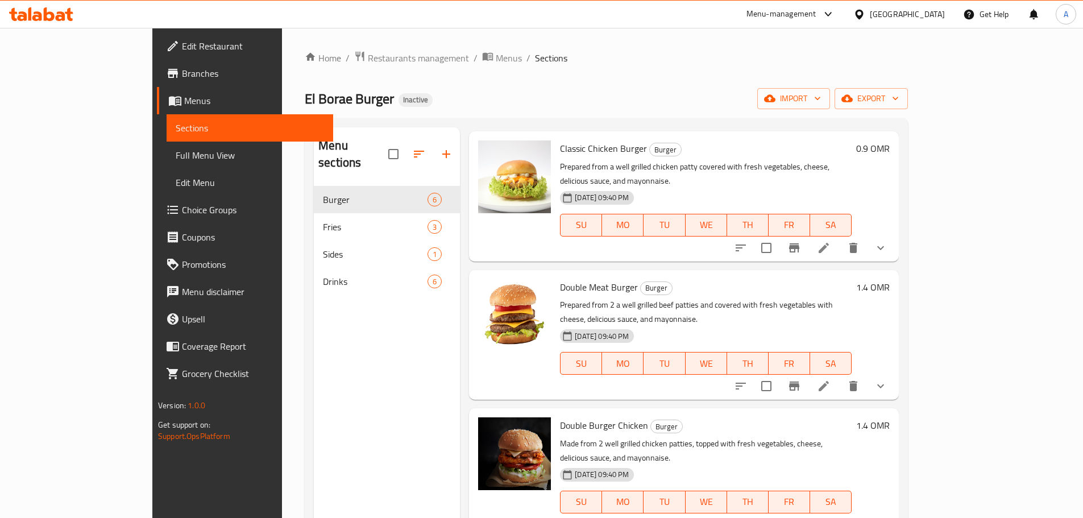
scroll to position [256, 0]
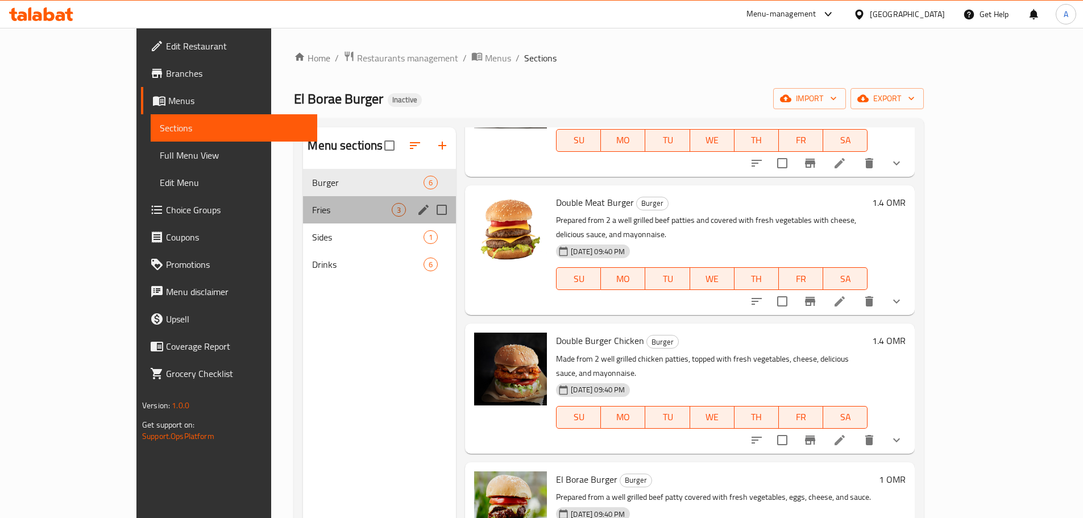
click at [303, 199] on div "Fries 3" at bounding box center [379, 209] width 153 height 27
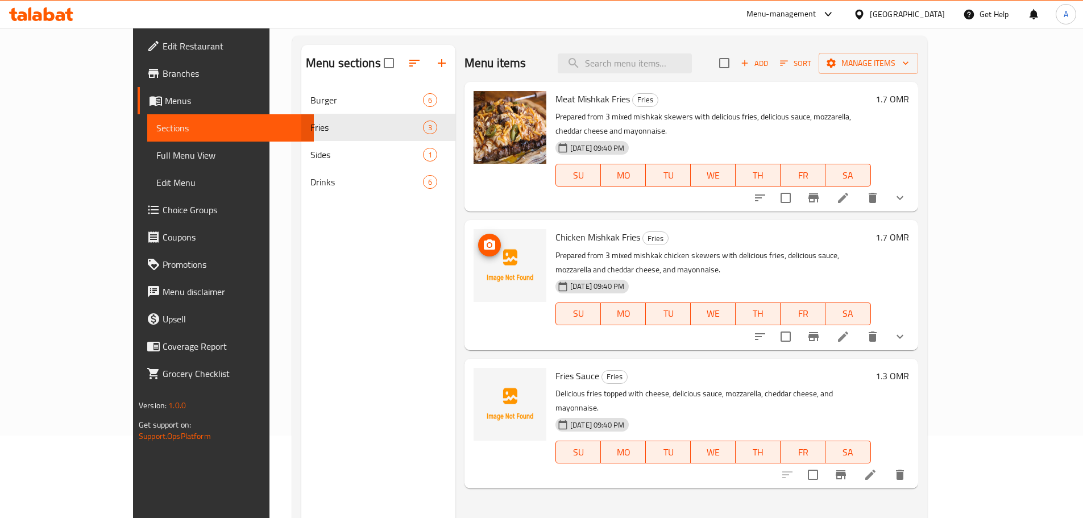
scroll to position [159, 0]
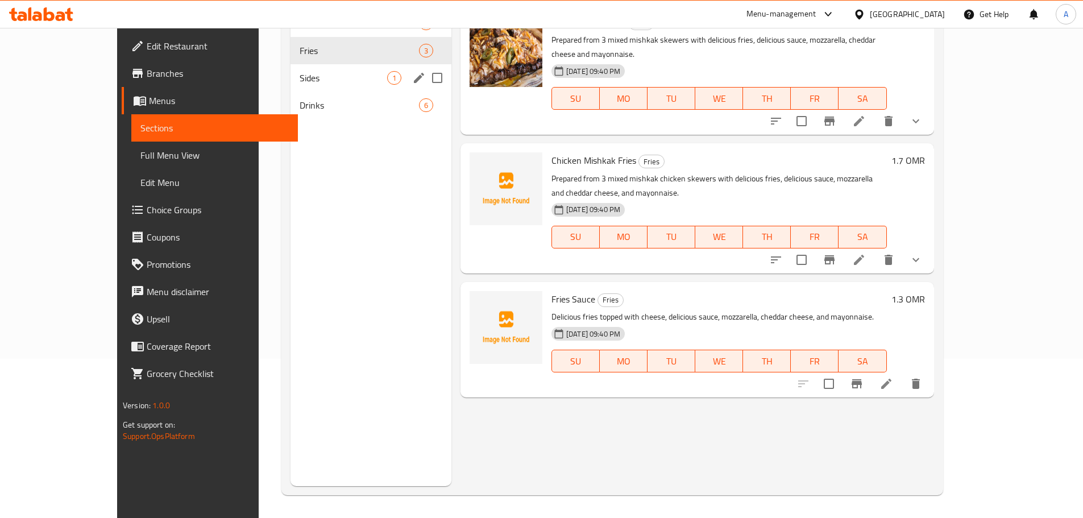
click at [300, 79] on span "Sides" at bounding box center [344, 78] width 88 height 14
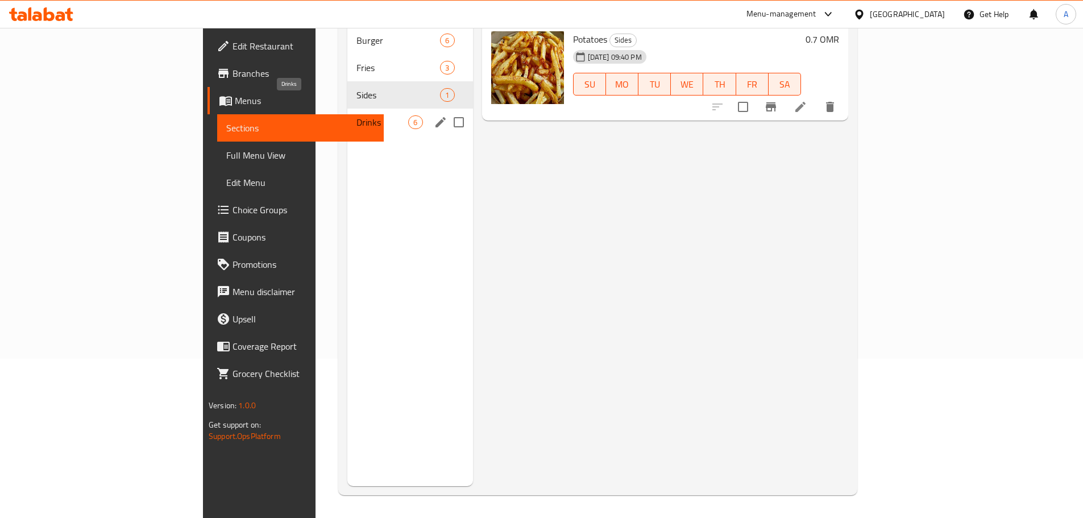
click at [357, 115] on span "Drinks" at bounding box center [383, 122] width 52 height 14
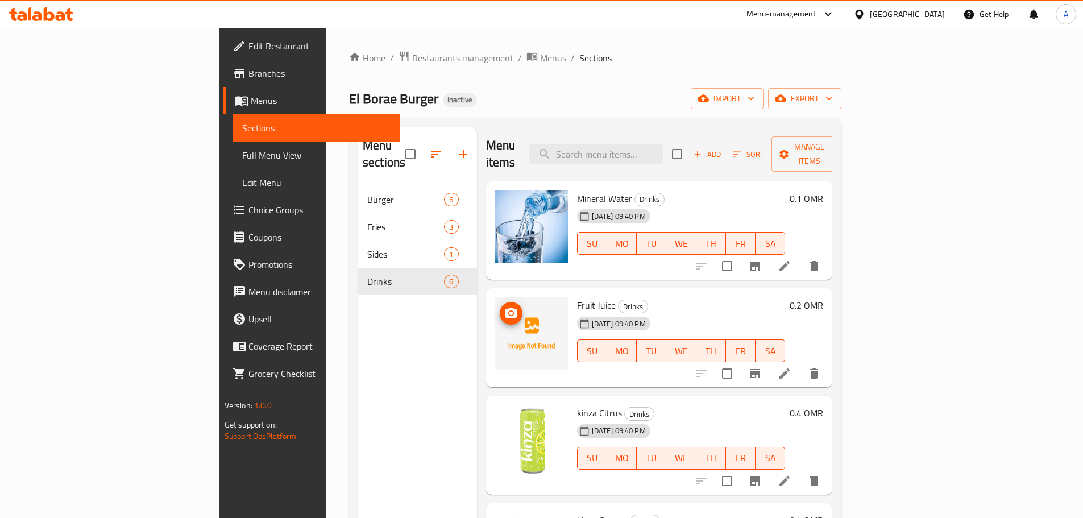
click at [624, 109] on div "El Borae Burger Inactive import export" at bounding box center [595, 98] width 492 height 21
click at [349, 107] on span "El Borae Burger" at bounding box center [393, 99] width 89 height 26
drag, startPoint x: 259, startPoint y: 107, endPoint x: 467, endPoint y: 108, distance: 207.6
click at [467, 108] on div "El Borae Burger Inactive import export" at bounding box center [595, 98] width 492 height 21
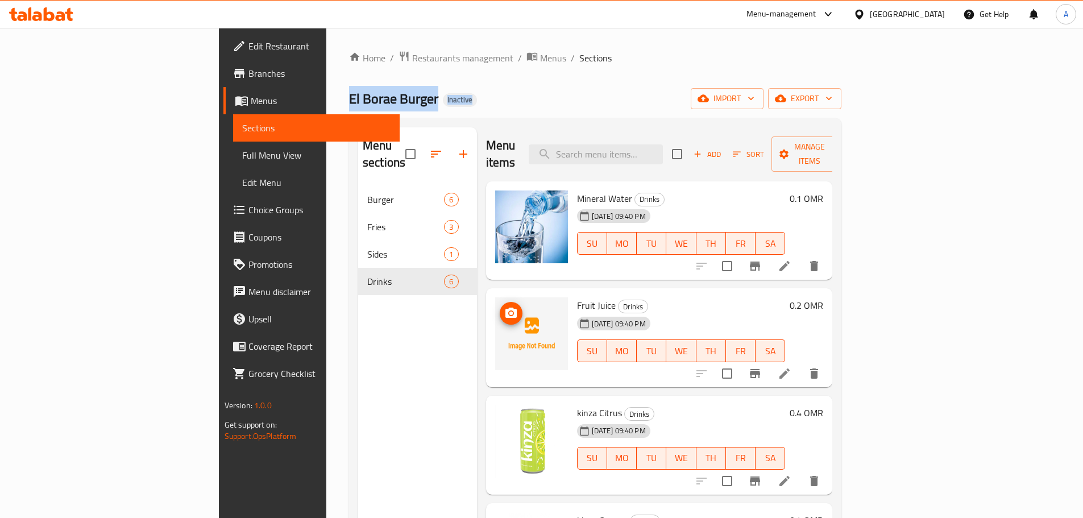
click at [463, 108] on div "El Borae Burger Inactive import export" at bounding box center [595, 98] width 492 height 21
click at [349, 102] on span "El Borae Burger" at bounding box center [393, 99] width 89 height 26
drag, startPoint x: 231, startPoint y: 102, endPoint x: 353, endPoint y: 97, distance: 121.8
click at [353, 97] on div "El Borae Burger Inactive import export" at bounding box center [595, 98] width 492 height 21
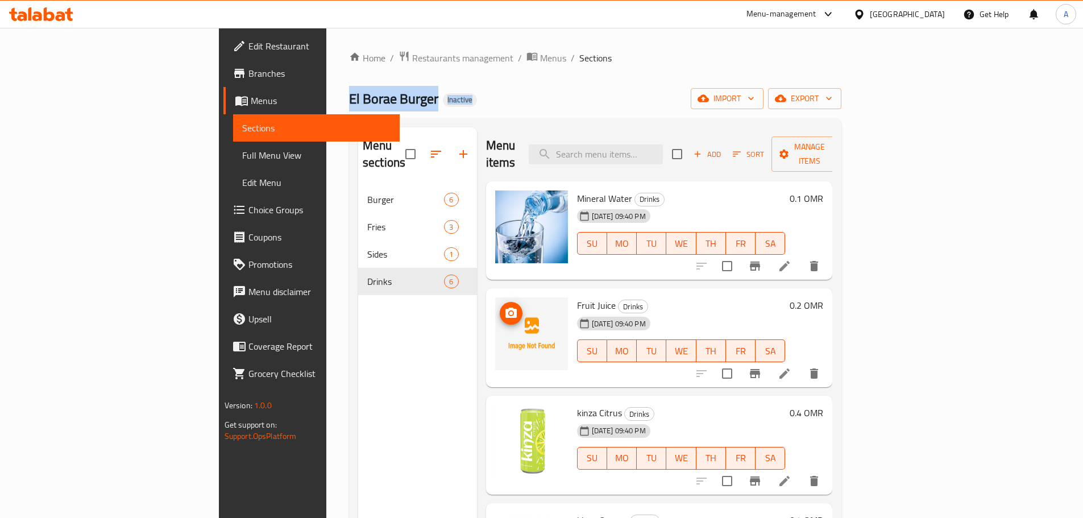
click at [356, 97] on div "El Borae Burger Inactive import export" at bounding box center [595, 98] width 492 height 21
click at [349, 100] on span "El Borae Burger" at bounding box center [393, 99] width 89 height 26
drag, startPoint x: 247, startPoint y: 100, endPoint x: 349, endPoint y: 100, distance: 101.2
click at [349, 100] on span "El Borae Burger" at bounding box center [393, 99] width 89 height 26
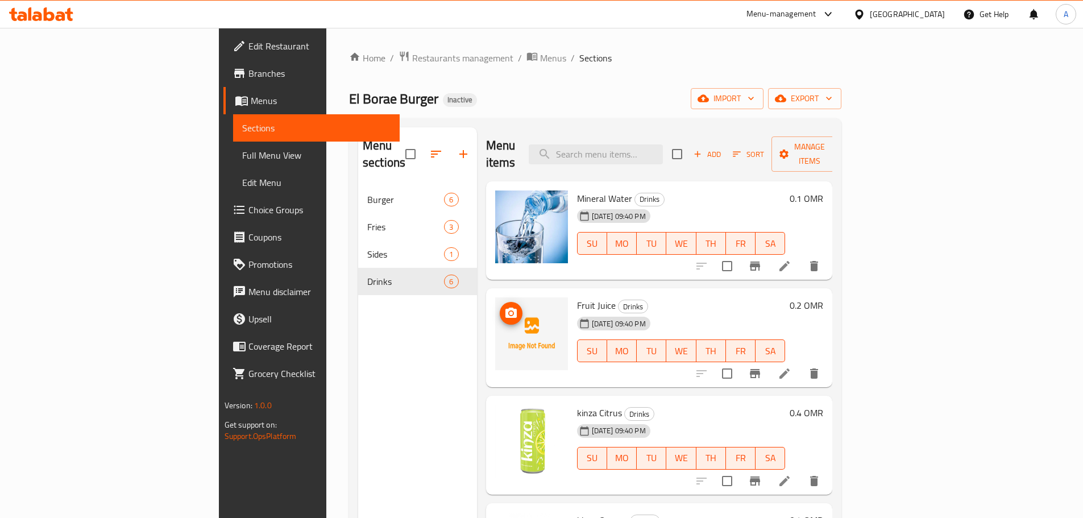
click at [386, 100] on div "El Borae Burger Inactive import export" at bounding box center [595, 98] width 492 height 21
click at [412, 59] on span "Restaurants management" at bounding box center [462, 58] width 101 height 14
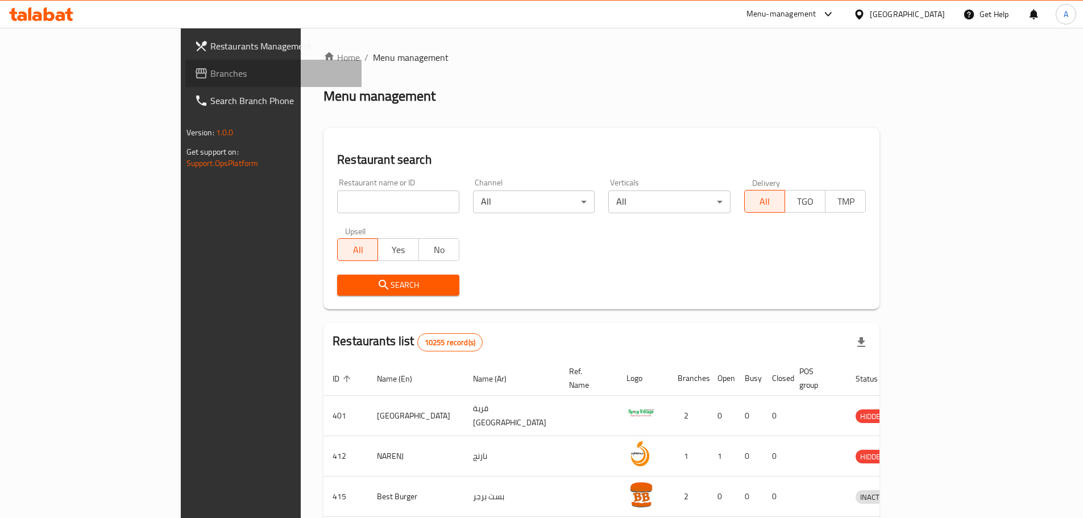
click at [210, 69] on span "Branches" at bounding box center [281, 74] width 142 height 14
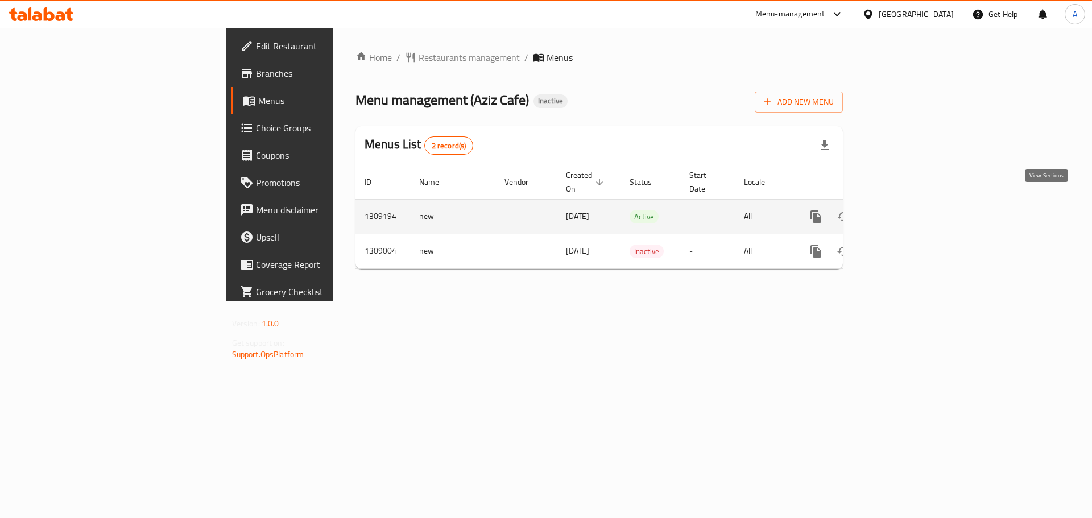
click at [912, 203] on link "enhanced table" at bounding box center [897, 216] width 27 height 27
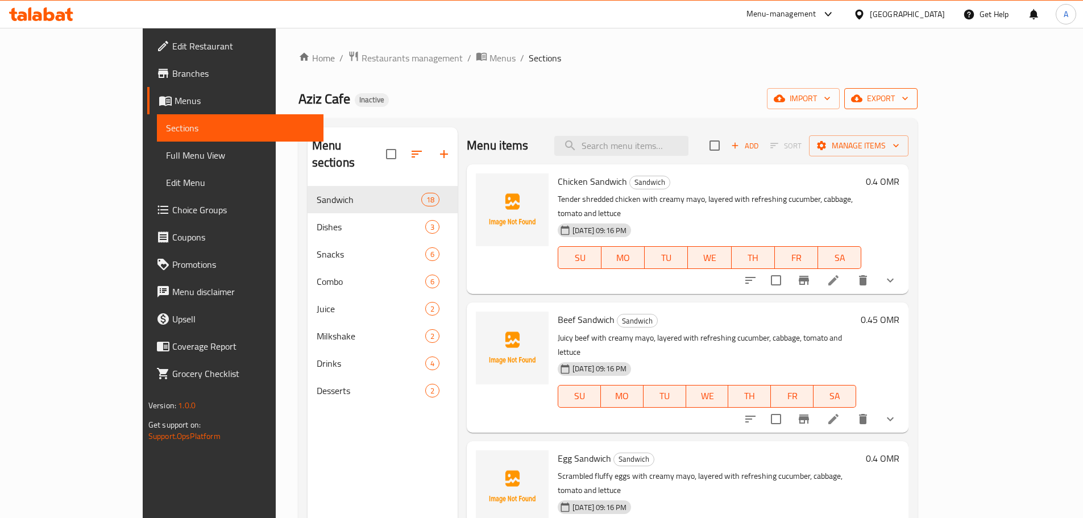
click at [909, 105] on span "export" at bounding box center [881, 99] width 55 height 14
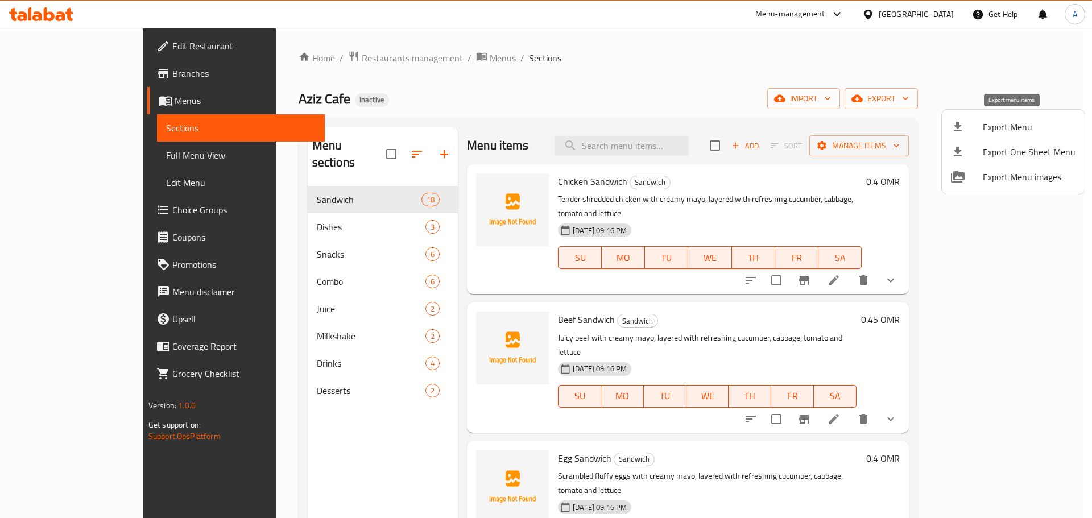
click at [1003, 125] on span "Export Menu" at bounding box center [1029, 127] width 93 height 14
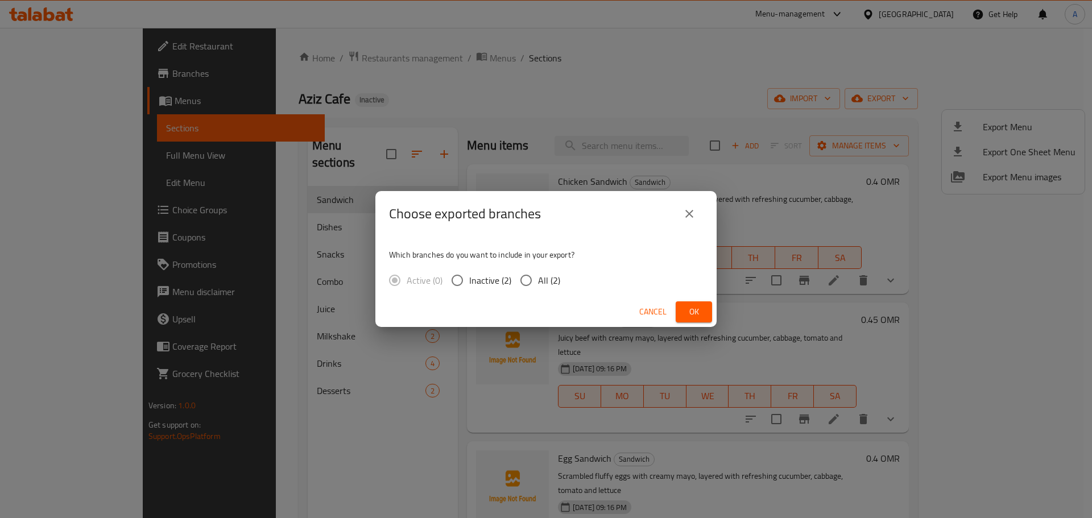
click at [689, 204] on button "close" at bounding box center [689, 213] width 27 height 27
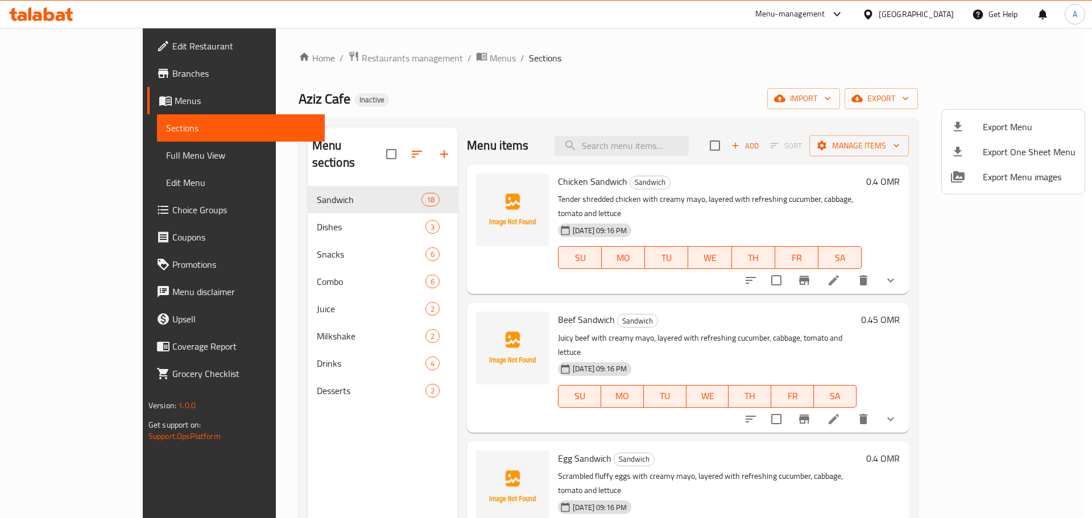
click at [773, 107] on div at bounding box center [546, 259] width 1092 height 518
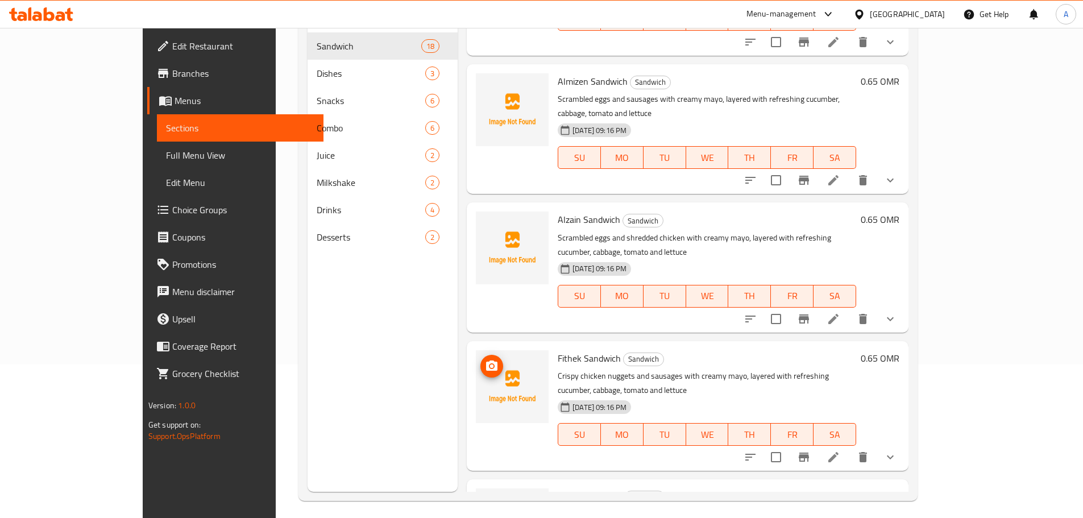
scroll to position [159, 0]
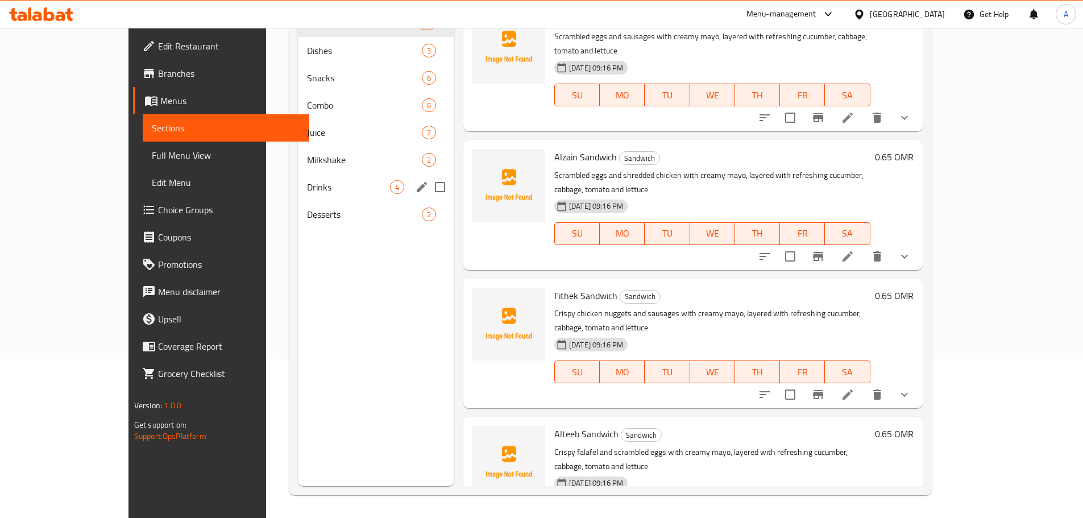
click at [307, 193] on span "Drinks" at bounding box center [348, 187] width 82 height 14
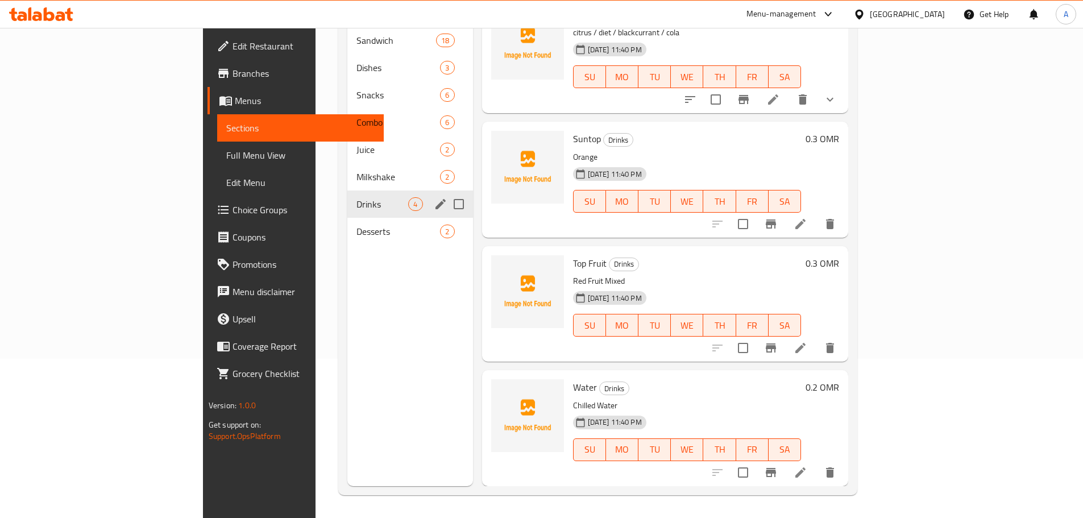
scroll to position [7, 0]
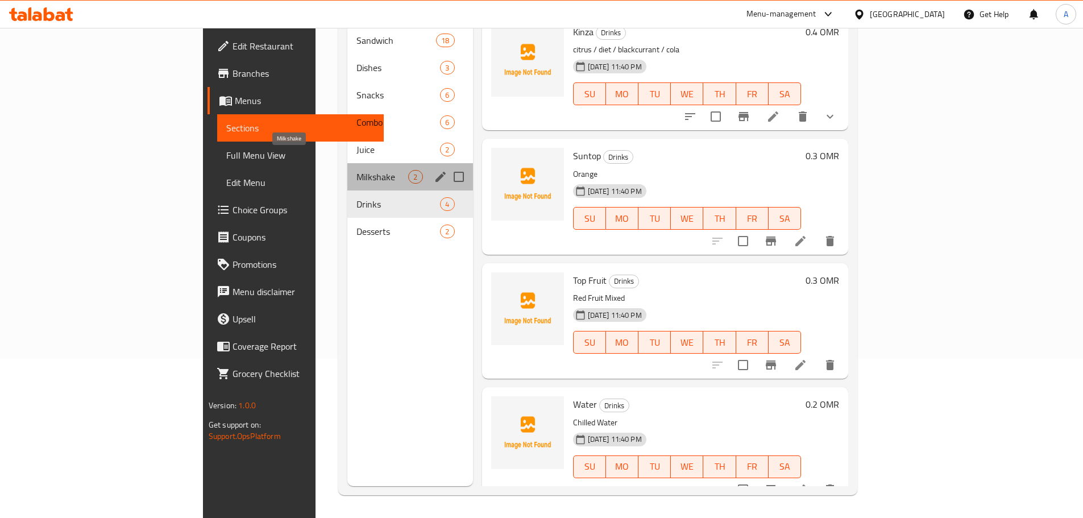
click at [357, 170] on span "Milkshake" at bounding box center [383, 177] width 52 height 14
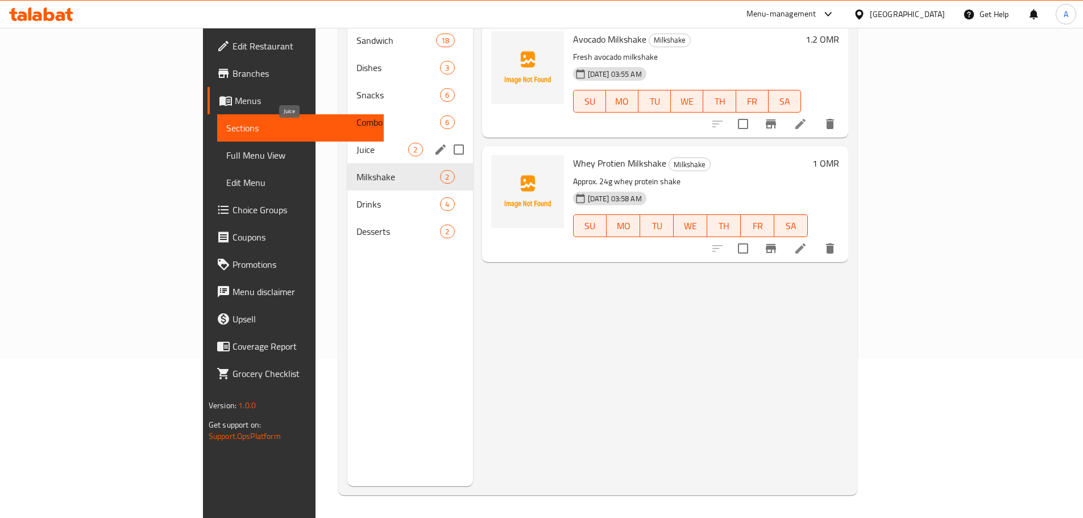
click at [357, 143] on span "Juice" at bounding box center [383, 150] width 52 height 14
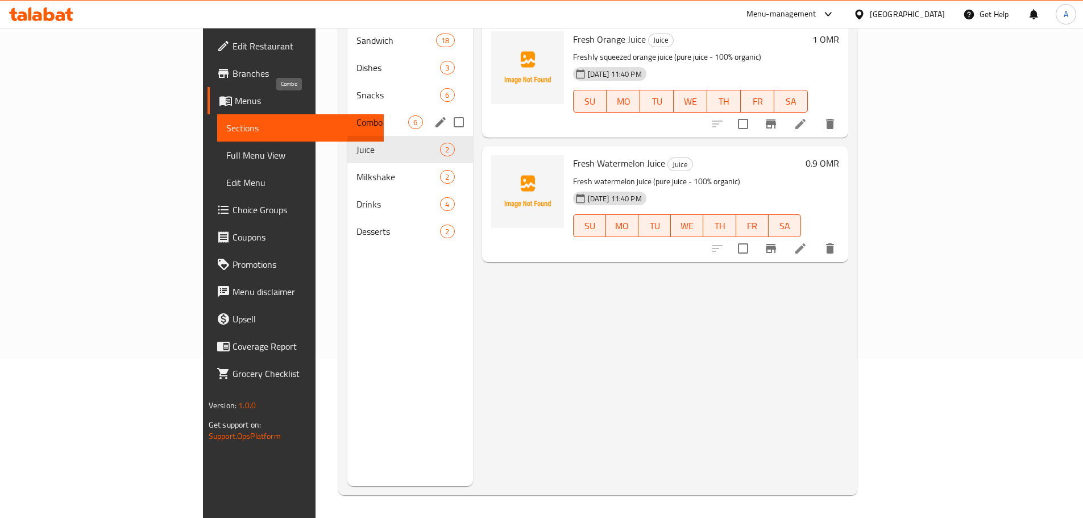
click at [357, 115] on span "Combo" at bounding box center [383, 122] width 52 height 14
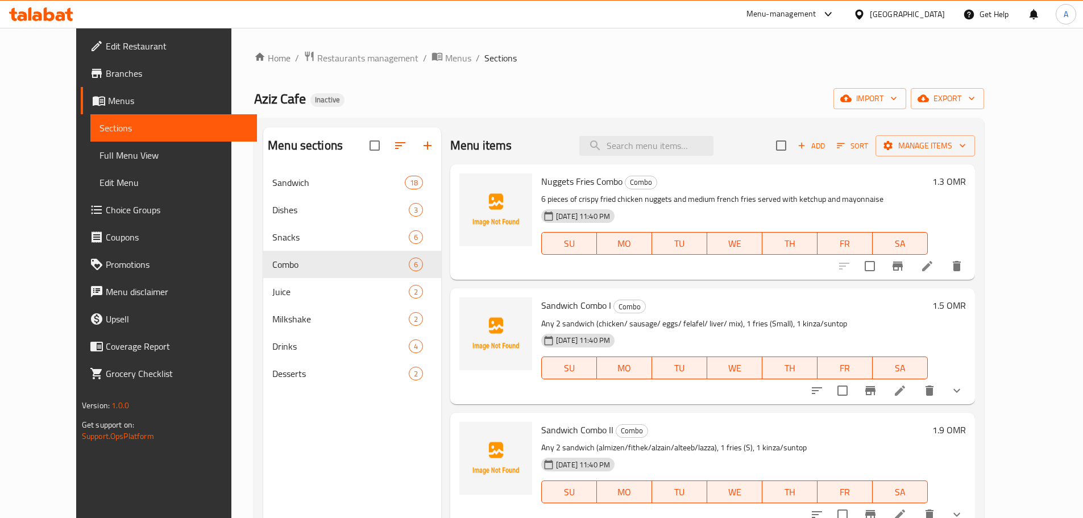
click at [624, 81] on div "Home / Restaurants management / Menus / Sections Aziz Cafe Inactive import expo…" at bounding box center [619, 353] width 730 height 604
click at [445, 53] on span "Menus" at bounding box center [458, 58] width 26 height 14
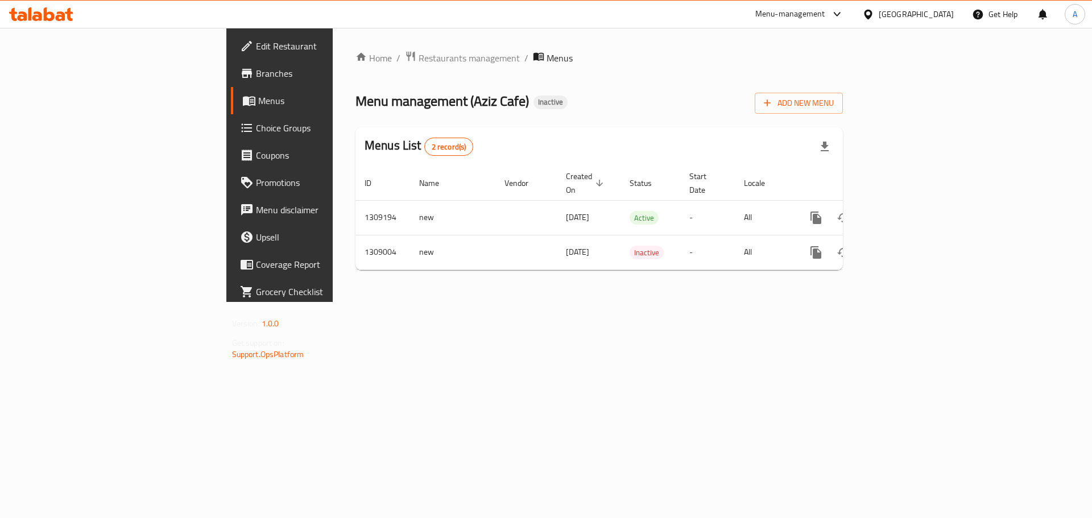
click at [664, 302] on div "Home / Restaurants management / Menus Menu management ( Aziz Cafe ) Inactive Ad…" at bounding box center [599, 165] width 533 height 274
click at [355, 68] on div "Home / Restaurants management / Menus Menu management ( Aziz Cafe ) Inactive Ad…" at bounding box center [598, 165] width 487 height 229
click at [419, 59] on span "Restaurants management" at bounding box center [469, 58] width 101 height 14
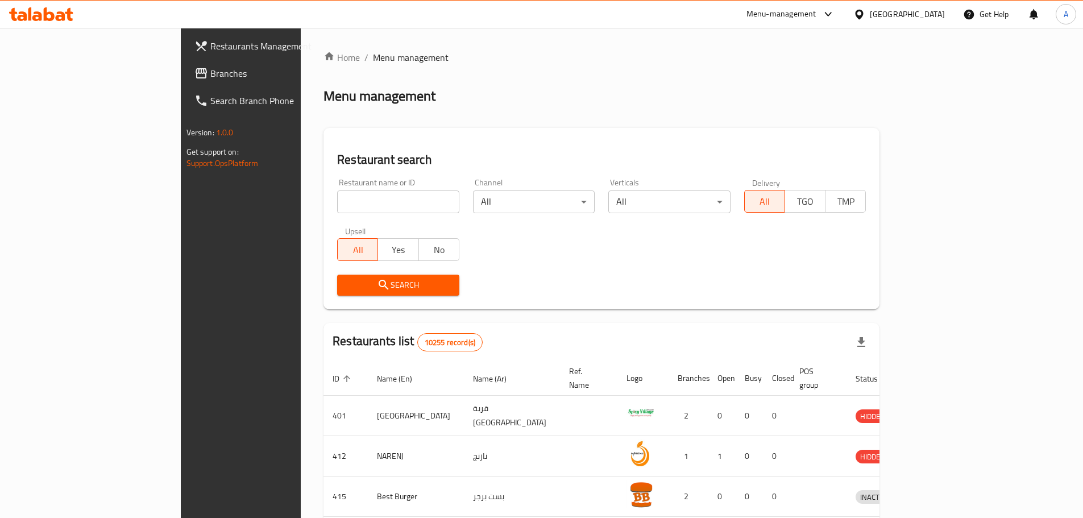
click at [210, 69] on span "Branches" at bounding box center [281, 74] width 142 height 14
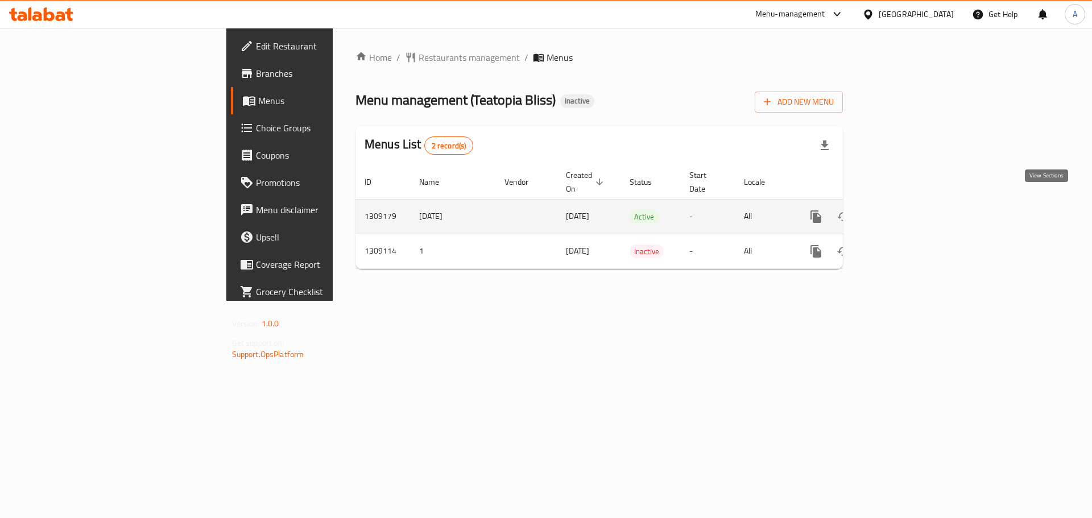
click at [905, 210] on icon "enhanced table" at bounding box center [898, 217] width 14 height 14
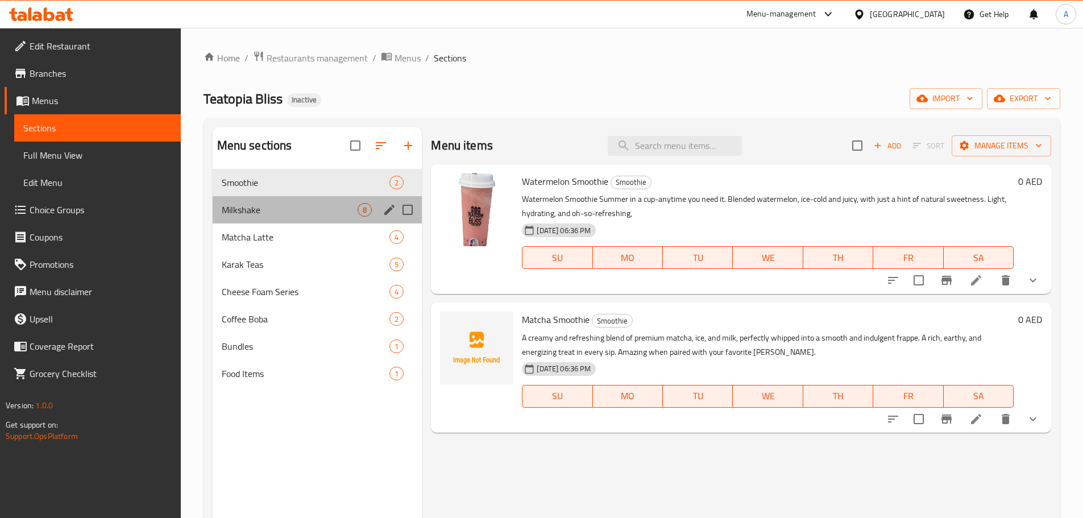
click at [291, 218] on div "Milkshake 8" at bounding box center [318, 209] width 210 height 27
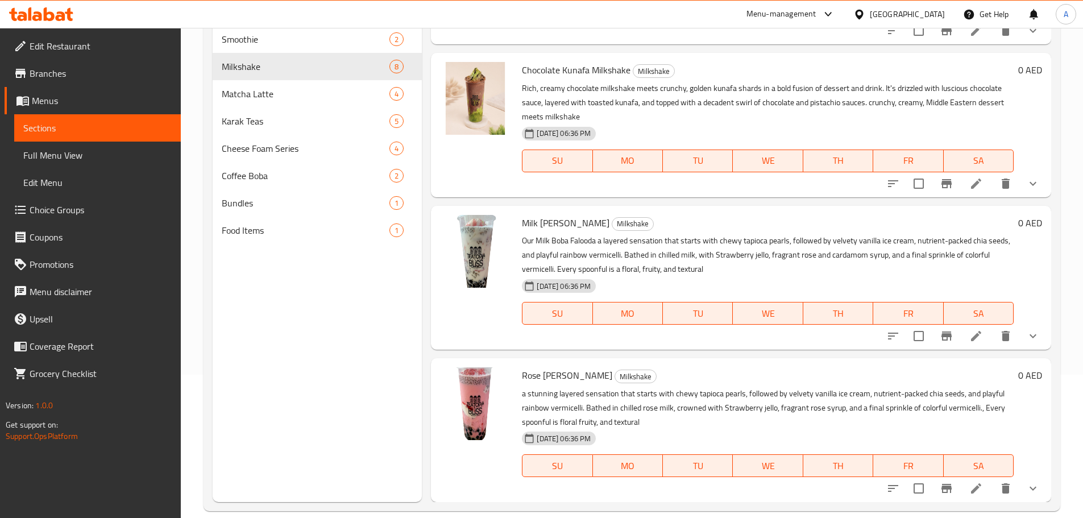
scroll to position [159, 0]
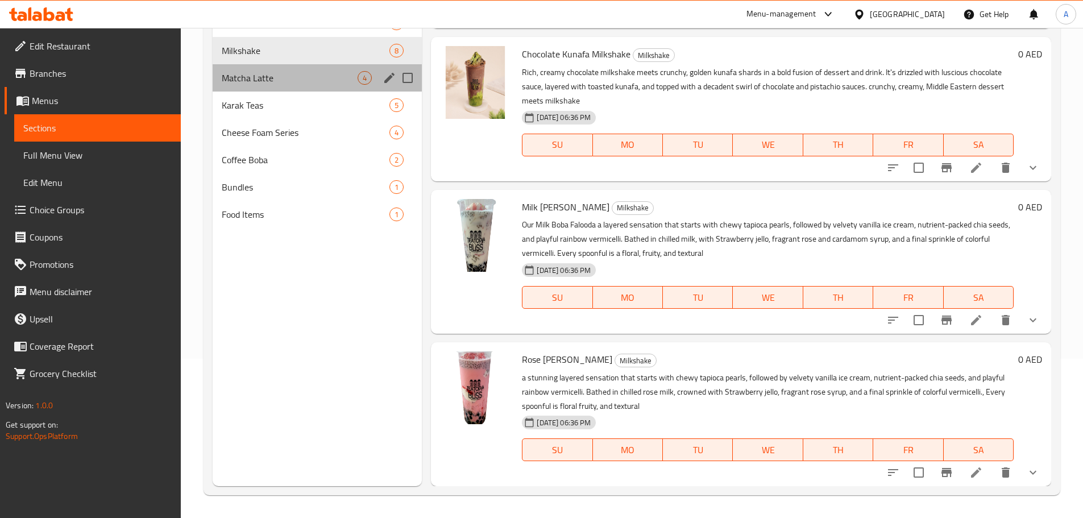
click at [248, 70] on div "Matcha Latte 4" at bounding box center [318, 77] width 210 height 27
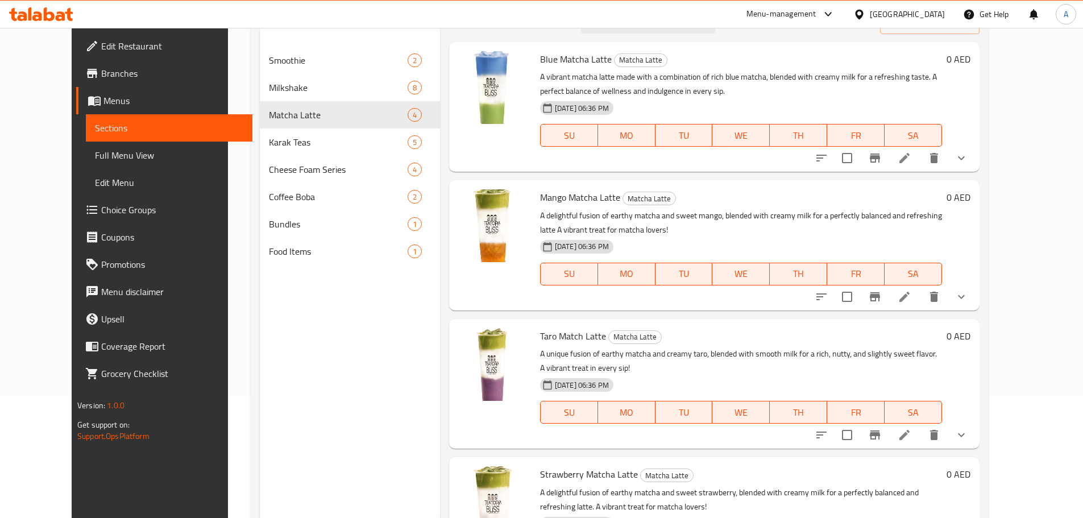
scroll to position [102, 0]
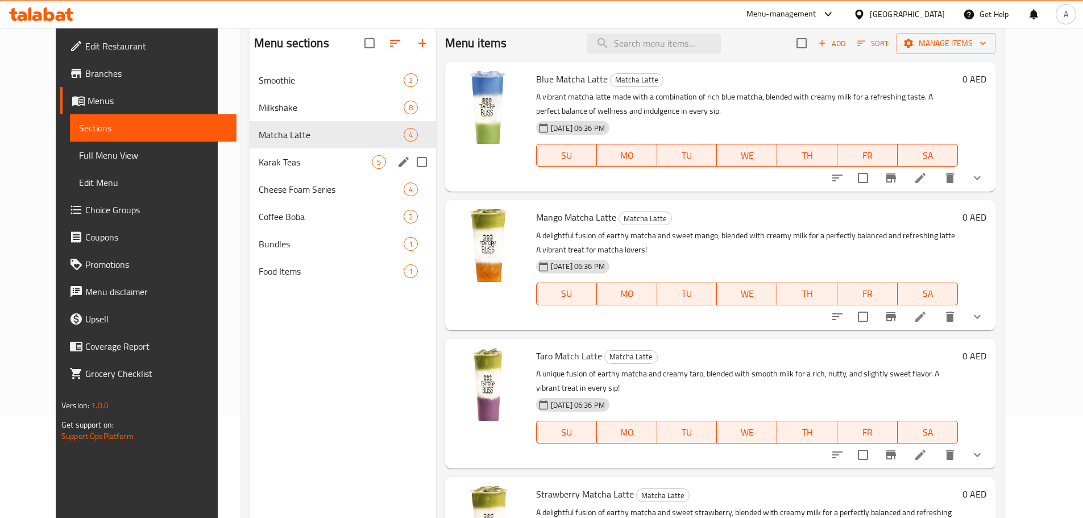
click at [299, 167] on span "Karak Teas" at bounding box center [315, 162] width 113 height 14
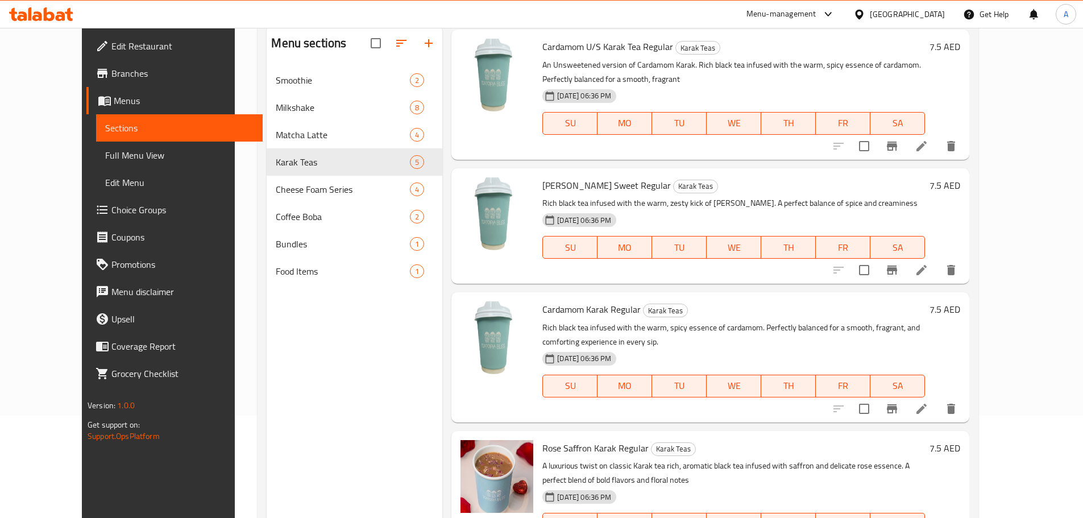
scroll to position [188, 0]
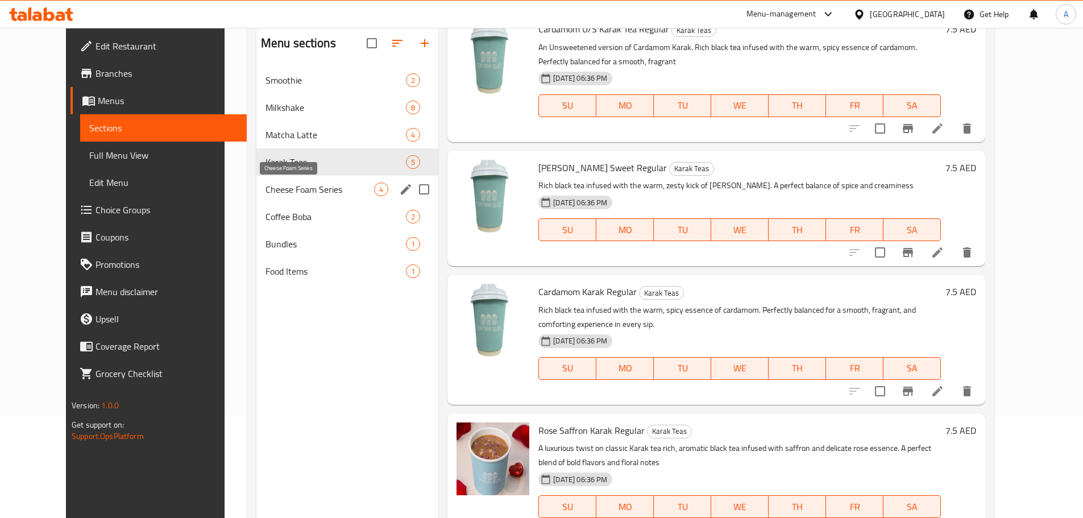
click at [268, 187] on span "Cheese Foam Series" at bounding box center [320, 190] width 109 height 14
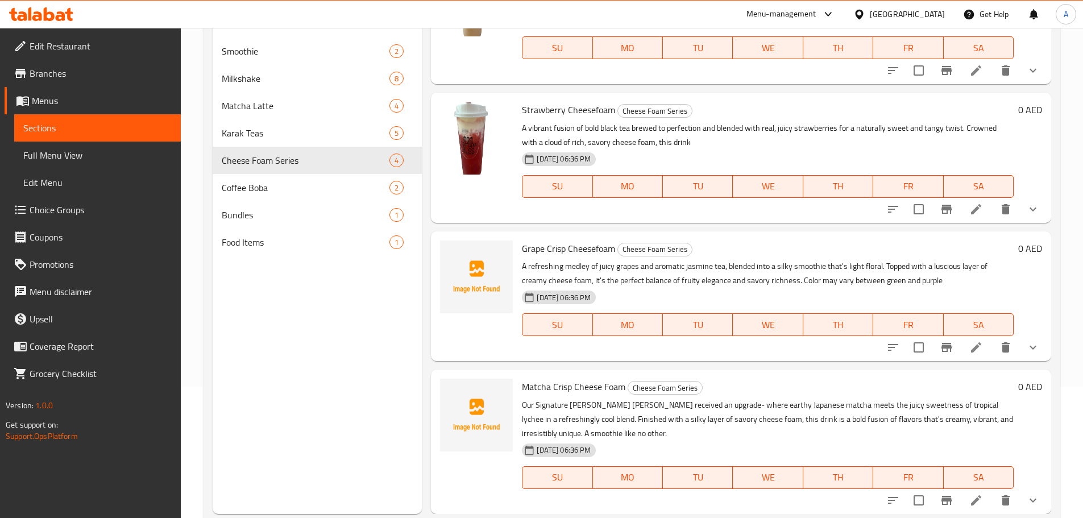
scroll to position [159, 0]
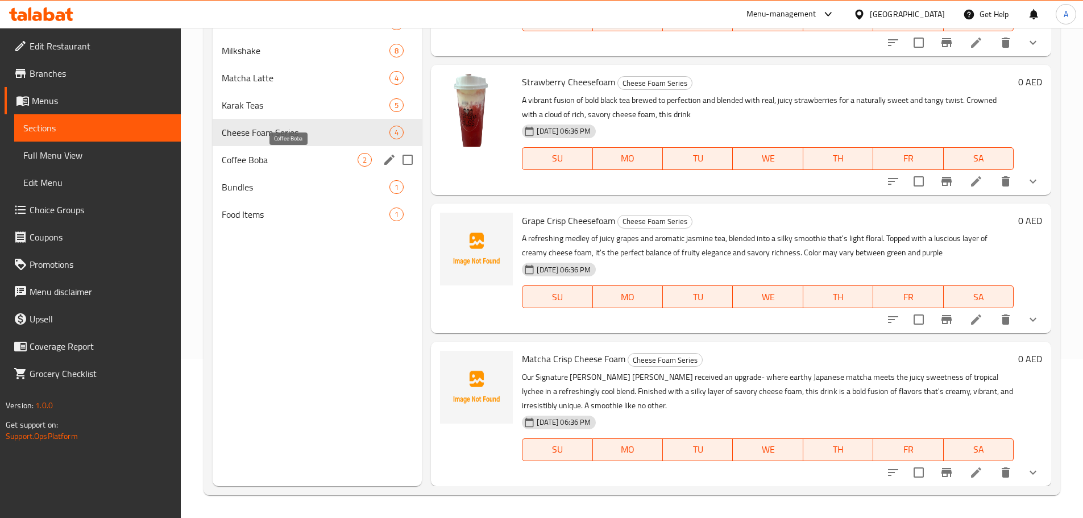
drag, startPoint x: 258, startPoint y: 160, endPoint x: 321, endPoint y: 169, distance: 64.3
click at [258, 160] on span "Coffee Boba" at bounding box center [290, 160] width 136 height 14
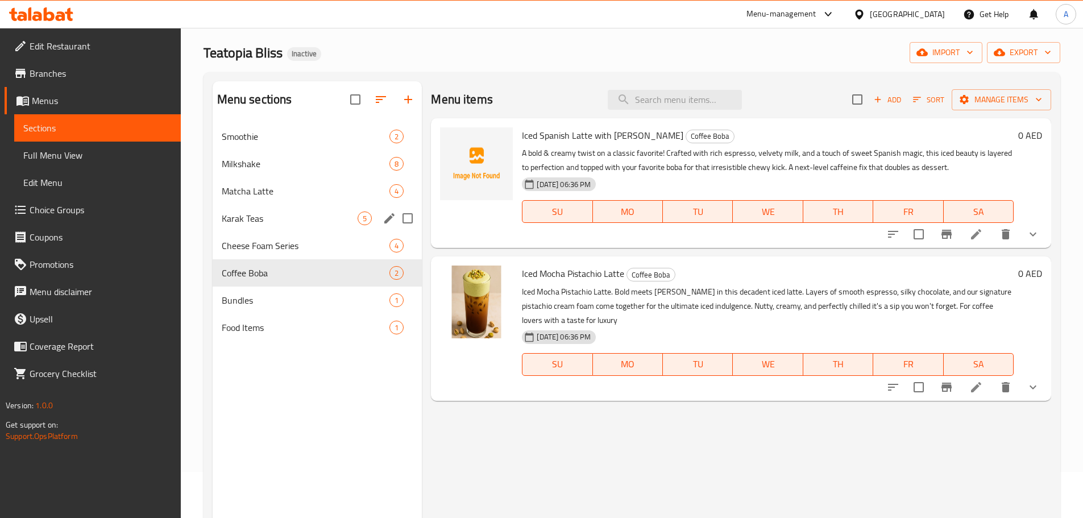
scroll to position [45, 0]
click at [271, 291] on div "Bundles 1" at bounding box center [318, 300] width 210 height 27
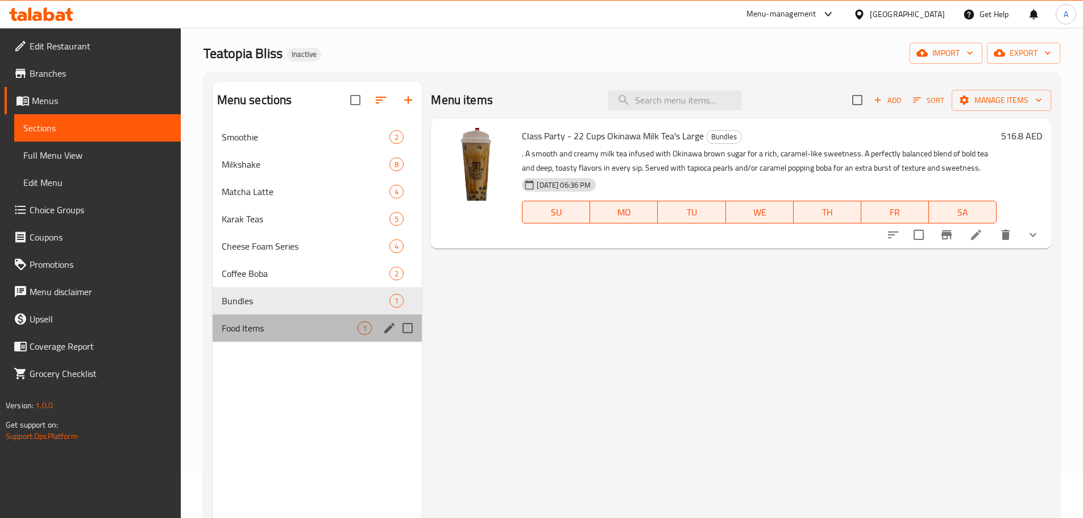
click at [238, 317] on div "Food Items 1" at bounding box center [318, 327] width 210 height 27
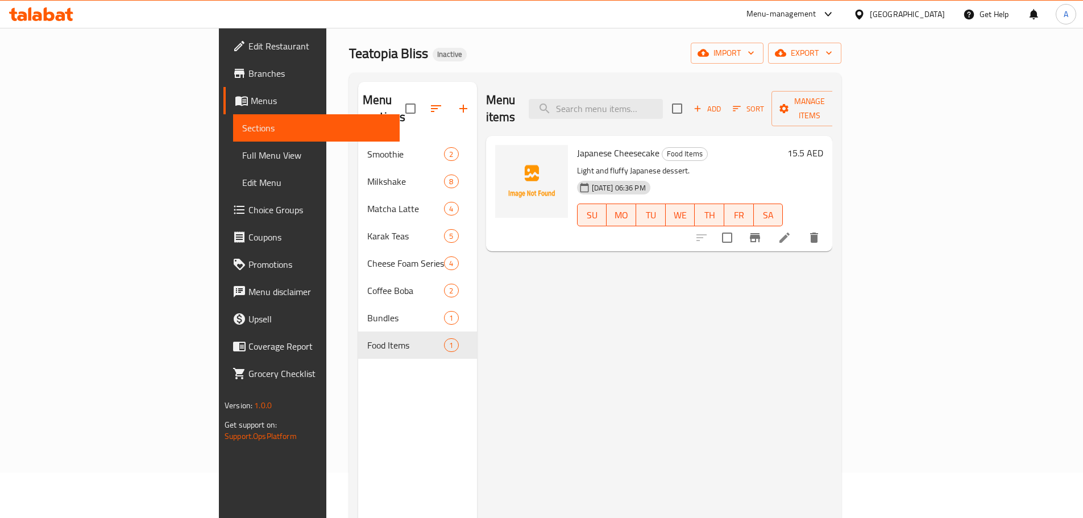
click at [536, 293] on div "Menu items Add Sort Manage items Japanese Cheesecake Food Items Light and fluff…" at bounding box center [655, 341] width 356 height 518
click at [716, 353] on div "Menu items Add Sort Manage items Japanese Cheesecake Food Items Light and fluff…" at bounding box center [655, 341] width 356 height 518
drag, startPoint x: 525, startPoint y: 325, endPoint x: 555, endPoint y: 367, distance: 51.8
click at [525, 326] on div "Menu items Add Sort Manage items Japanese Cheesecake Food Items Light and fluff…" at bounding box center [655, 341] width 356 height 518
click at [833, 313] on div "Menu items Add Sort Manage items Japanese Cheesecake Food Items Light and fluff…" at bounding box center [655, 341] width 356 height 518
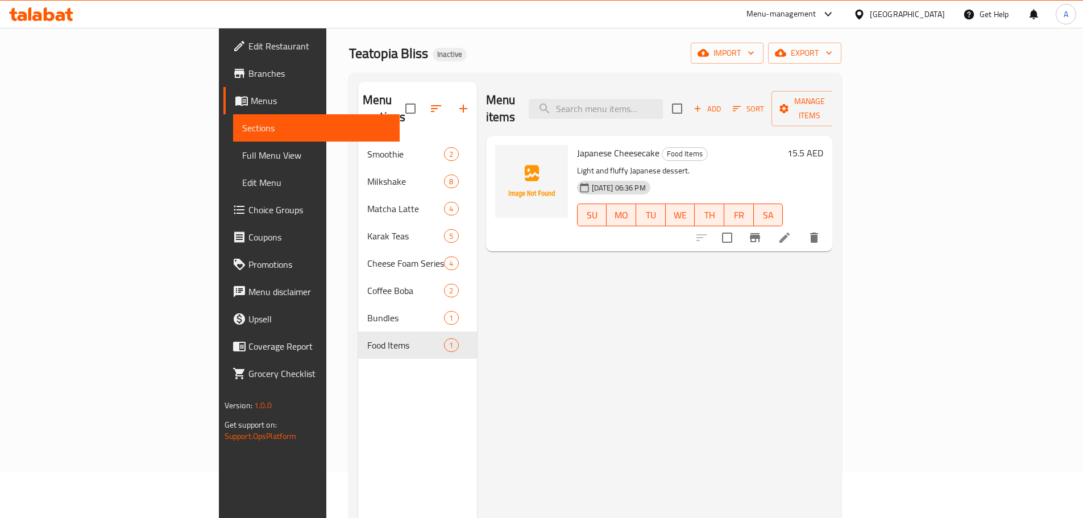
click at [695, 61] on div "Teatopia Bliss Inactive import export" at bounding box center [595, 53] width 492 height 21
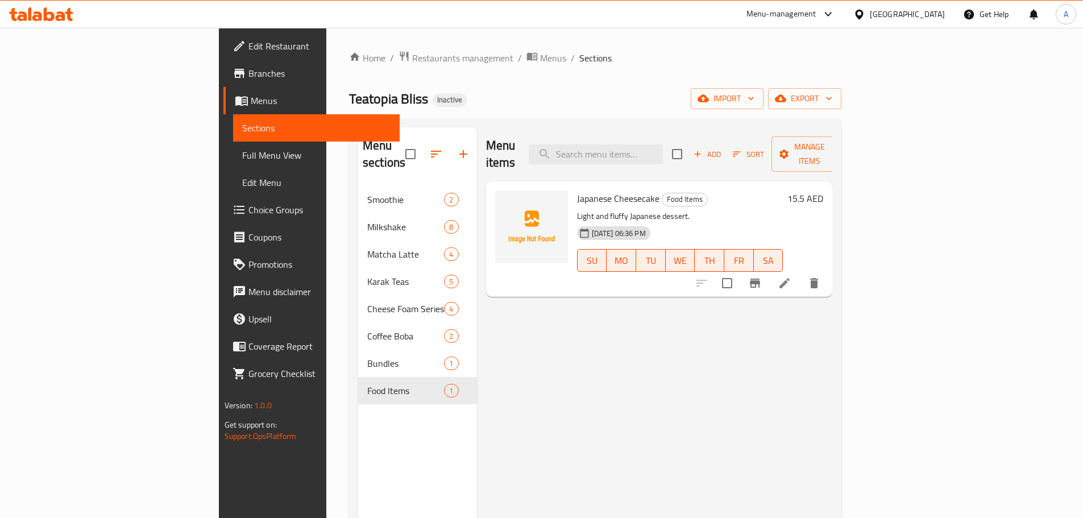
click at [248, 44] on span "Edit Restaurant" at bounding box center [319, 46] width 142 height 14
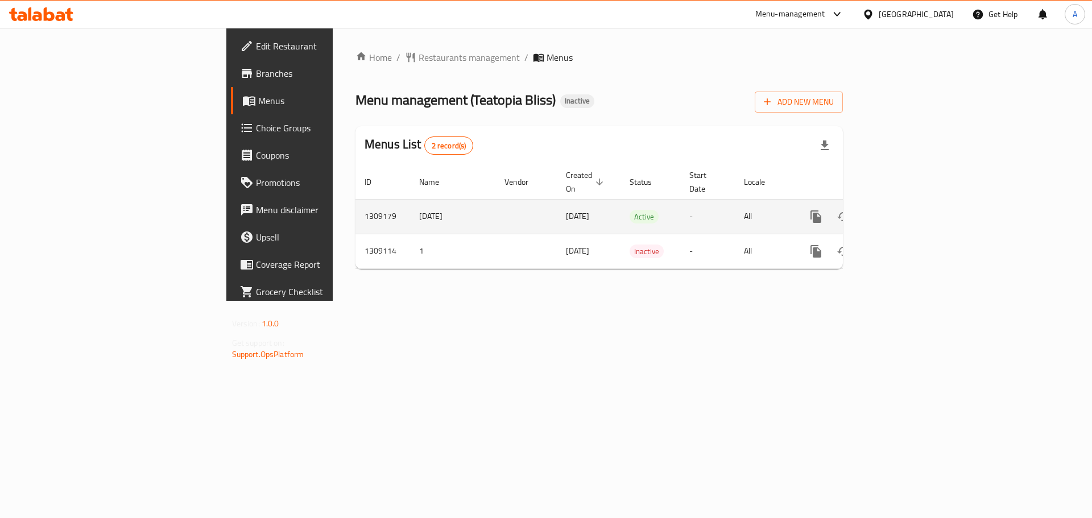
click at [912, 204] on link "enhanced table" at bounding box center [897, 216] width 27 height 27
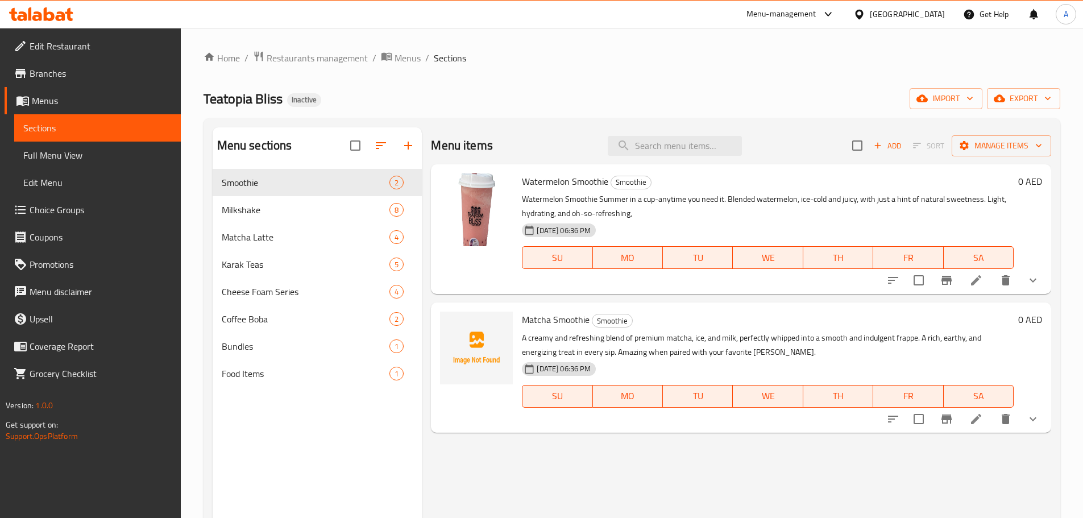
click at [580, 89] on div "Teatopia Bliss Inactive import export" at bounding box center [632, 98] width 857 height 21
click at [582, 53] on ol "Home / Restaurants management / Menus / Sections" at bounding box center [632, 58] width 857 height 15
drag, startPoint x: 39, startPoint y: 40, endPoint x: 204, endPoint y: 110, distance: 179.1
click at [39, 40] on span "Edit Restaurant" at bounding box center [101, 46] width 142 height 14
